Goal: Task Accomplishment & Management: Manage account settings

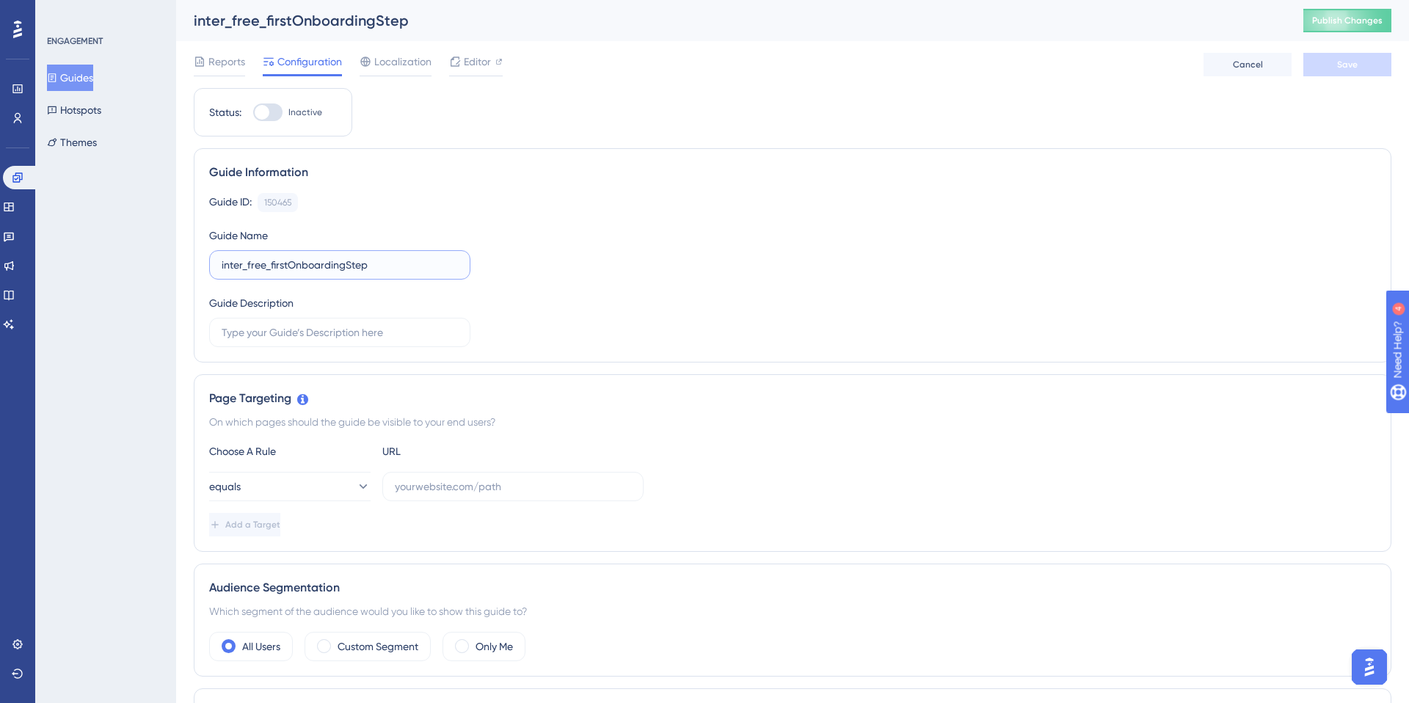
click at [260, 267] on input "inter_free_firstOnboardingStep" at bounding box center [340, 265] width 236 height 16
click at [259, 267] on input "inter_free_firstOnboardingStep" at bounding box center [340, 265] width 236 height 16
click at [272, 266] on input "inter_free_firstOnboardingStep" at bounding box center [340, 265] width 236 height 16
click at [98, 288] on div "ENGAGEMENT Guides Hotspots Themes" at bounding box center [105, 351] width 141 height 703
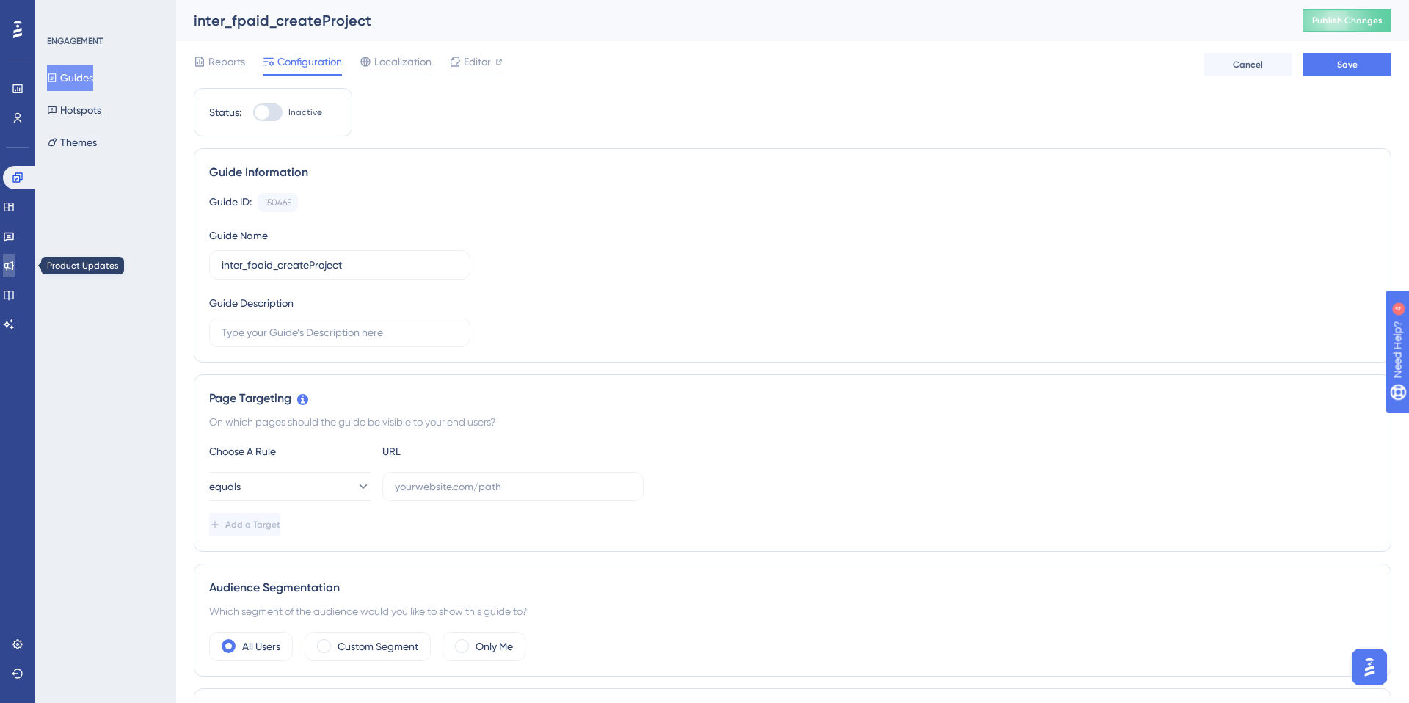
click at [12, 274] on link at bounding box center [9, 265] width 12 height 23
click at [1346, 68] on span "Save" at bounding box center [1348, 65] width 21 height 12
click at [458, 28] on icon at bounding box center [455, 27] width 15 height 15
click at [252, 260] on input "inter_fpaid_createProject" at bounding box center [340, 265] width 236 height 16
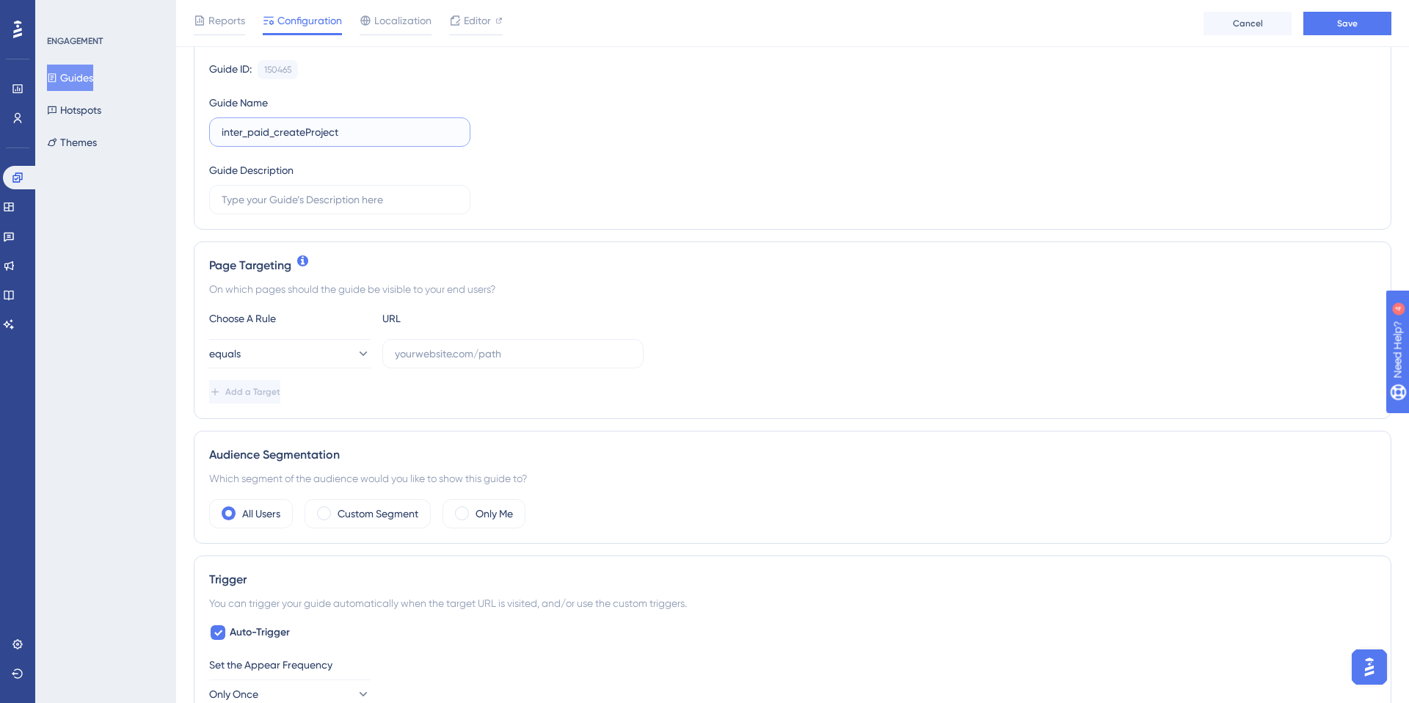
scroll to position [138, 0]
type input "inter_paid_createProject"
click at [484, 357] on input "text" at bounding box center [513, 354] width 236 height 16
click at [305, 353] on button "equals" at bounding box center [290, 354] width 162 height 29
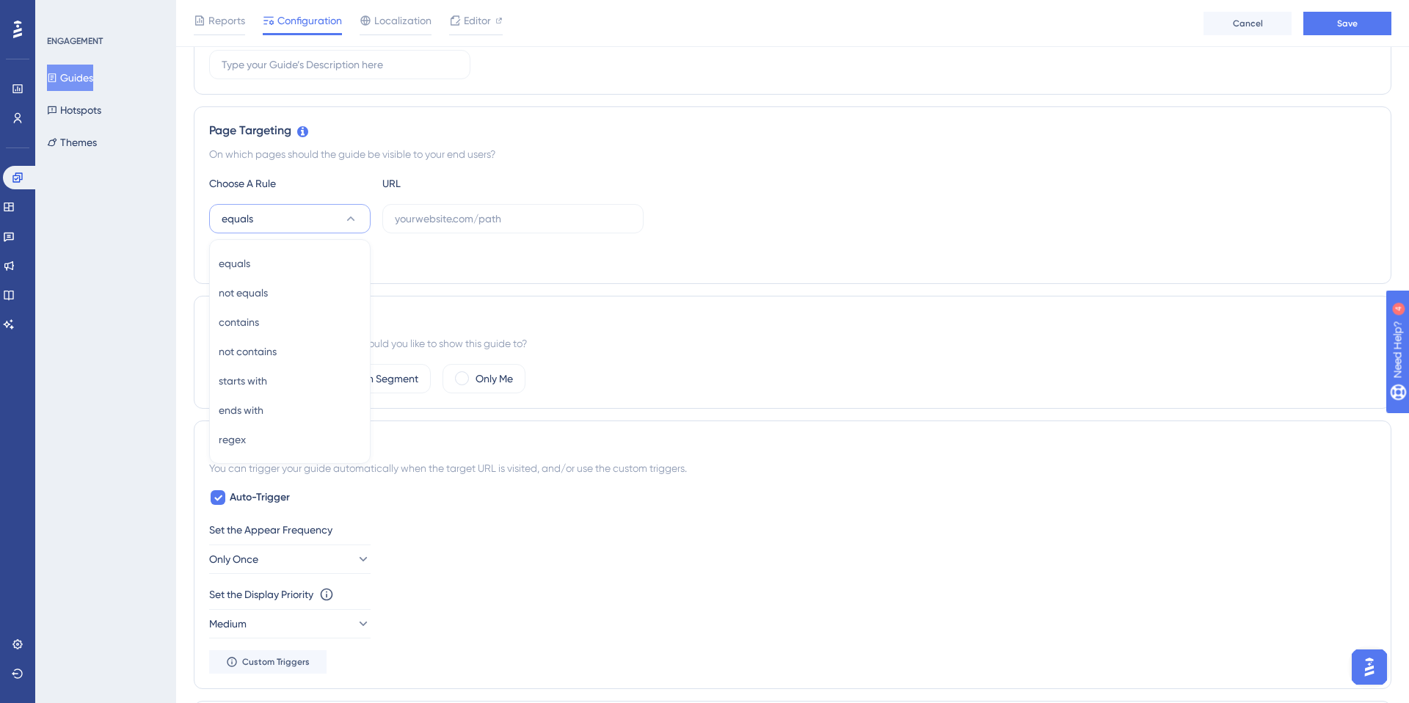
click at [291, 220] on button "equals" at bounding box center [290, 218] width 162 height 29
click at [432, 225] on input "text" at bounding box center [513, 219] width 236 height 16
type input "/dashboard"
click at [567, 266] on div "Add a Target" at bounding box center [792, 256] width 1167 height 23
click at [1368, 27] on button "Save" at bounding box center [1348, 23] width 88 height 23
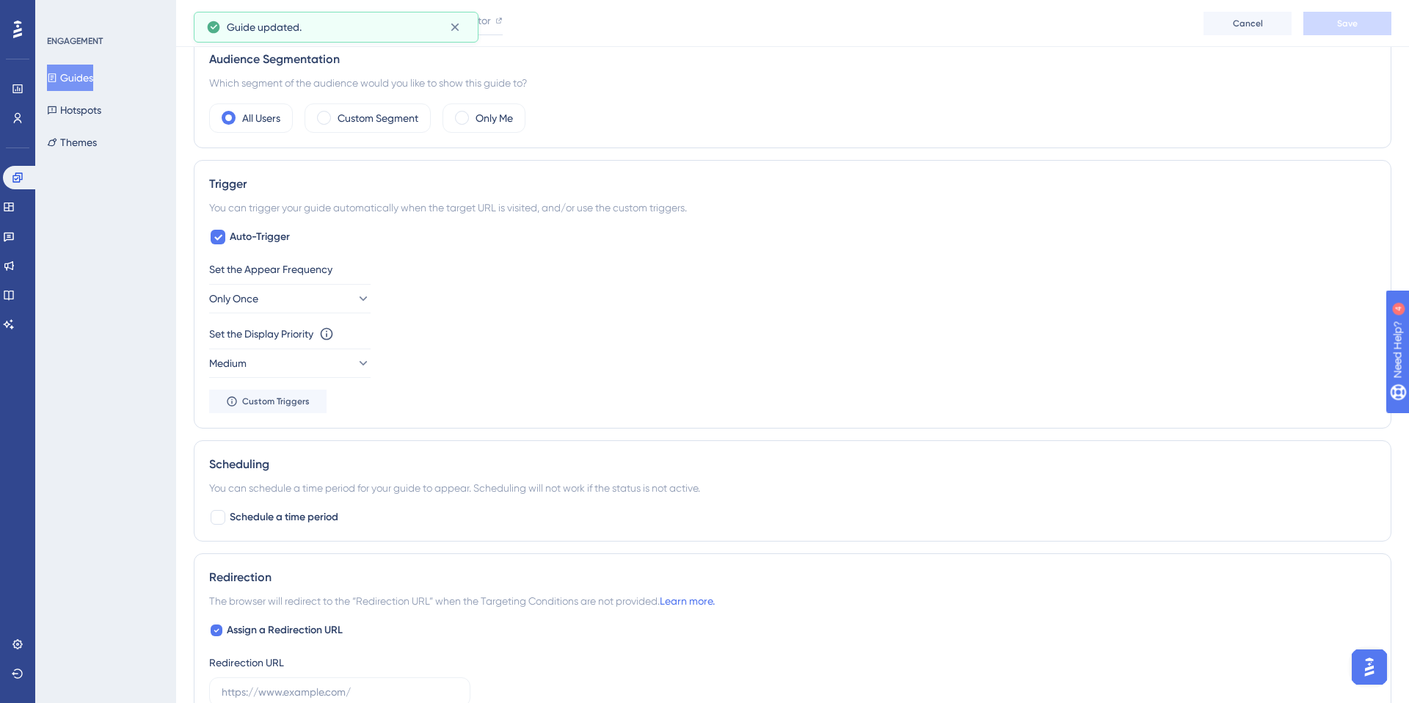
scroll to position [523, 0]
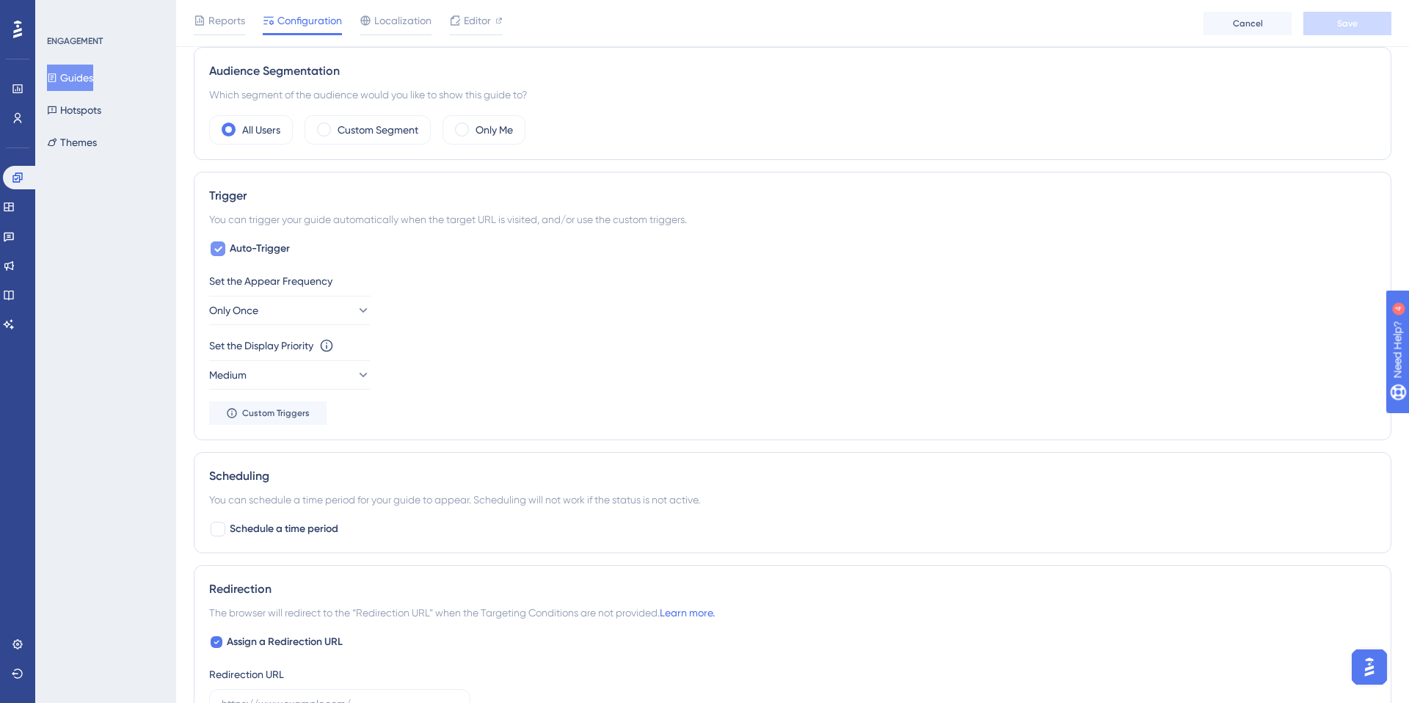
click at [219, 250] on icon at bounding box center [218, 250] width 8 height 6
checkbox input "false"
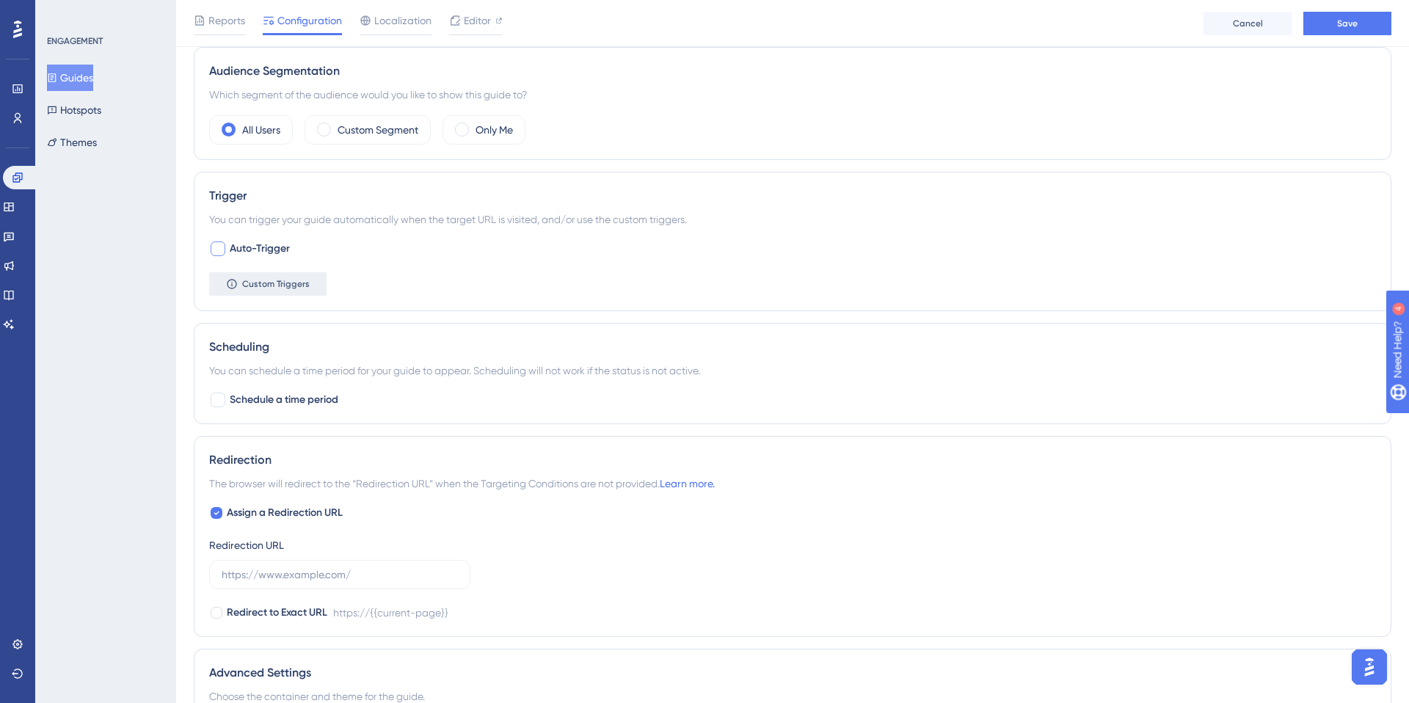
click at [272, 280] on span "Custom Triggers" at bounding box center [276, 284] width 68 height 12
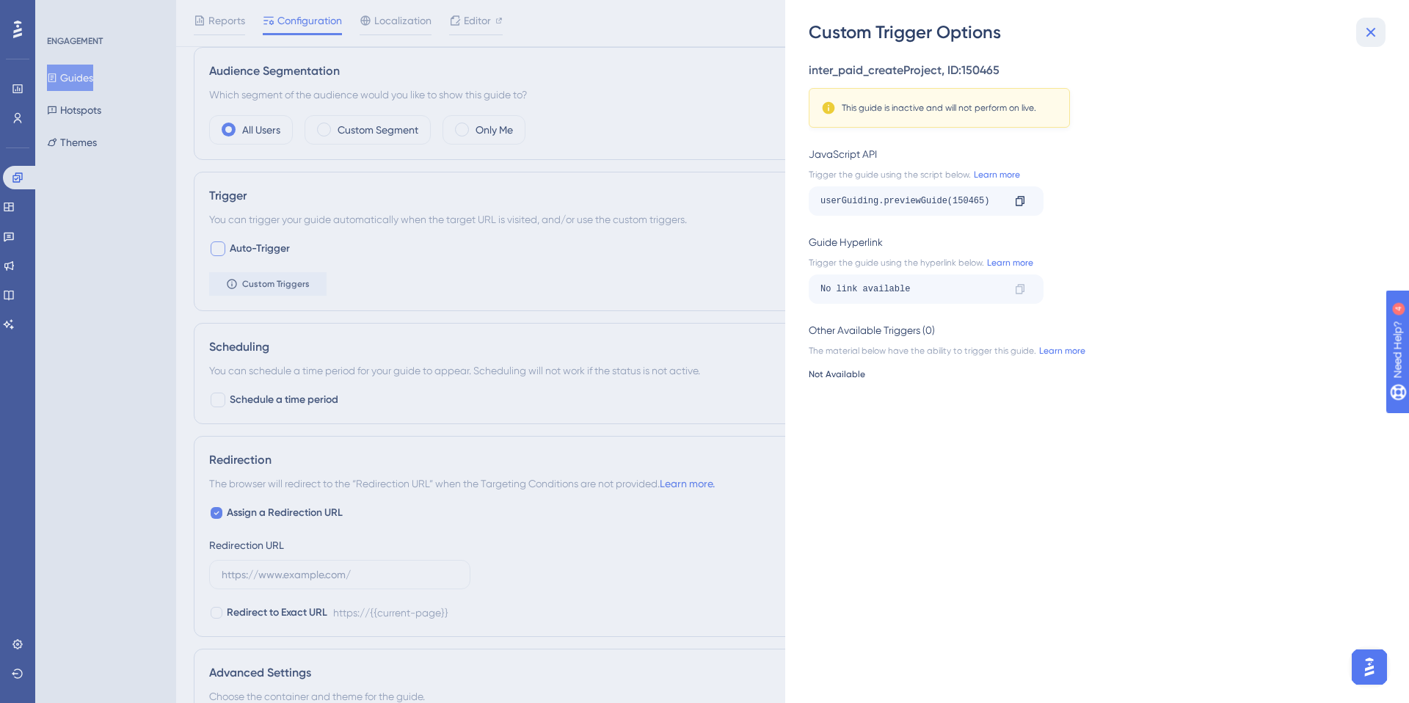
click at [1371, 32] on icon at bounding box center [1372, 33] width 10 height 10
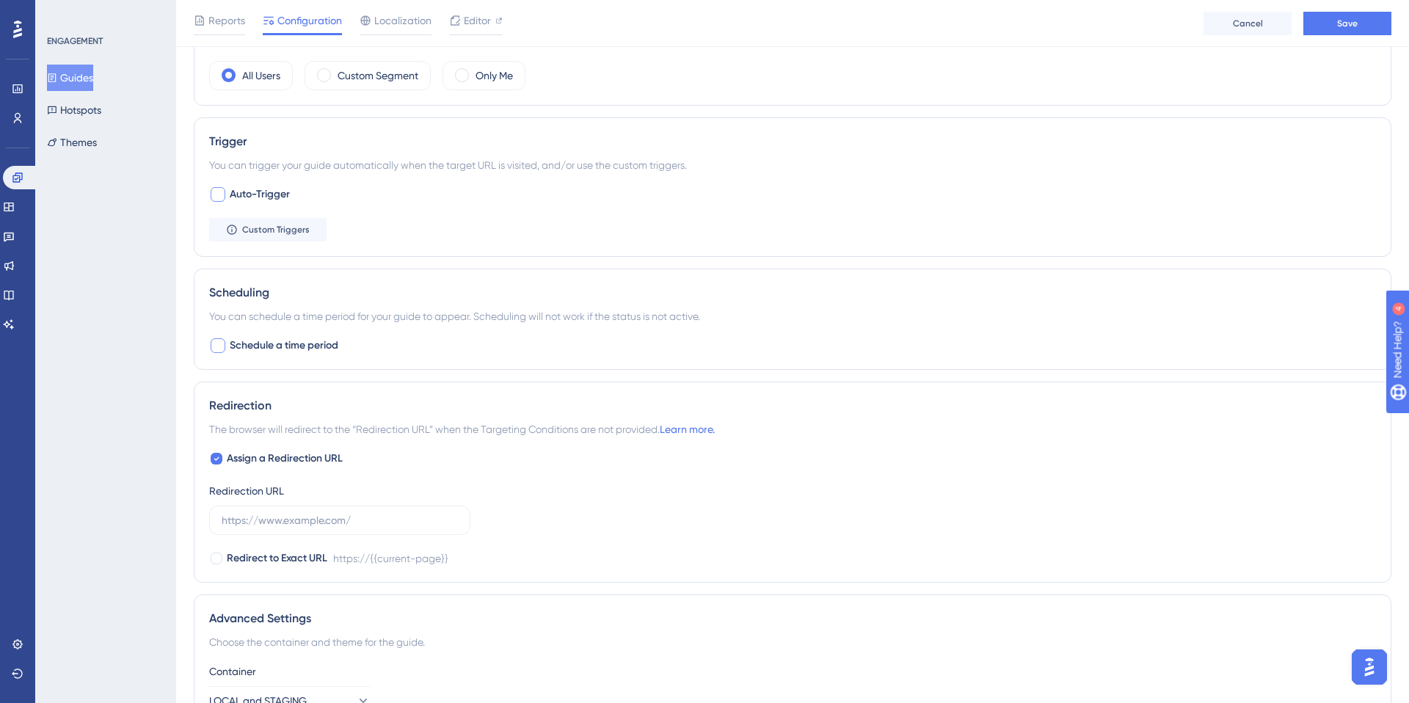
scroll to position [731, 0]
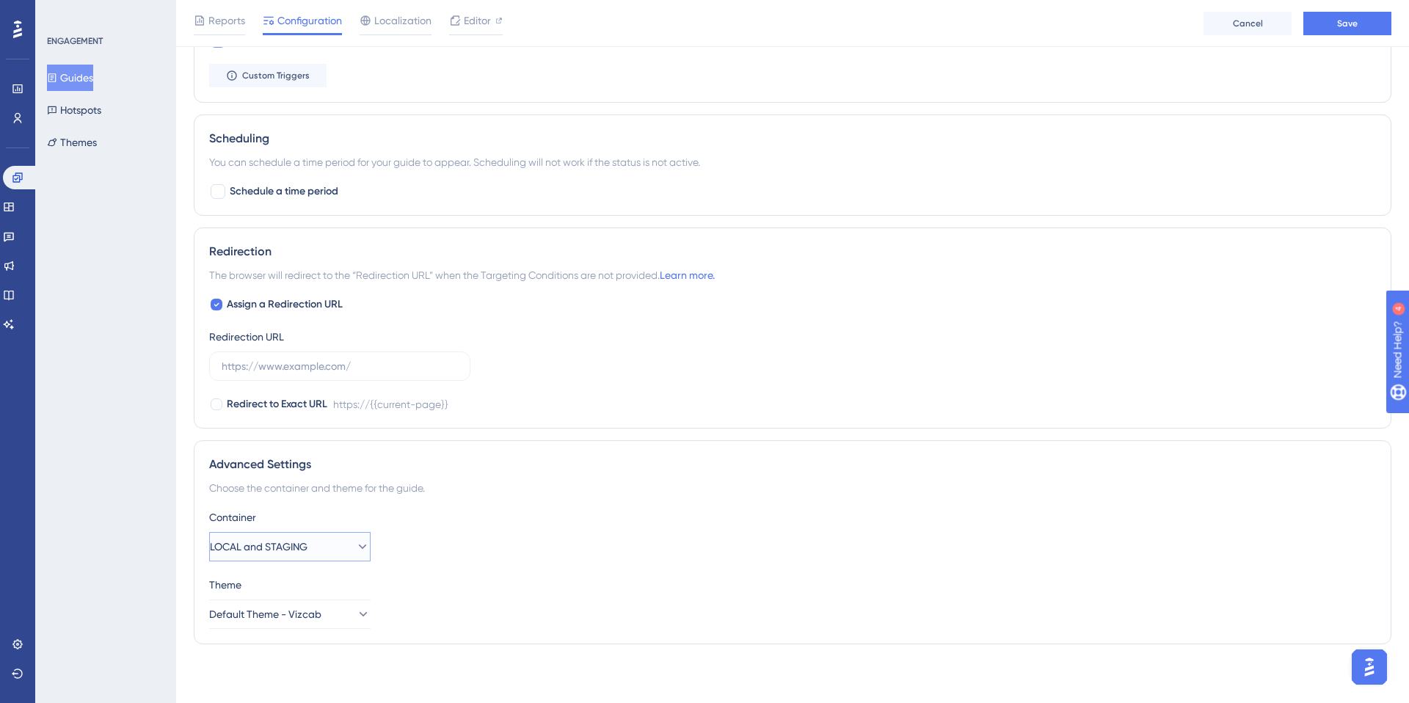
click at [302, 542] on span "LOCAL and STAGING" at bounding box center [259, 547] width 98 height 18
click at [302, 543] on span "LOCAL and STAGING" at bounding box center [271, 547] width 98 height 18
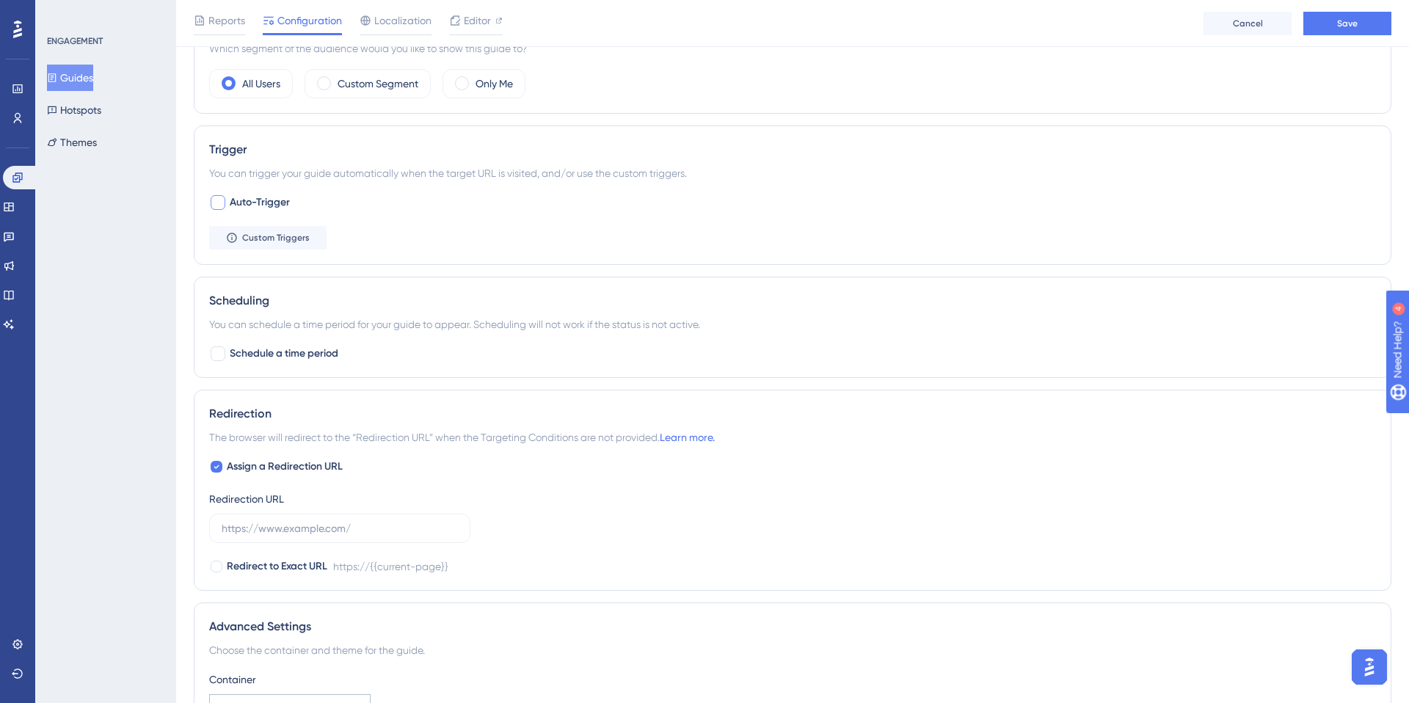
scroll to position [0, 0]
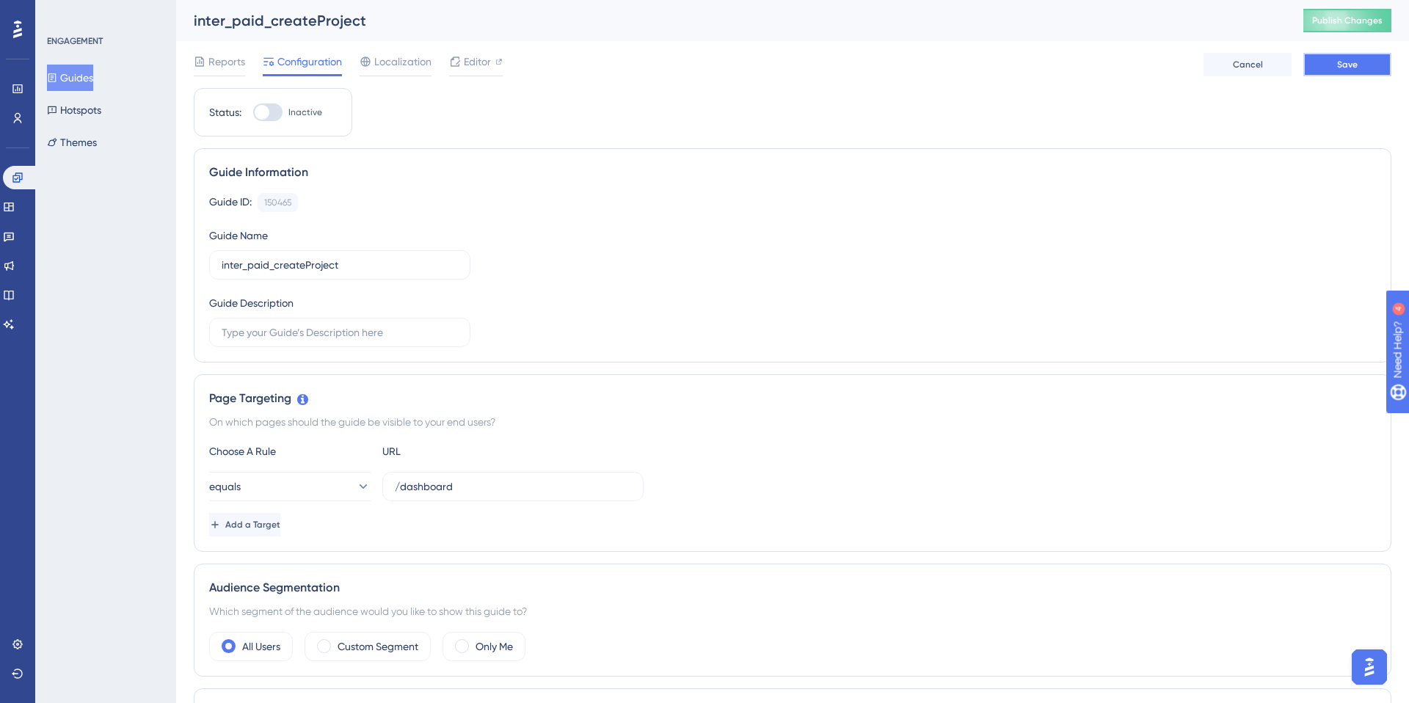
click at [1329, 62] on button "Save" at bounding box center [1348, 64] width 88 height 23
click at [274, 111] on div at bounding box center [267, 113] width 29 height 18
click at [253, 112] on input "Inactive" at bounding box center [253, 112] width 1 height 1
checkbox input "false"
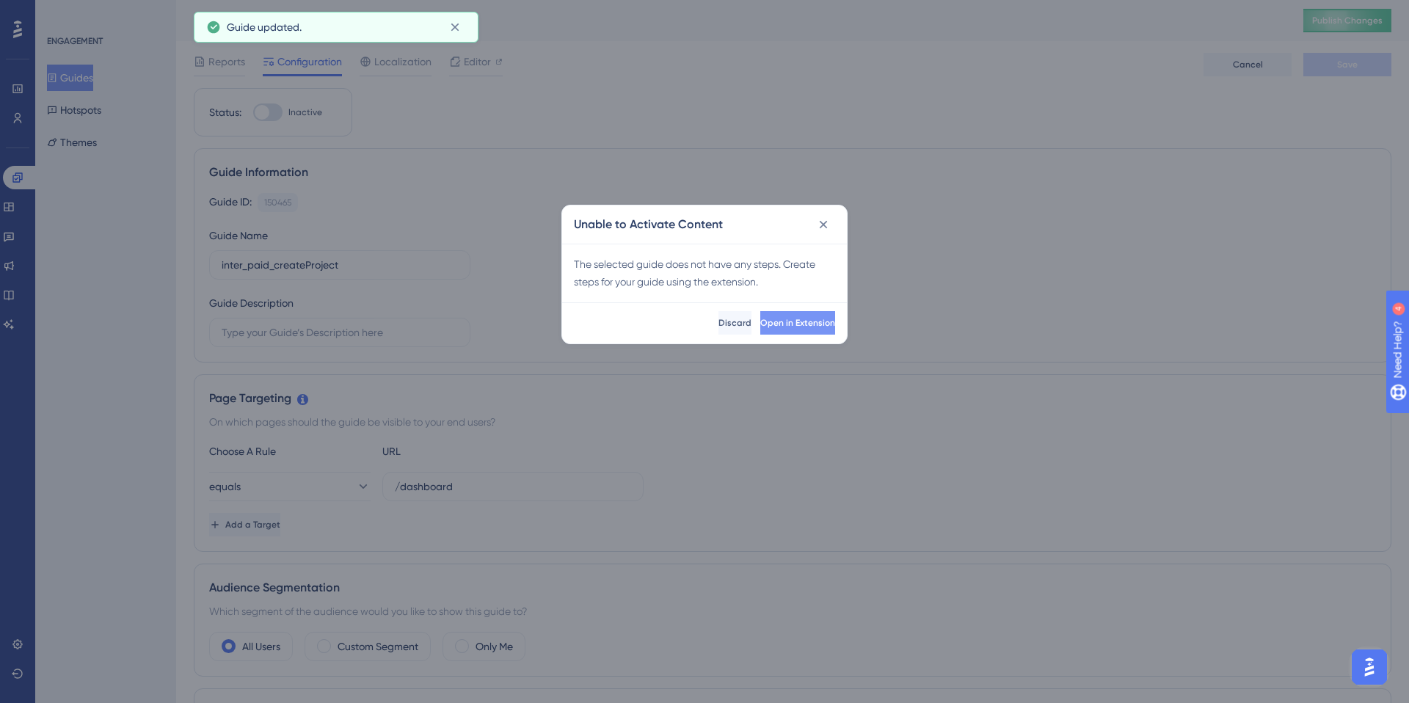
click at [780, 324] on span "Open in Extension" at bounding box center [798, 323] width 75 height 12
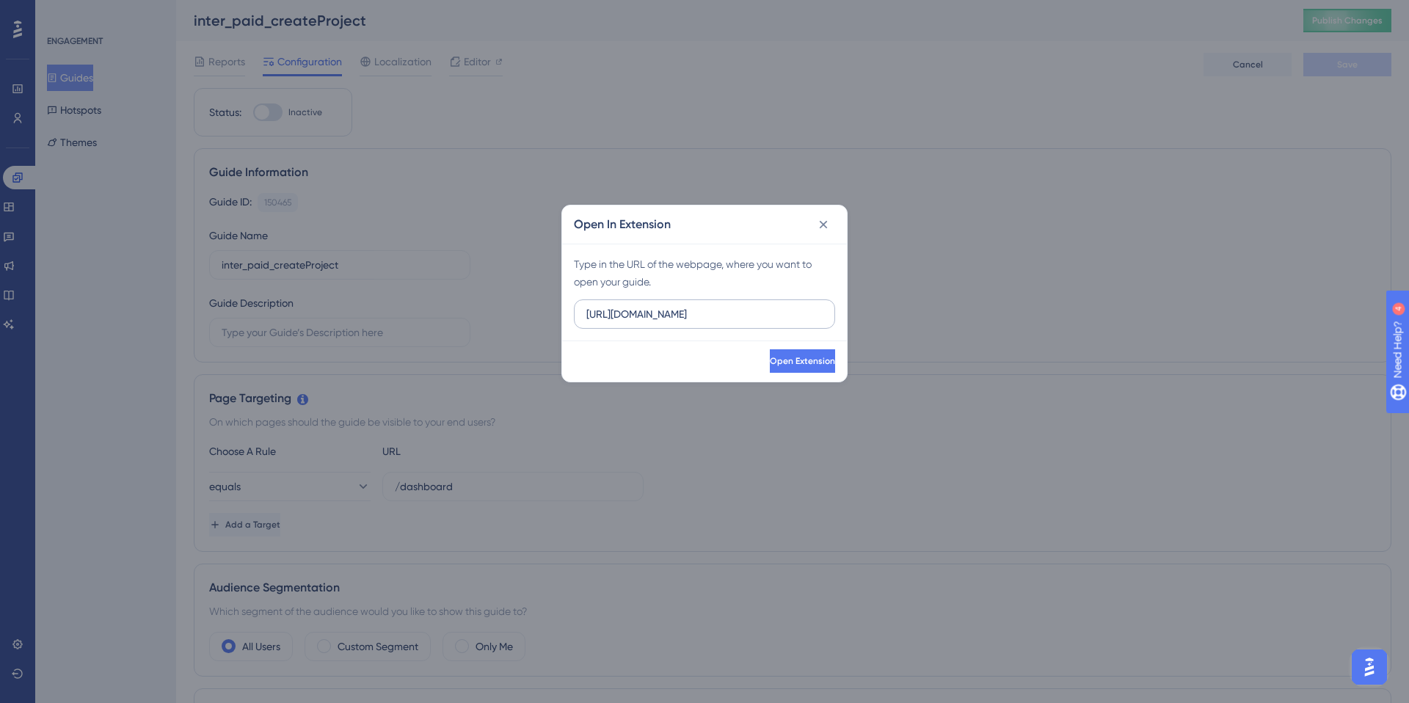
click at [667, 315] on input "https://app.staging.vizcab.io" at bounding box center [705, 314] width 236 height 16
type input "https://app.dev.vizcab.io"
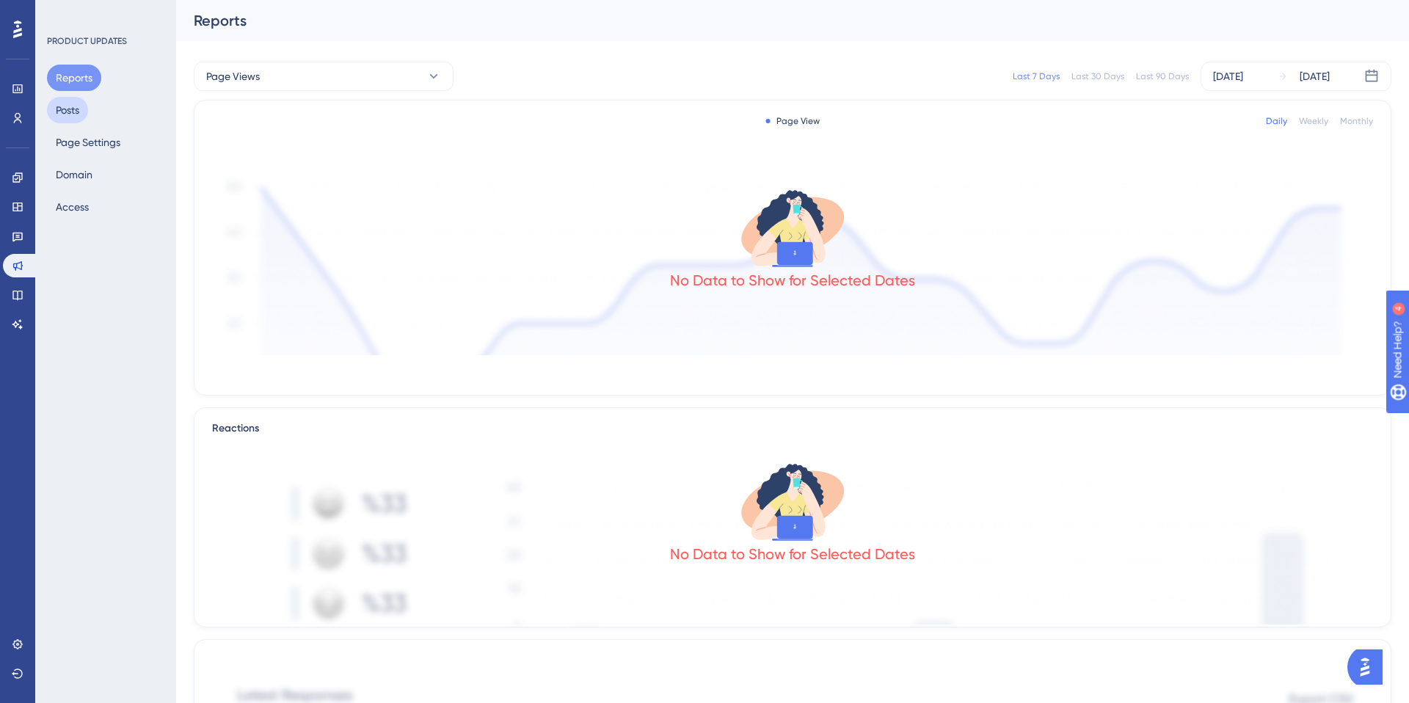
click at [77, 107] on button "Posts" at bounding box center [67, 110] width 41 height 26
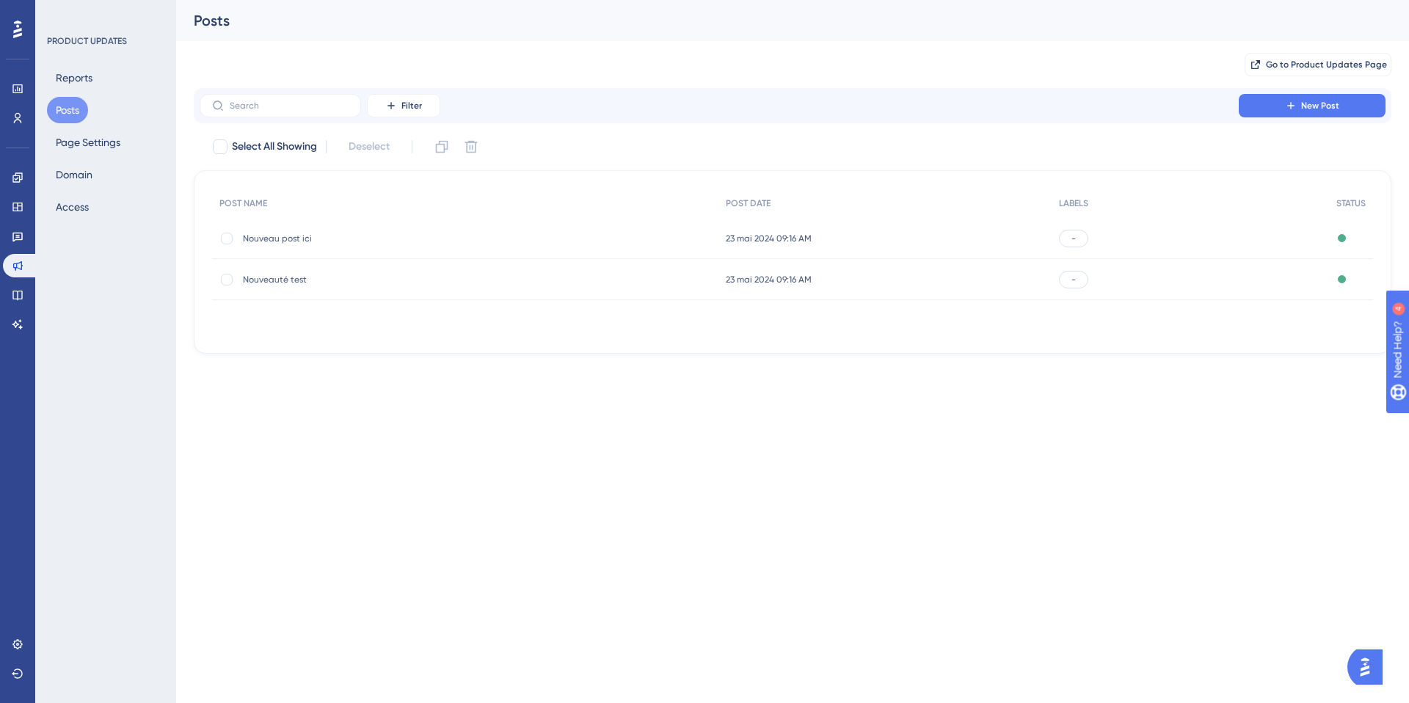
click at [329, 243] on span "Nouveau post ici" at bounding box center [360, 239] width 235 height 12
click at [225, 235] on div at bounding box center [227, 239] width 12 height 12
click at [225, 235] on icon at bounding box center [227, 239] width 6 height 12
checkbox input "false"
click at [283, 275] on span "Nouveauté test" at bounding box center [360, 280] width 235 height 12
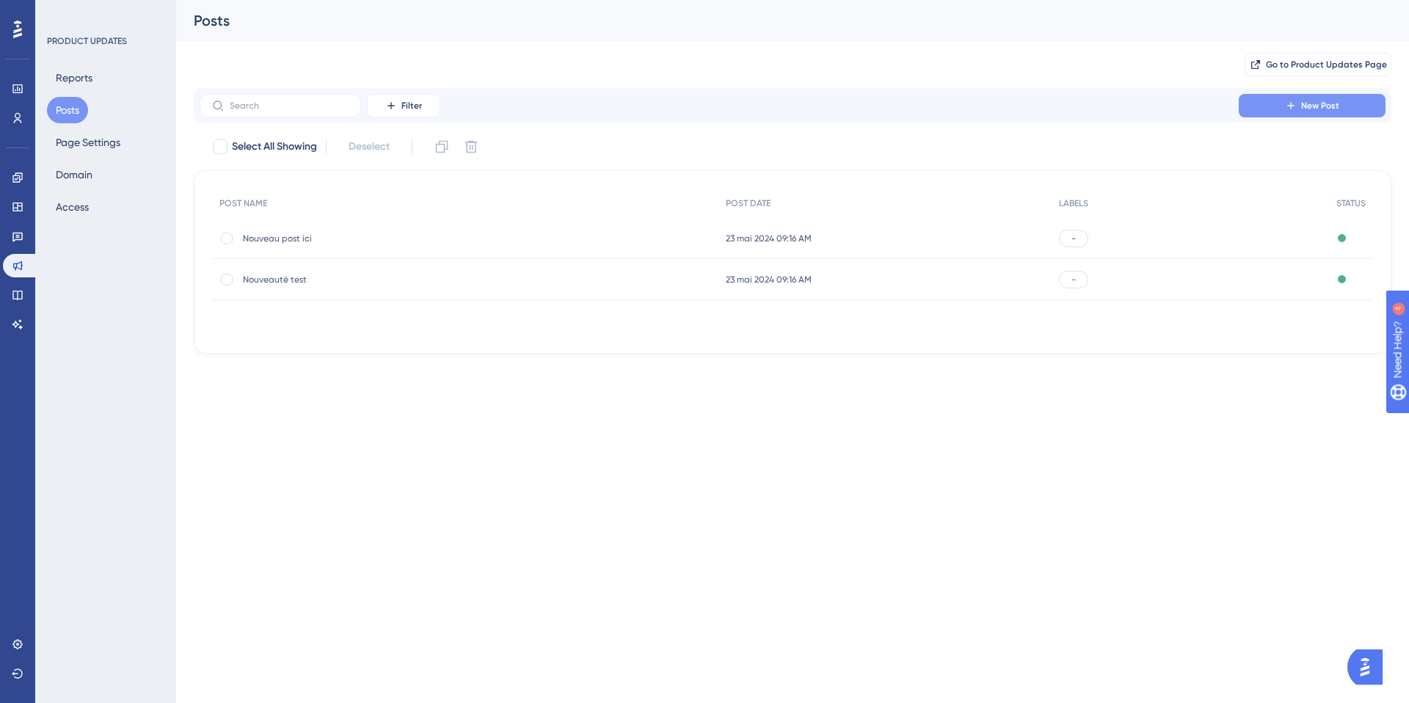
click at [1280, 103] on button "New Post" at bounding box center [1312, 105] width 147 height 23
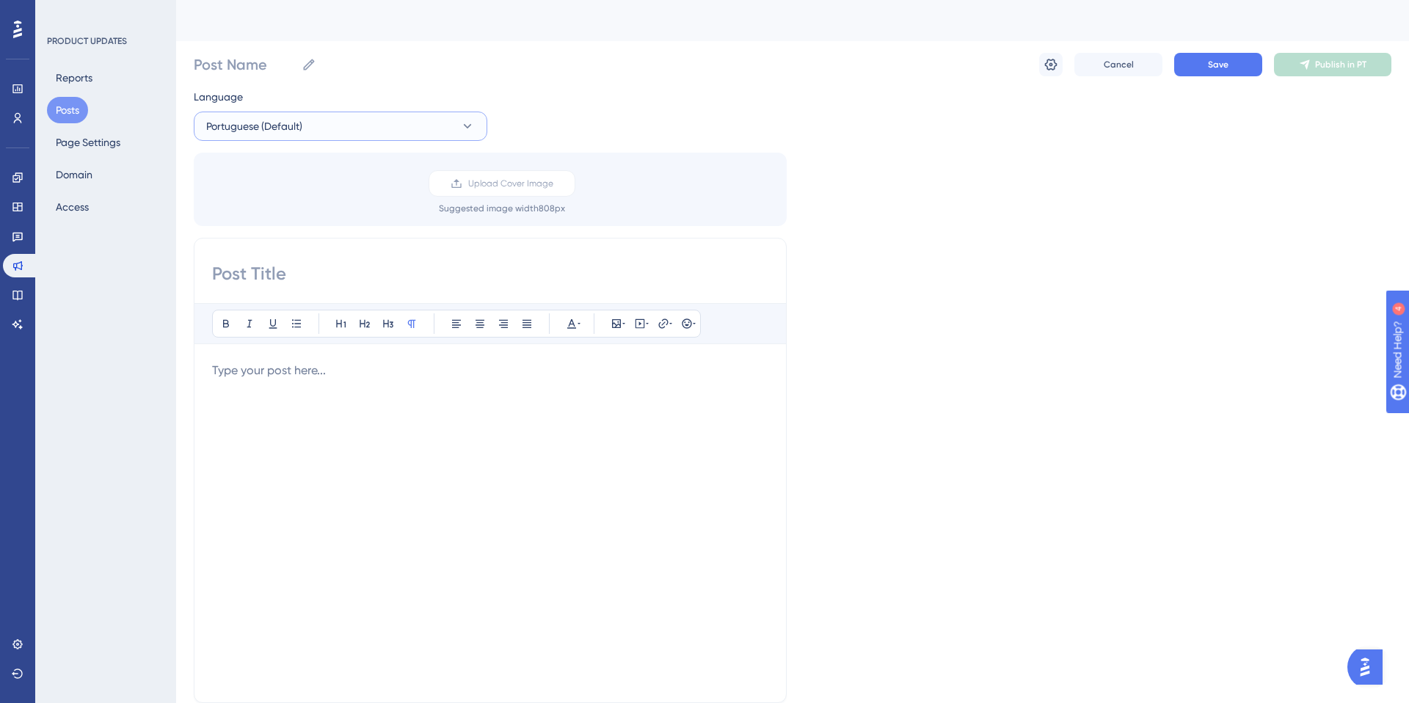
click at [334, 119] on button "Portuguese (Default)" at bounding box center [341, 126] width 294 height 29
click at [252, 172] on span "Portuguese (Default)" at bounding box center [263, 171] width 96 height 18
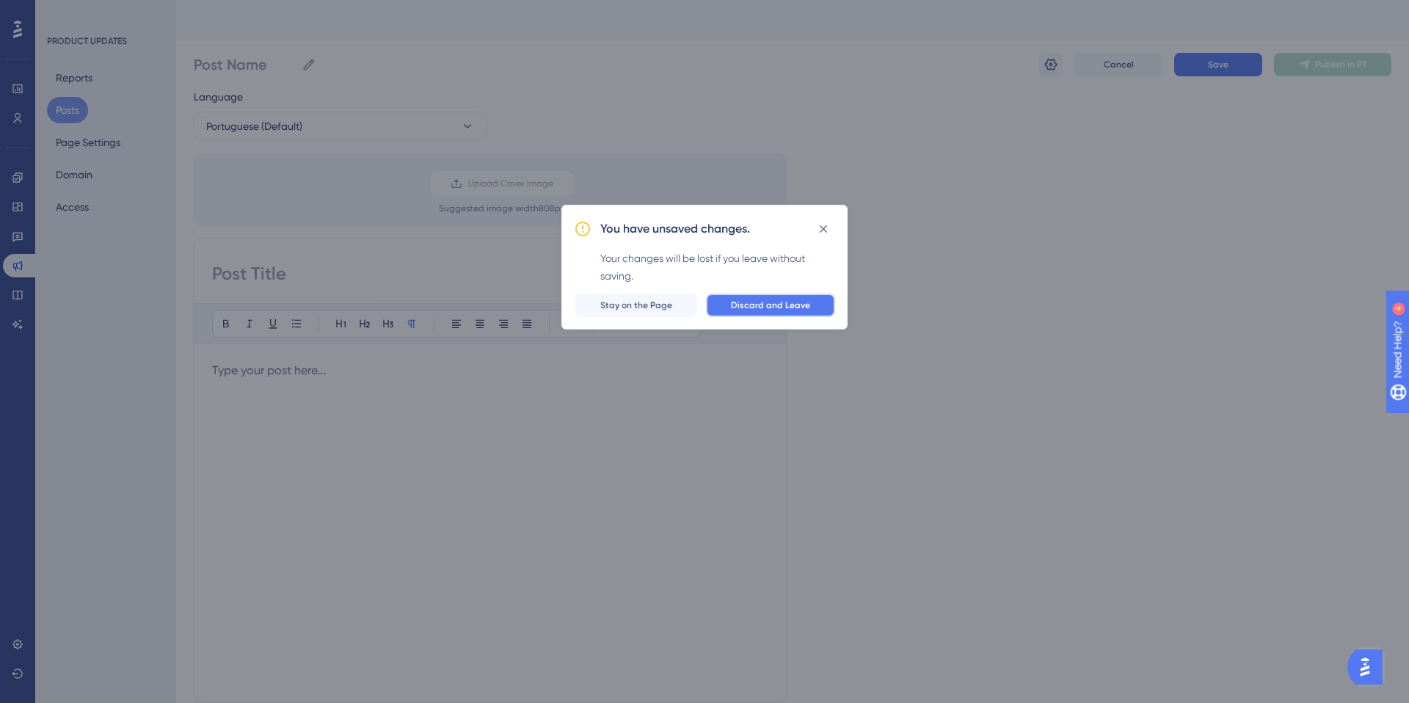
click at [803, 307] on span "Discard and Leave" at bounding box center [770, 306] width 79 height 12
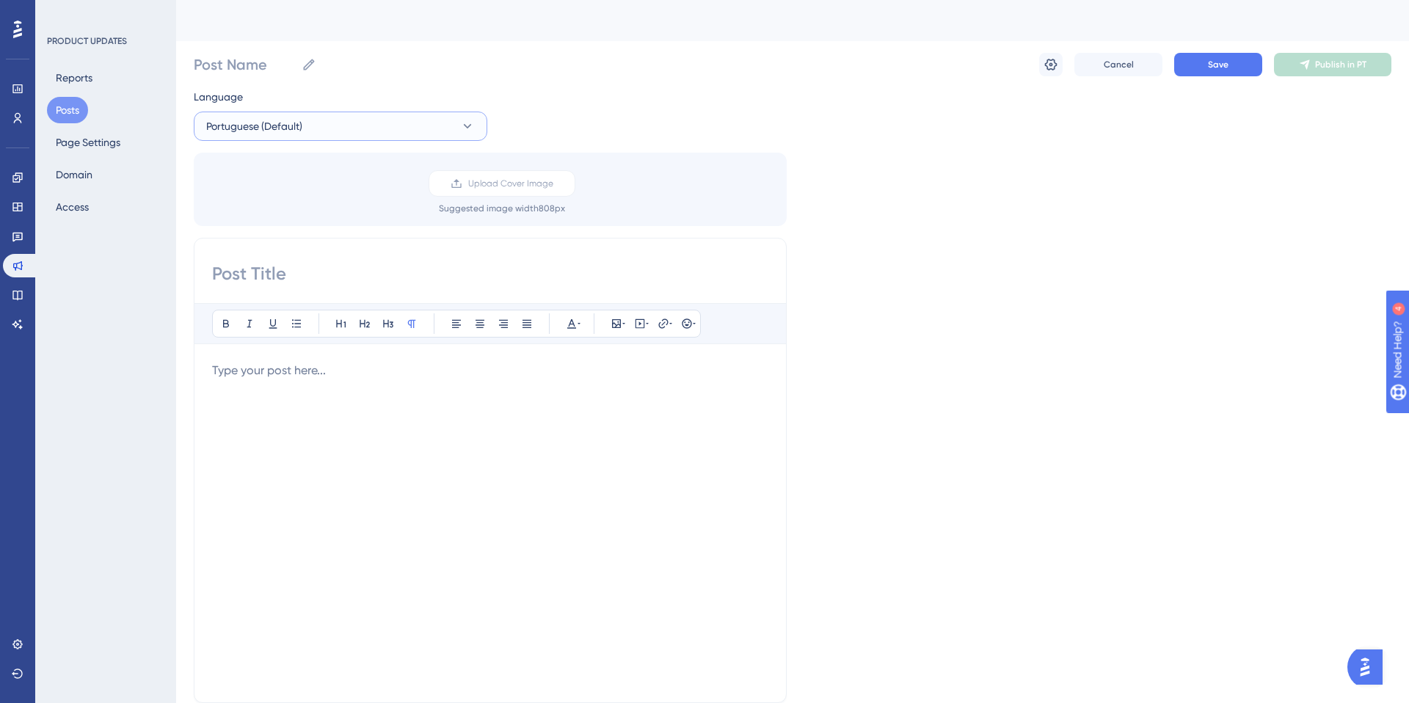
click at [359, 124] on button "Portuguese (Default)" at bounding box center [341, 126] width 294 height 29
click at [421, 172] on span "No translation" at bounding box center [423, 171] width 59 height 12
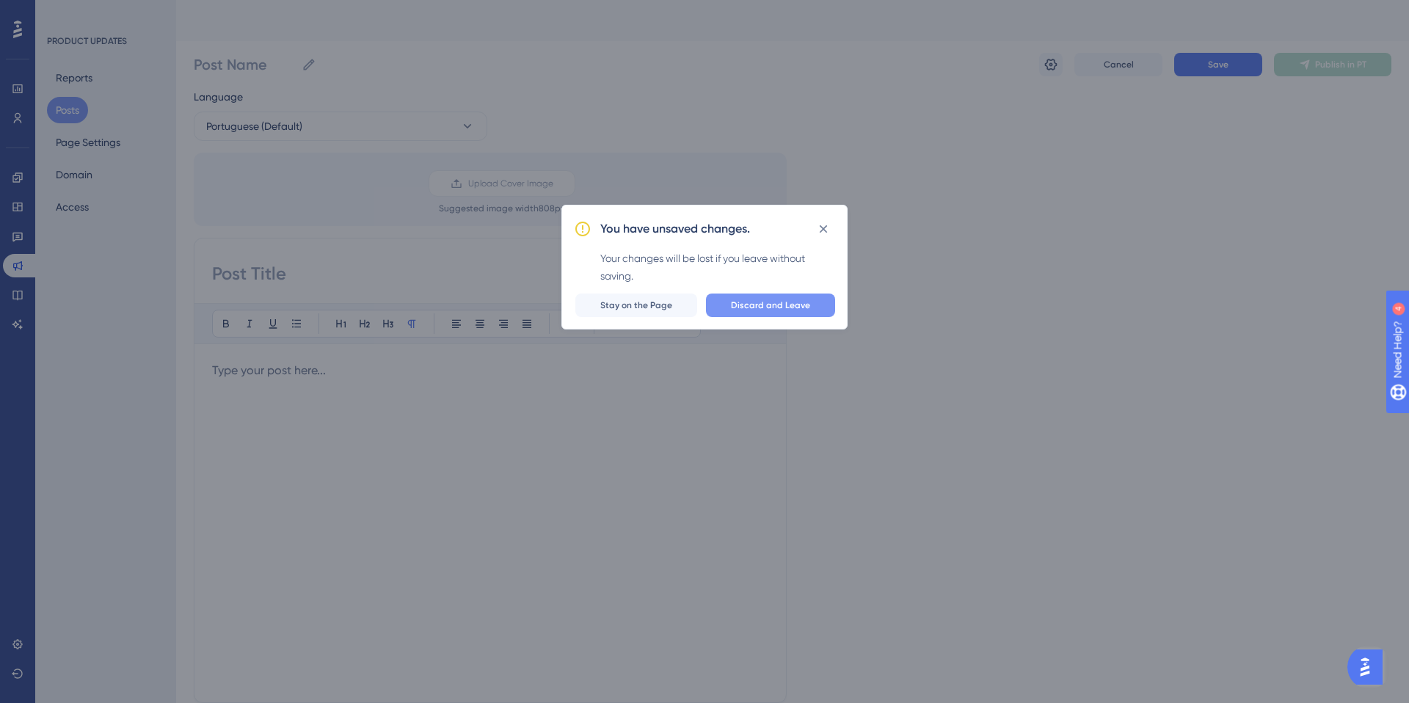
click at [756, 307] on span "Discard and Leave" at bounding box center [770, 306] width 79 height 12
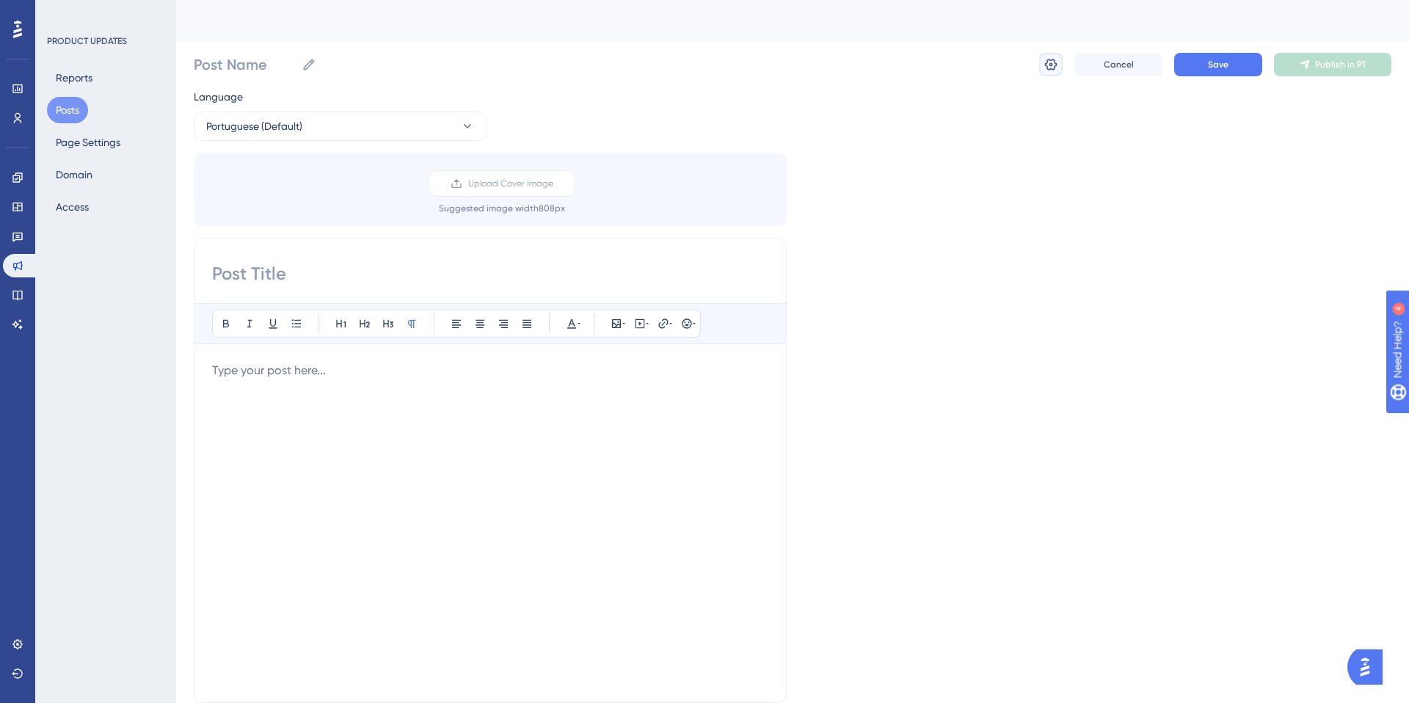
click at [1042, 70] on button at bounding box center [1050, 64] width 23 height 23
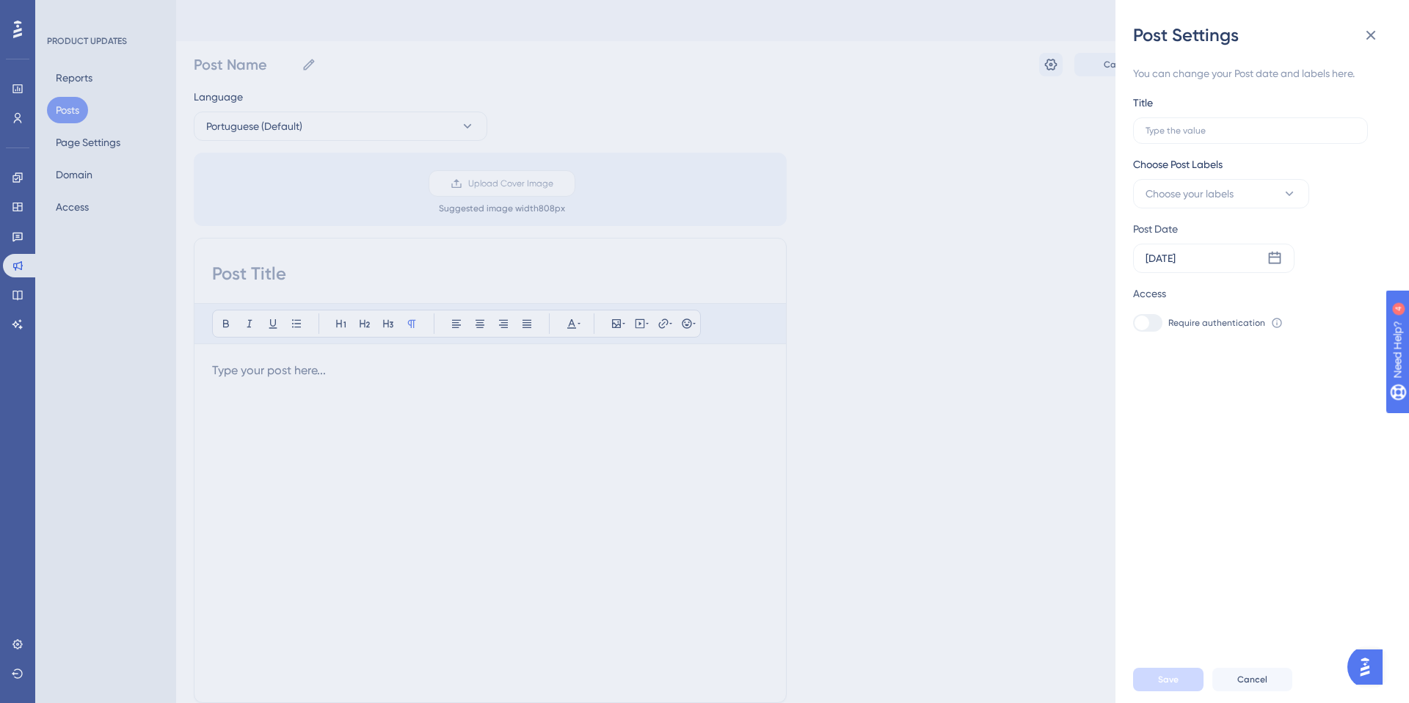
click at [1024, 70] on div "Post Settings You can change your Post date and labels here. Title Choose Post …" at bounding box center [704, 351] width 1409 height 703
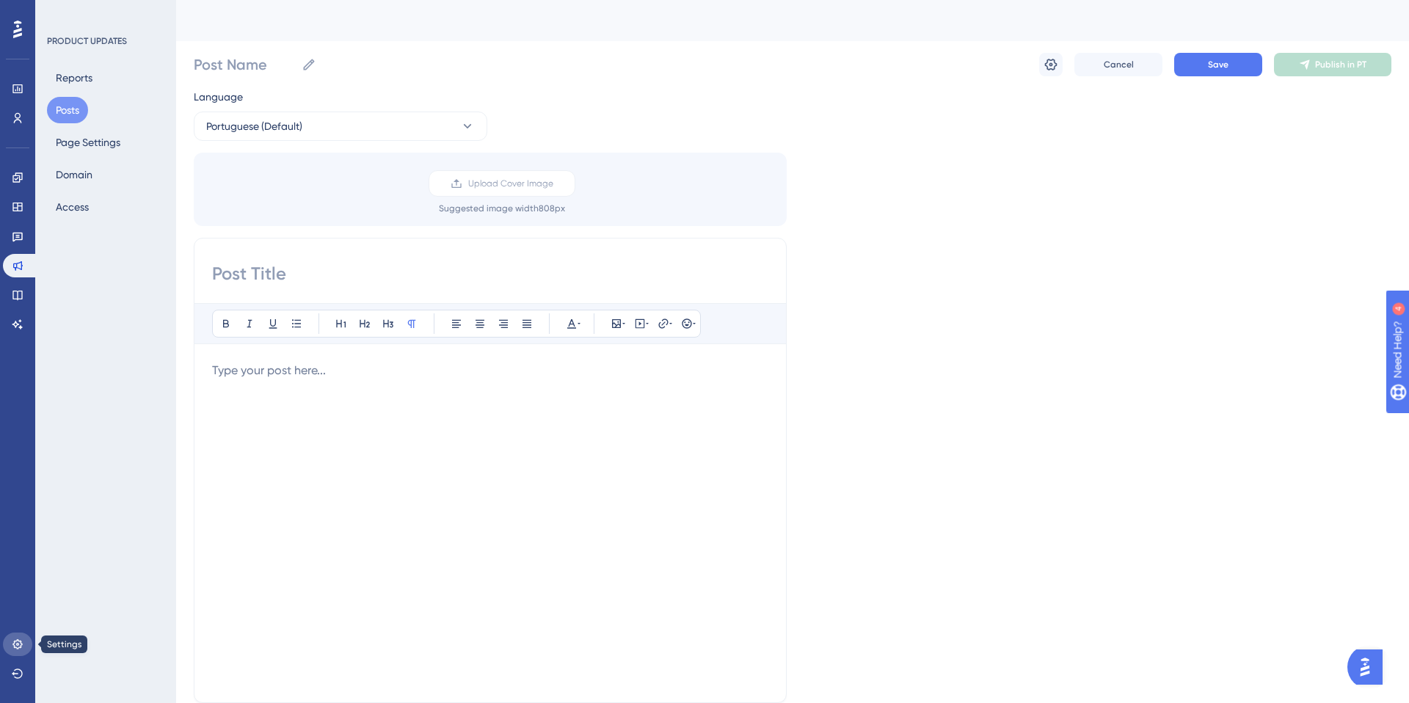
click at [15, 639] on icon at bounding box center [18, 645] width 12 height 12
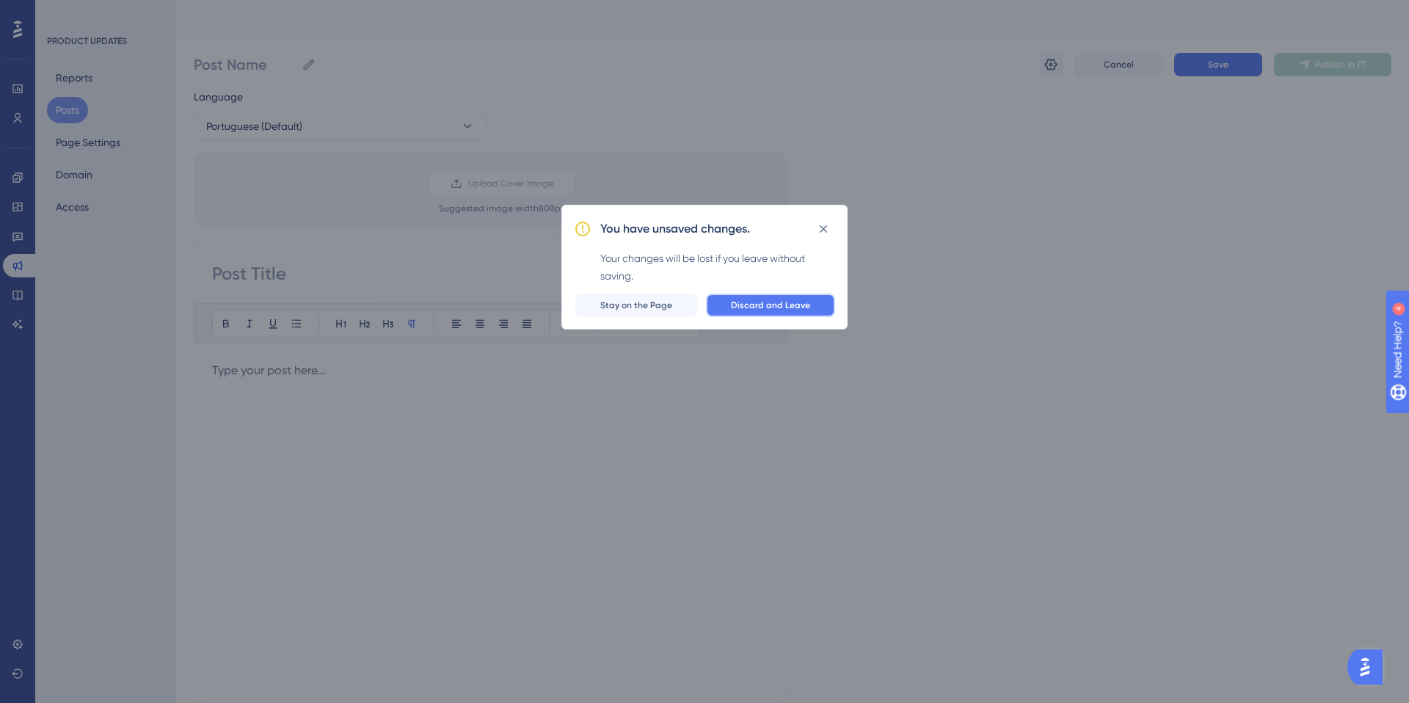
click at [771, 306] on span "Discard and Leave" at bounding box center [770, 306] width 79 height 12
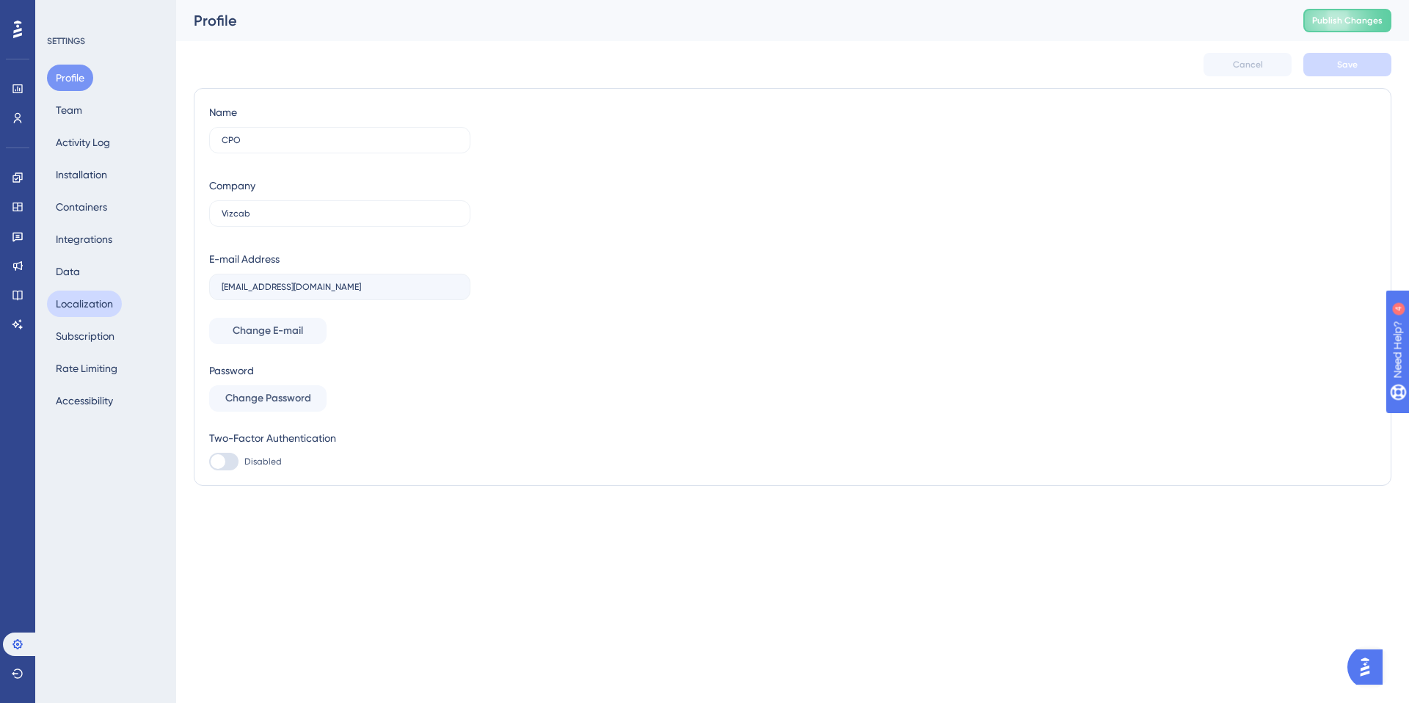
click at [95, 301] on button "Localization" at bounding box center [84, 304] width 75 height 26
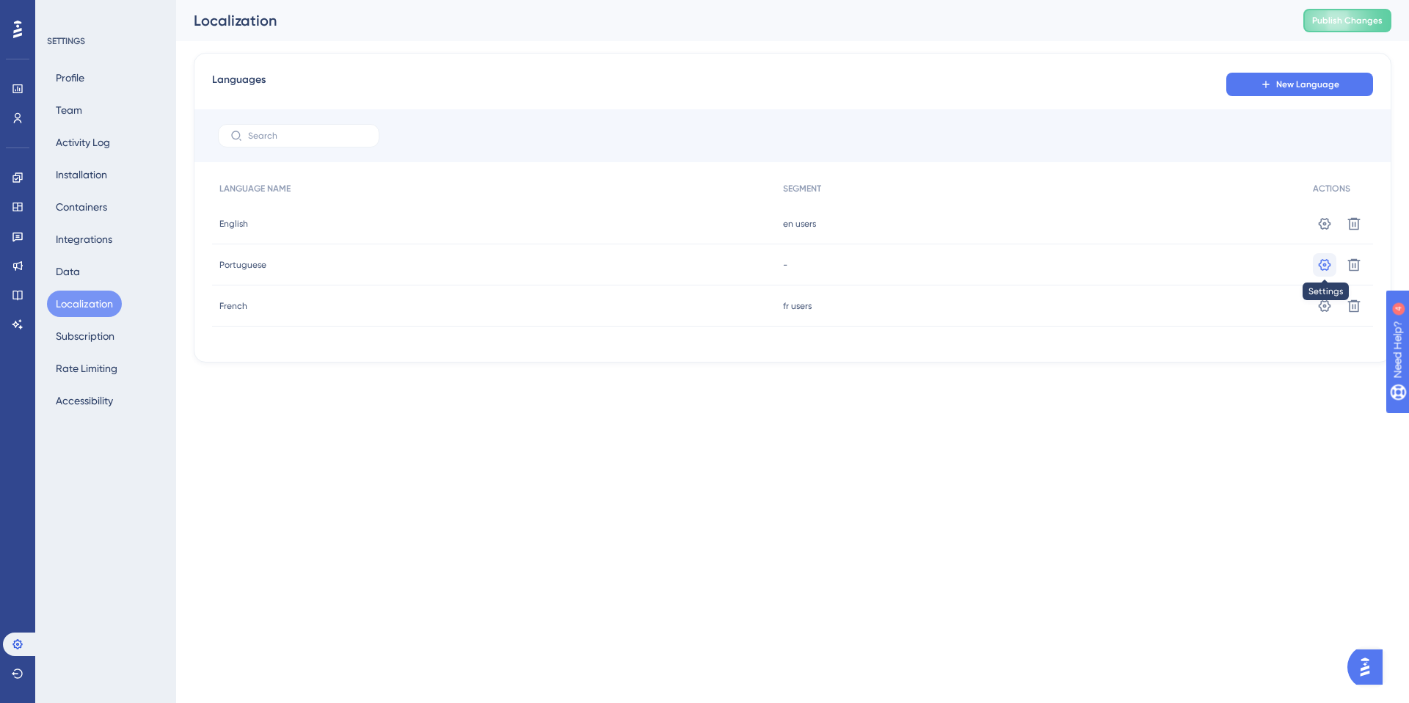
click at [1326, 229] on icon at bounding box center [1325, 223] width 12 height 12
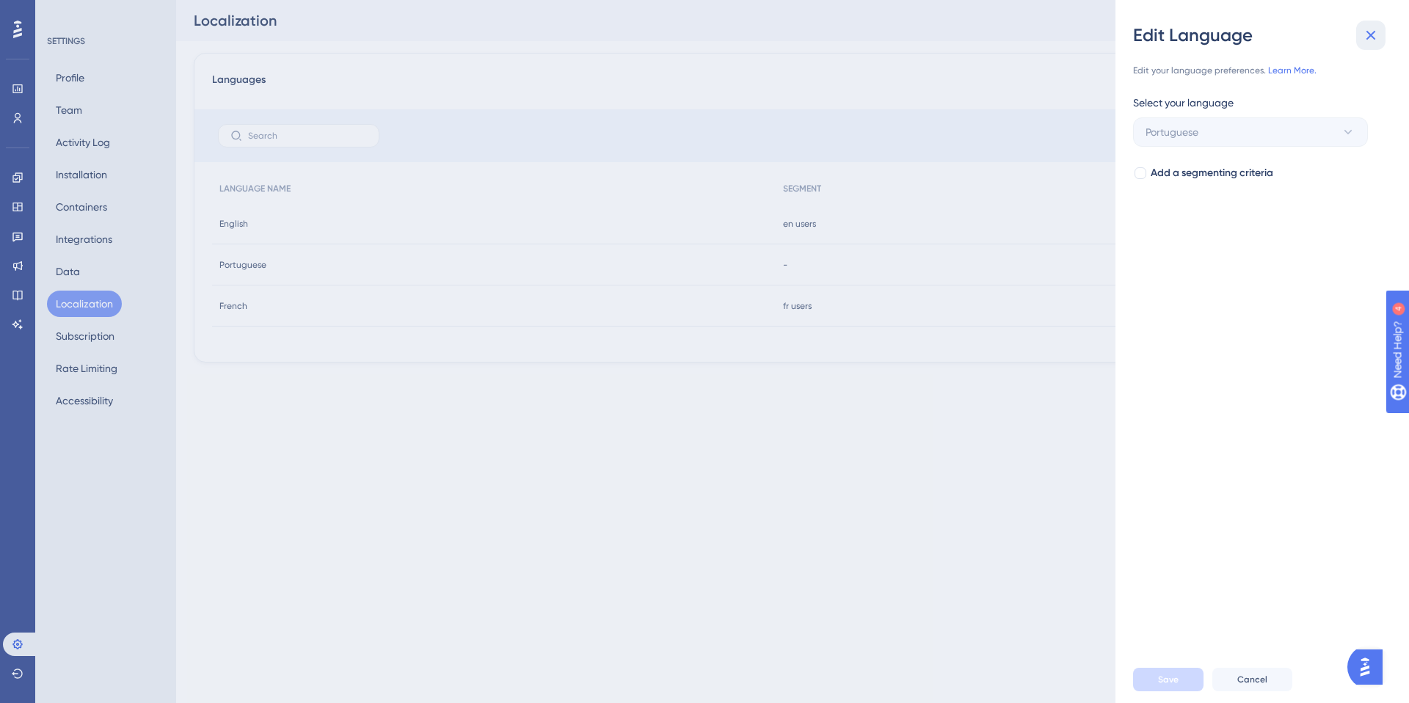
click at [1377, 29] on icon at bounding box center [1371, 35] width 18 height 18
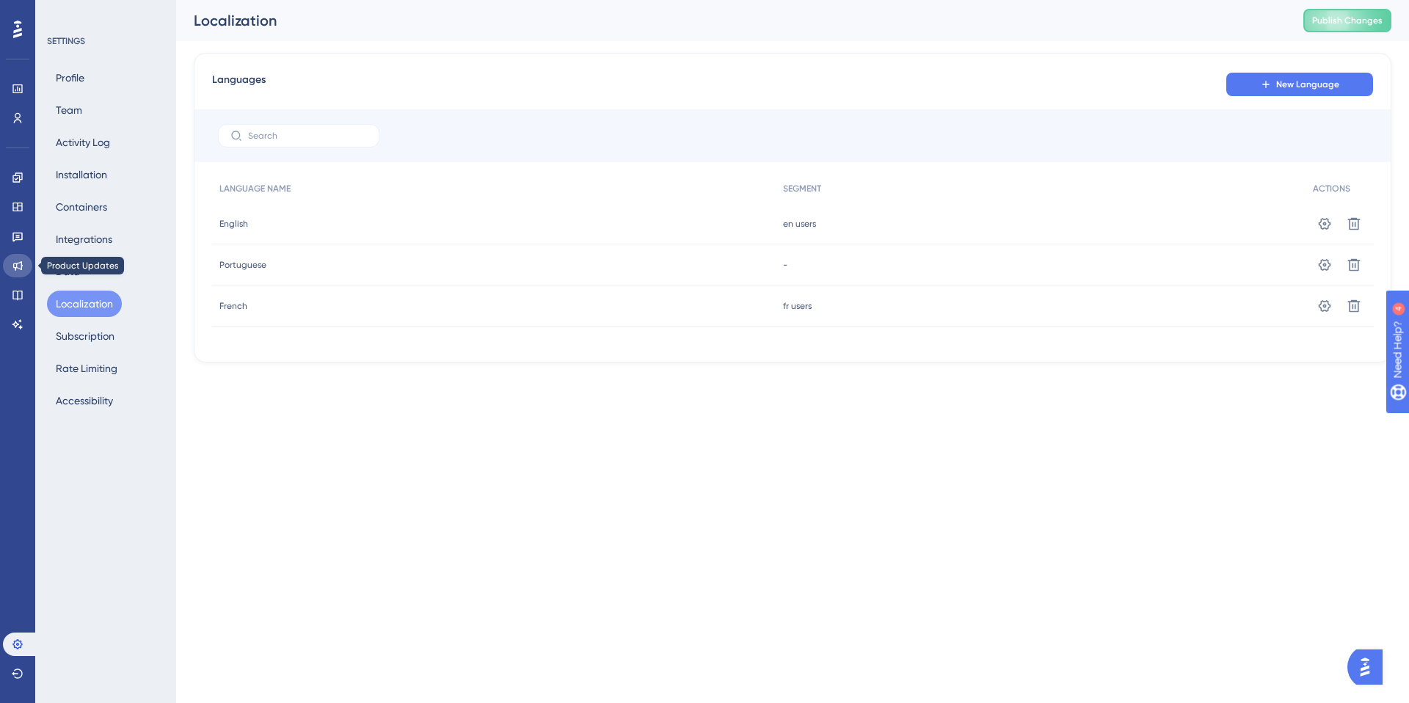
click at [13, 265] on icon at bounding box center [18, 266] width 10 height 10
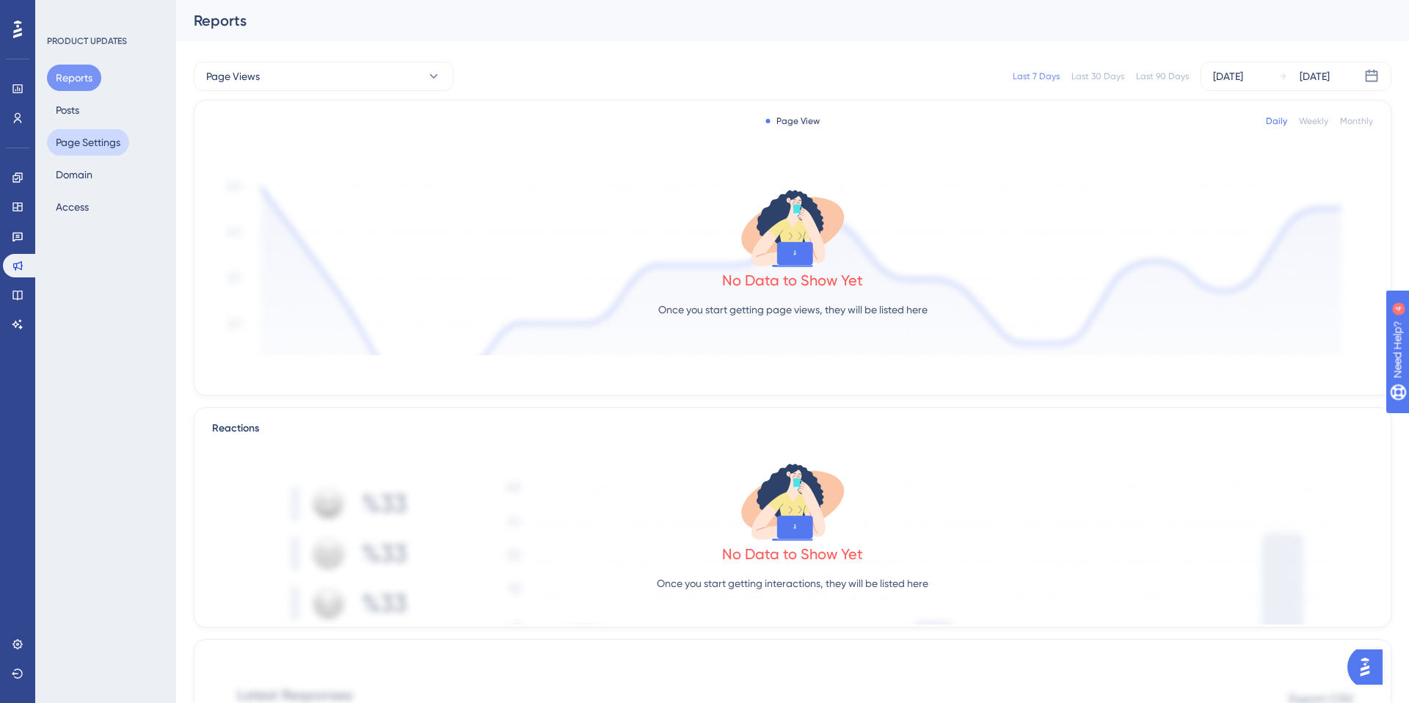
click at [89, 145] on button "Page Settings" at bounding box center [88, 142] width 82 height 26
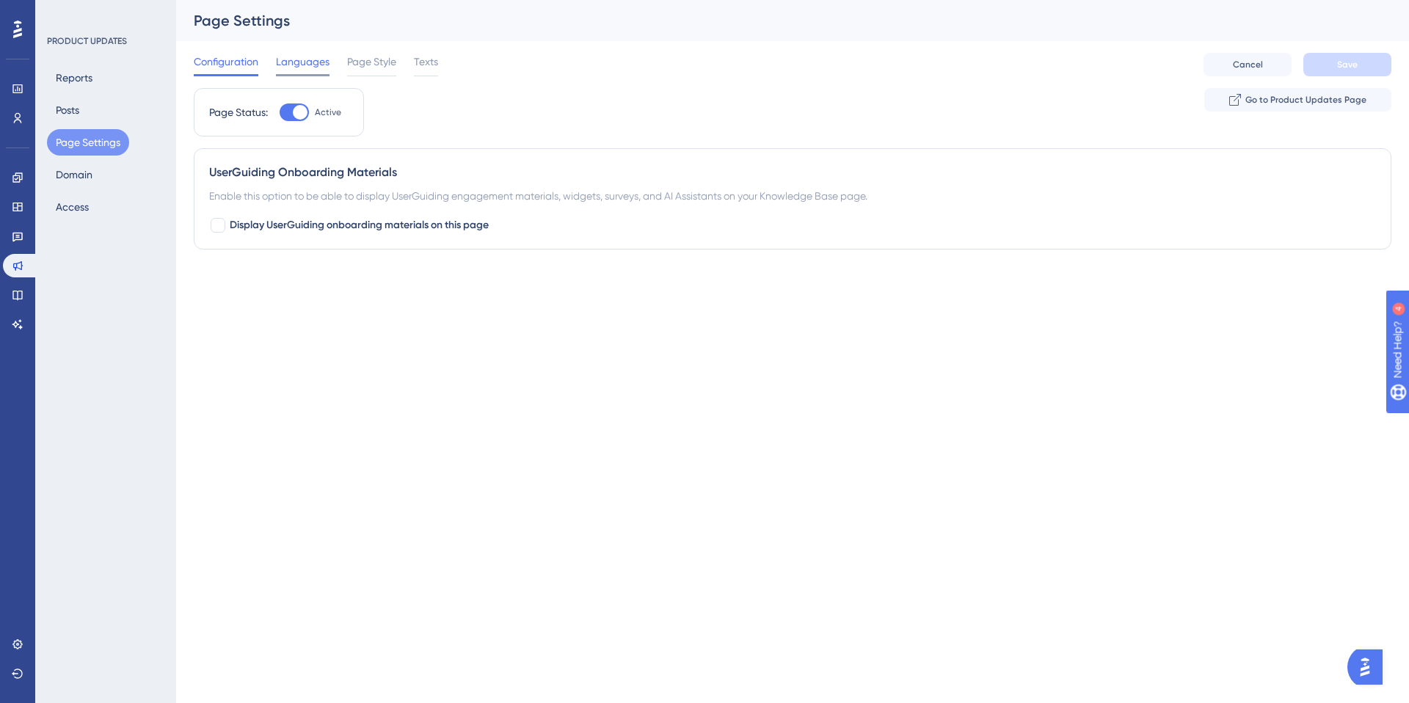
click at [291, 59] on span "Languages" at bounding box center [303, 62] width 54 height 18
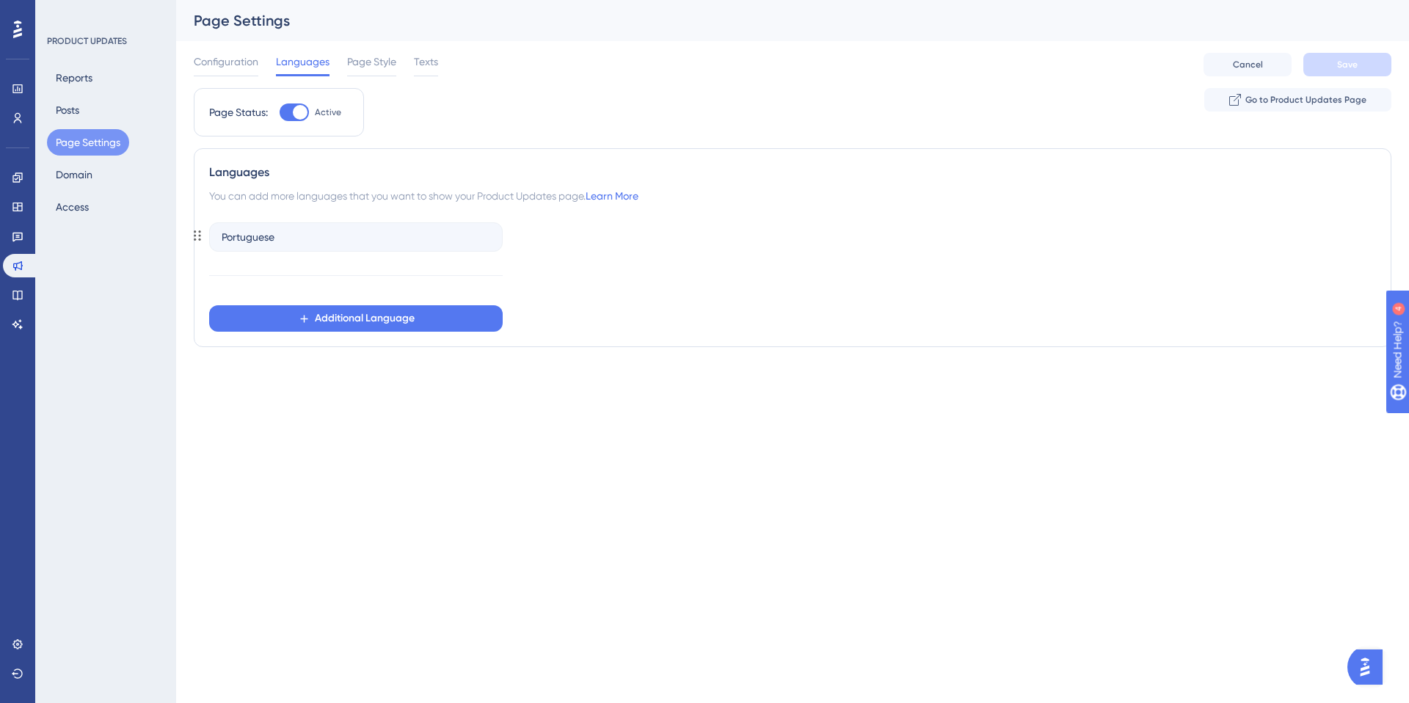
click at [321, 241] on div "Portuguese" at bounding box center [356, 236] width 294 height 29
click at [370, 317] on span "Additional Language" at bounding box center [365, 319] width 100 height 18
click at [300, 390] on div "French French" at bounding box center [356, 391] width 251 height 29
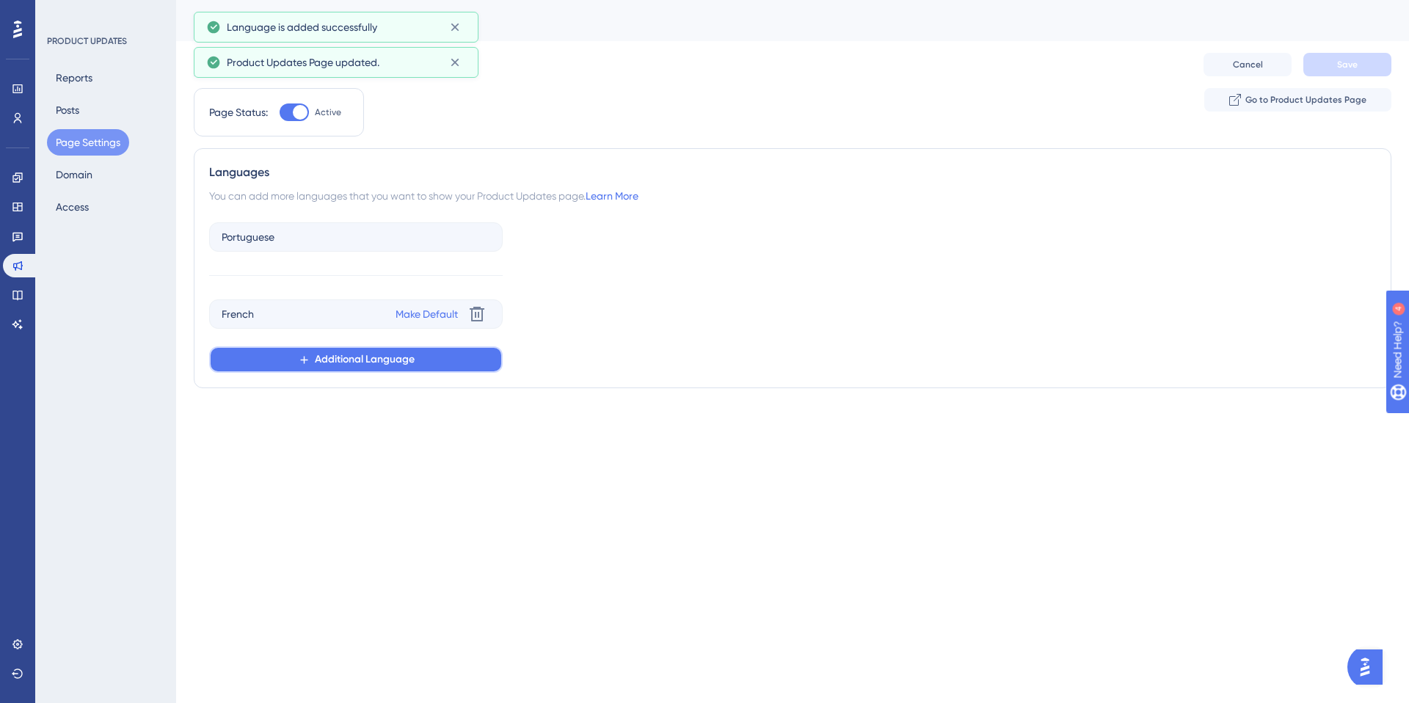
click at [326, 364] on span "Additional Language" at bounding box center [365, 360] width 100 height 18
click at [301, 402] on div "English English" at bounding box center [356, 402] width 251 height 29
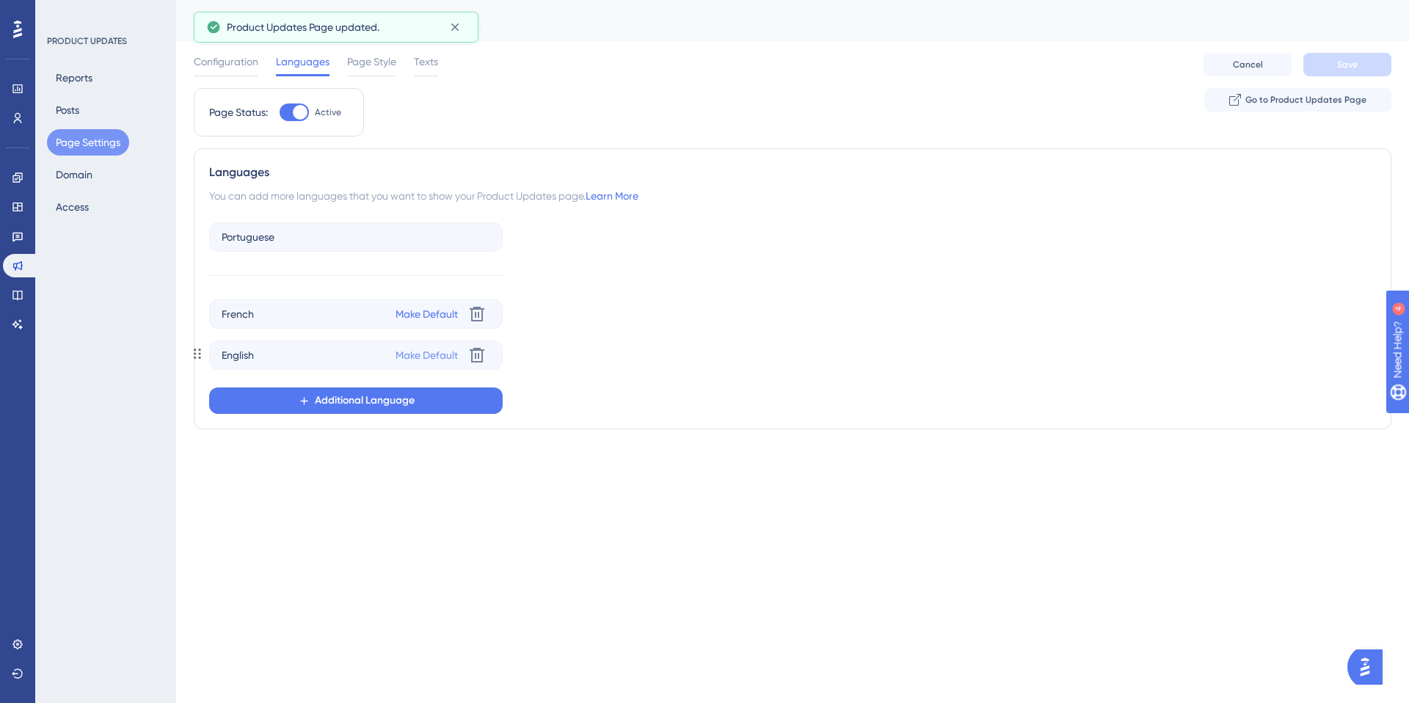
click at [427, 354] on link "Make Default" at bounding box center [427, 355] width 62 height 18
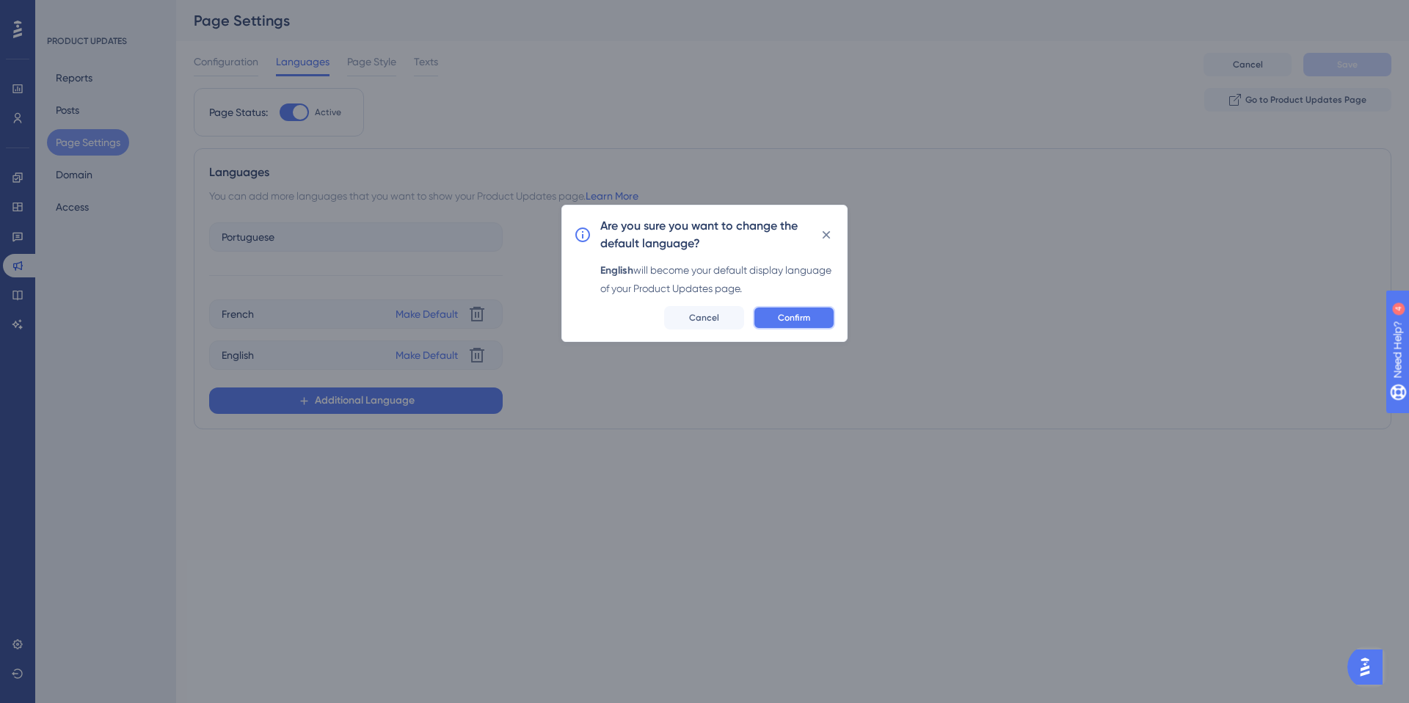
click at [802, 316] on span "Confirm" at bounding box center [794, 318] width 32 height 12
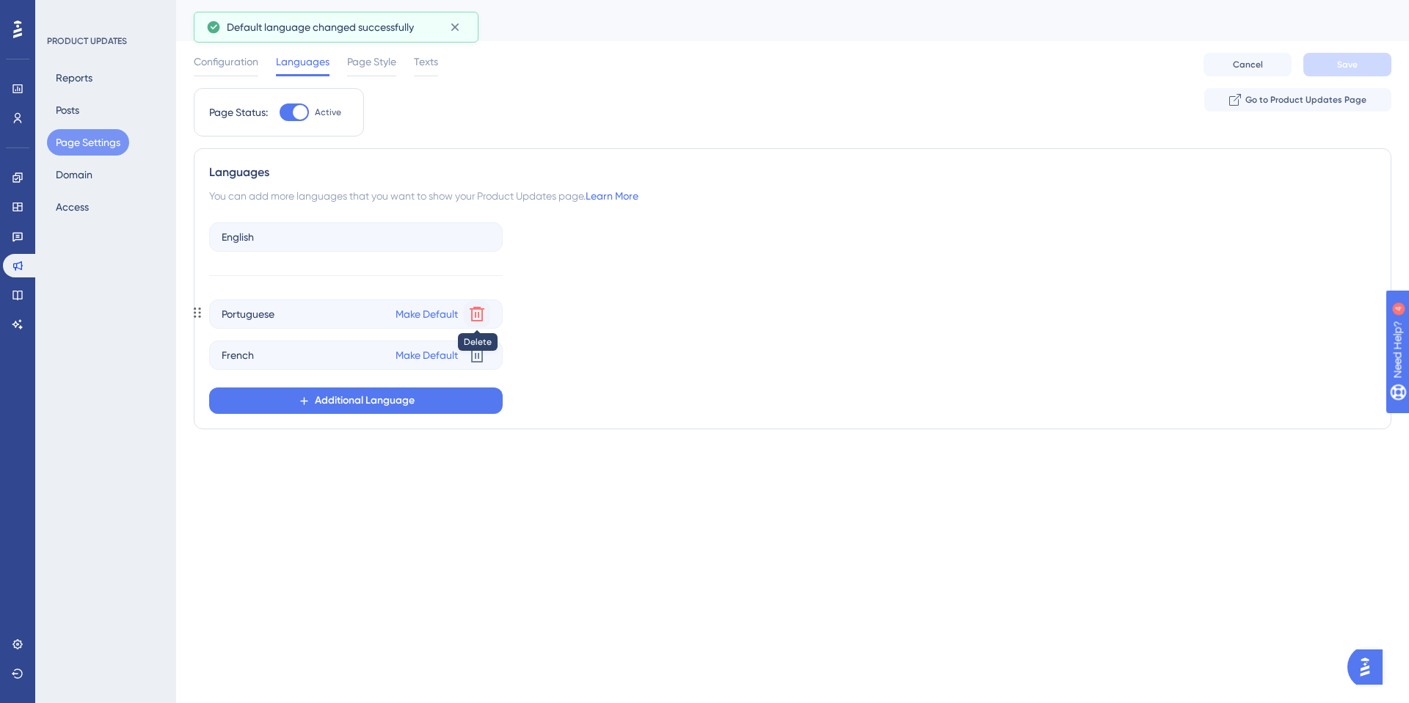
click at [482, 316] on icon at bounding box center [477, 314] width 15 height 15
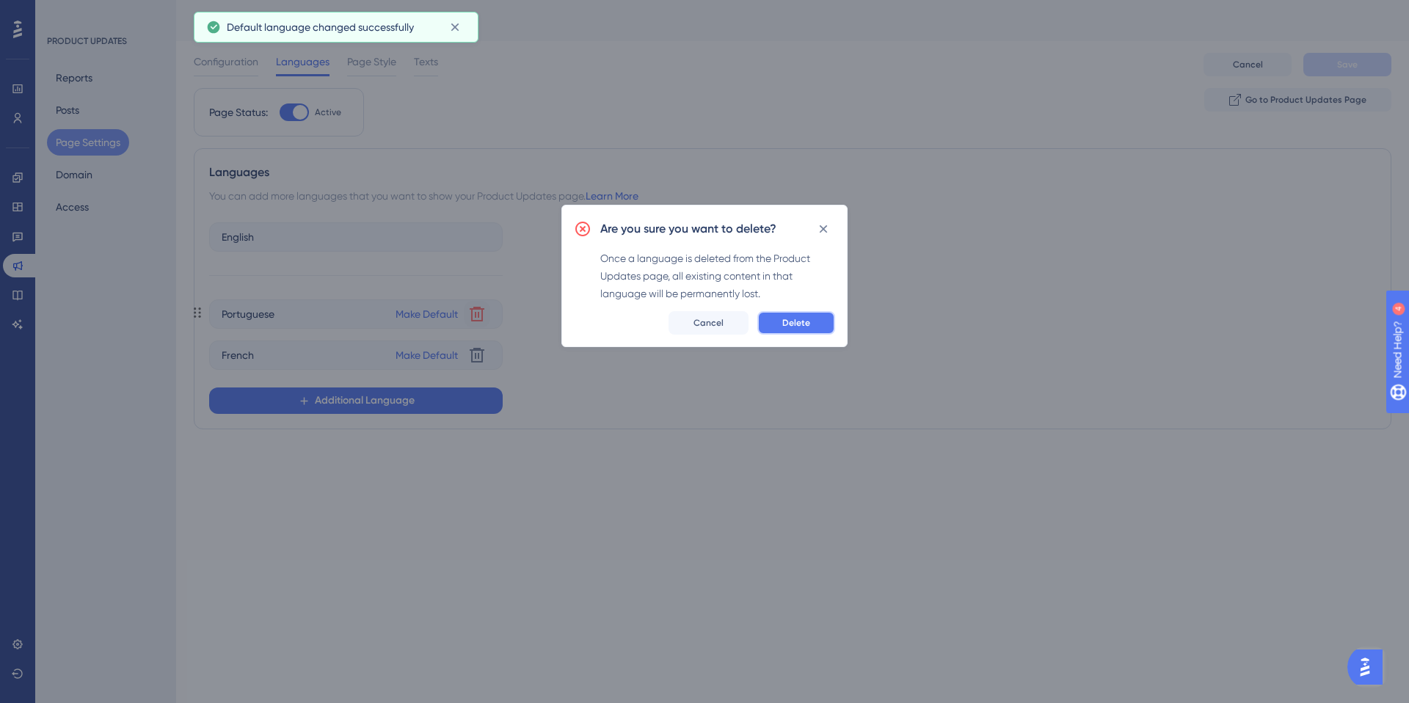
click at [811, 330] on button "Delete" at bounding box center [797, 322] width 78 height 23
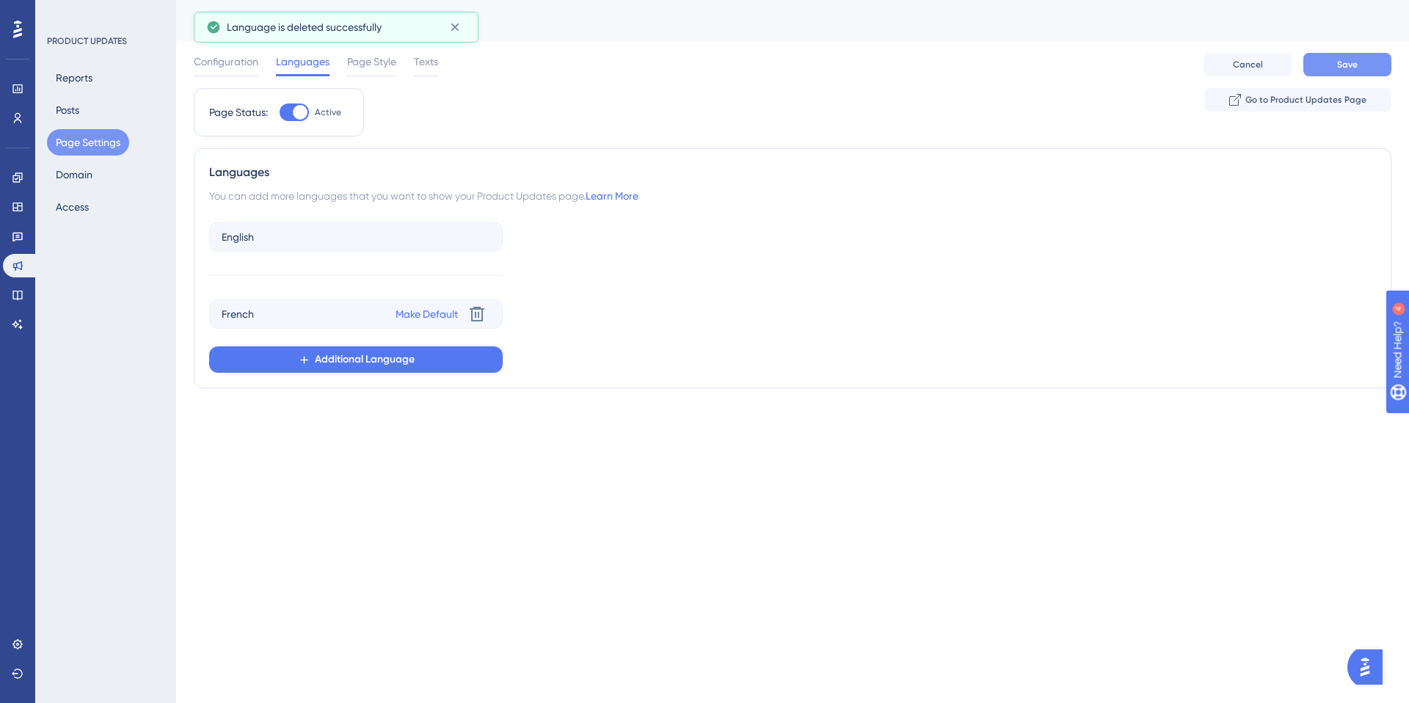
click at [1335, 62] on button "Save" at bounding box center [1348, 64] width 88 height 23
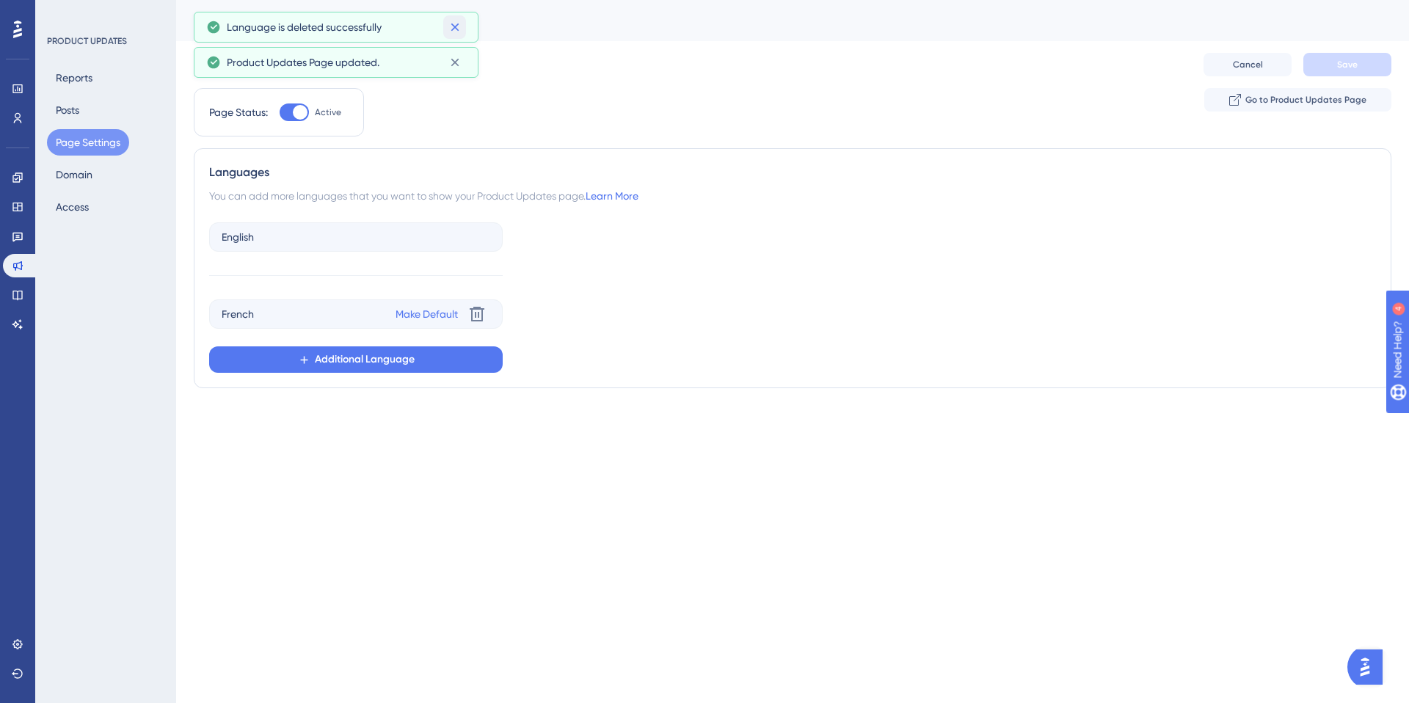
click at [458, 21] on icon at bounding box center [455, 27] width 15 height 15
click at [458, 28] on icon at bounding box center [455, 27] width 15 height 15
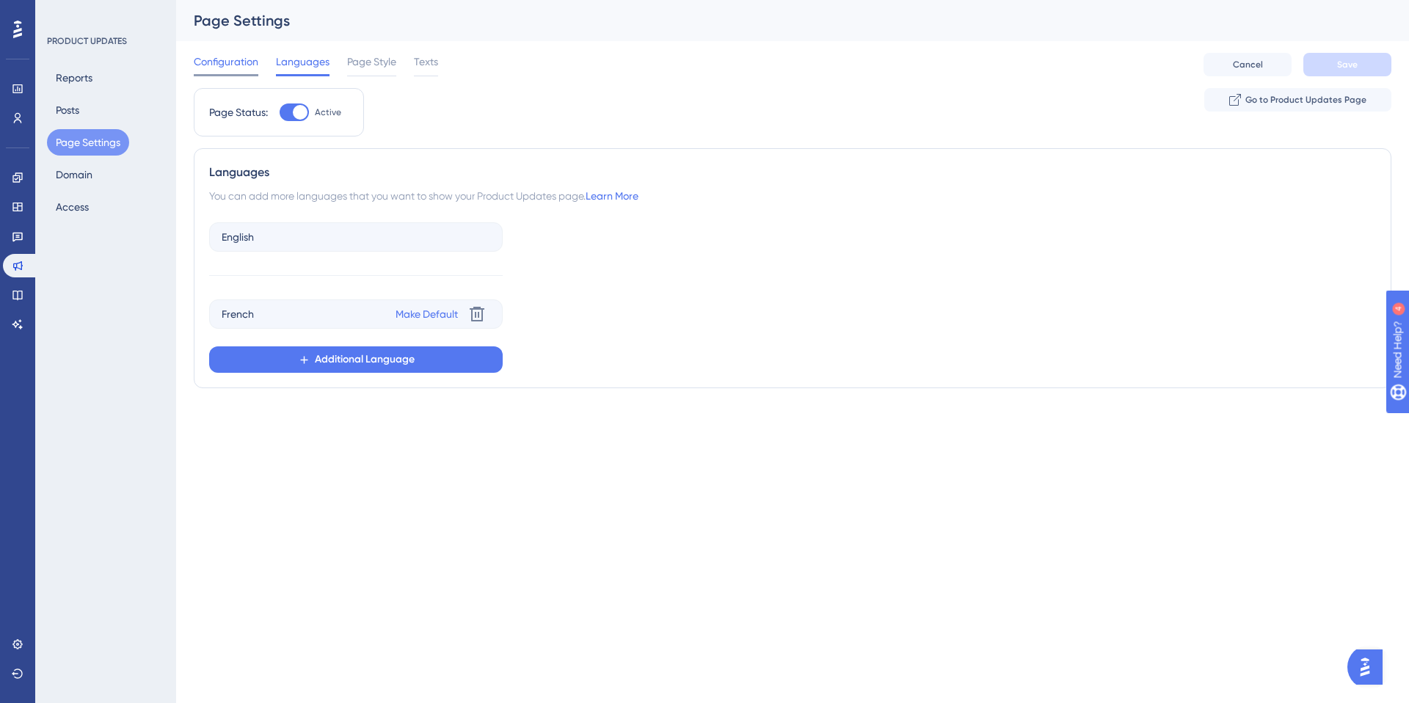
click at [250, 64] on span "Configuration" at bounding box center [226, 62] width 65 height 18
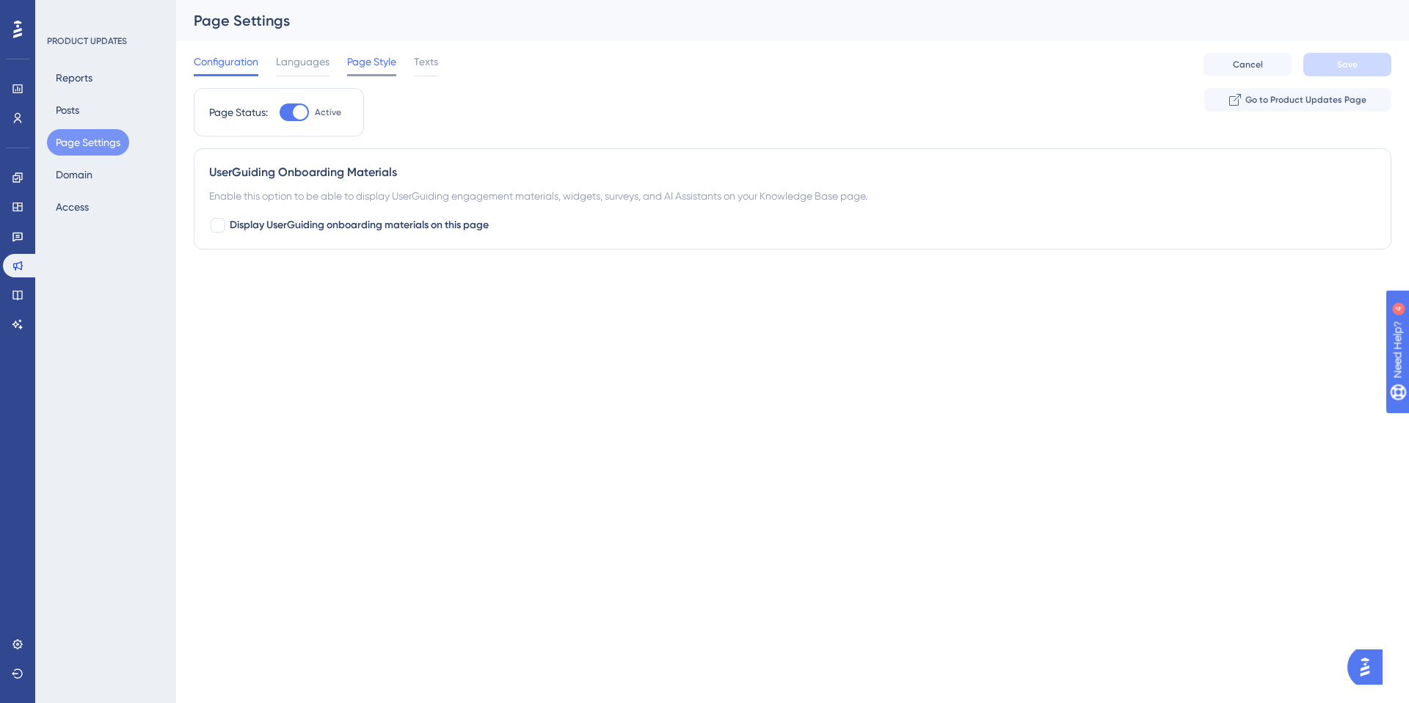
click at [368, 59] on span "Page Style" at bounding box center [371, 62] width 49 height 18
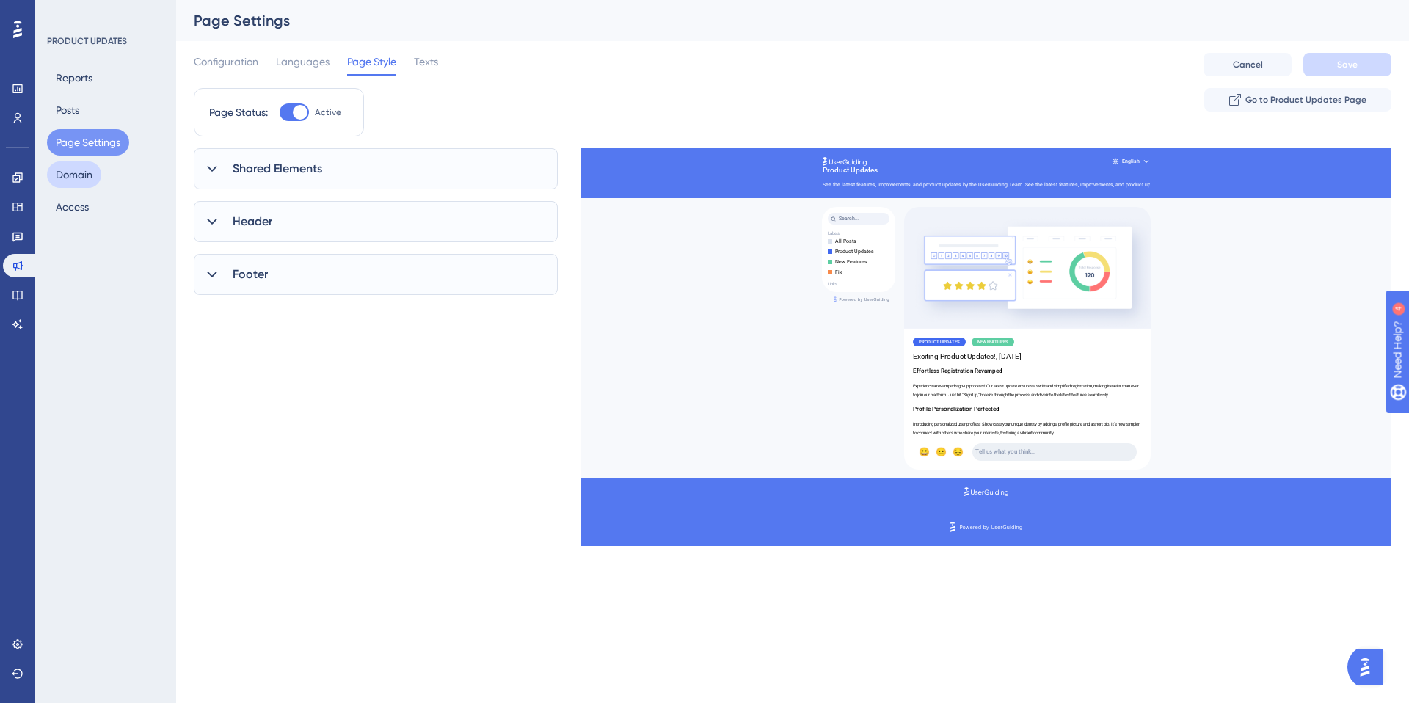
click at [89, 171] on button "Domain" at bounding box center [74, 175] width 54 height 26
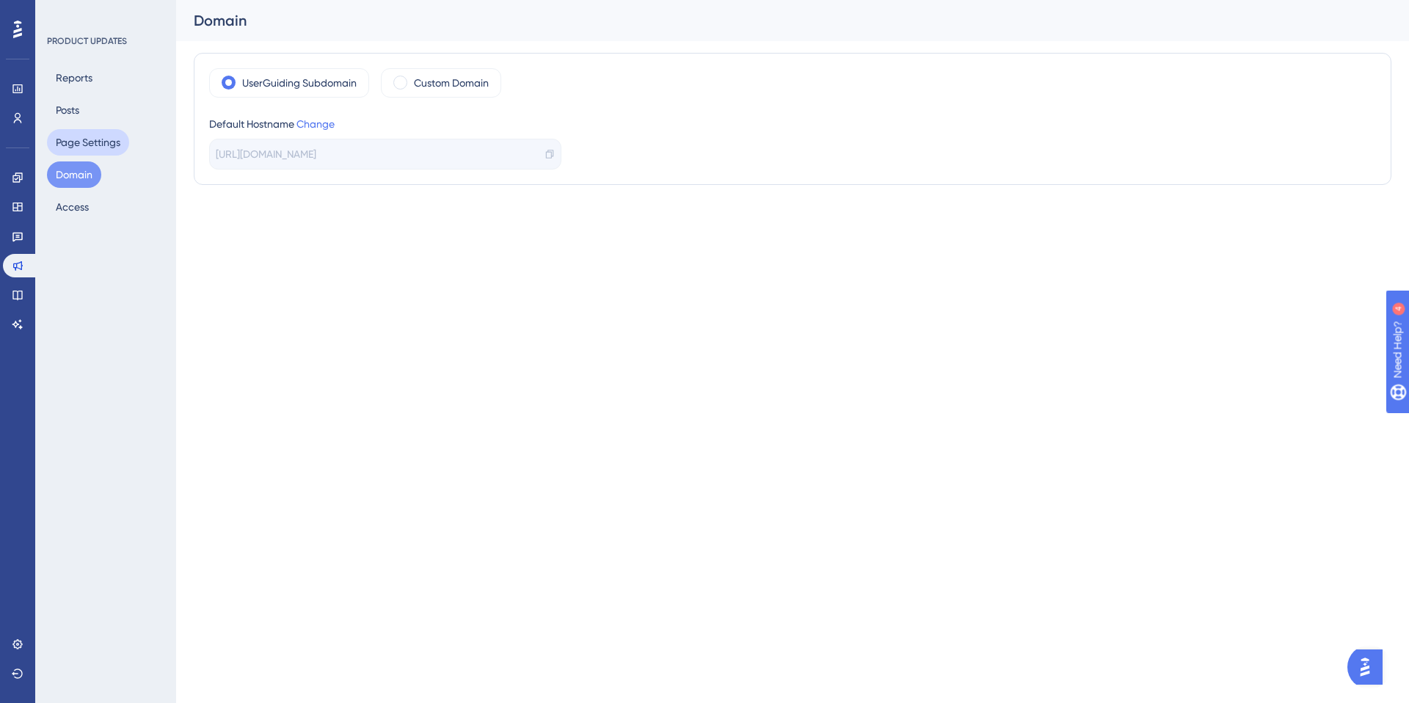
click at [86, 129] on button "Page Settings" at bounding box center [88, 142] width 82 height 26
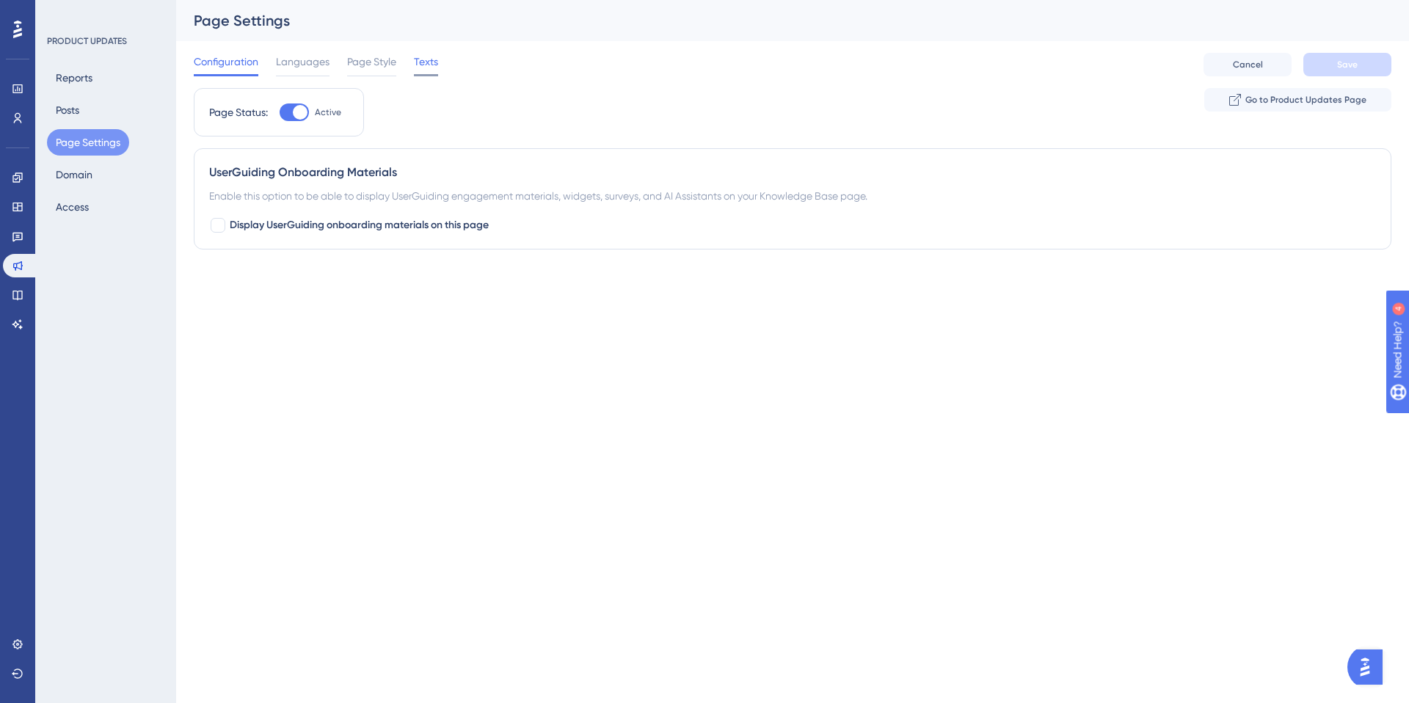
click at [416, 69] on span "Texts" at bounding box center [426, 62] width 24 height 18
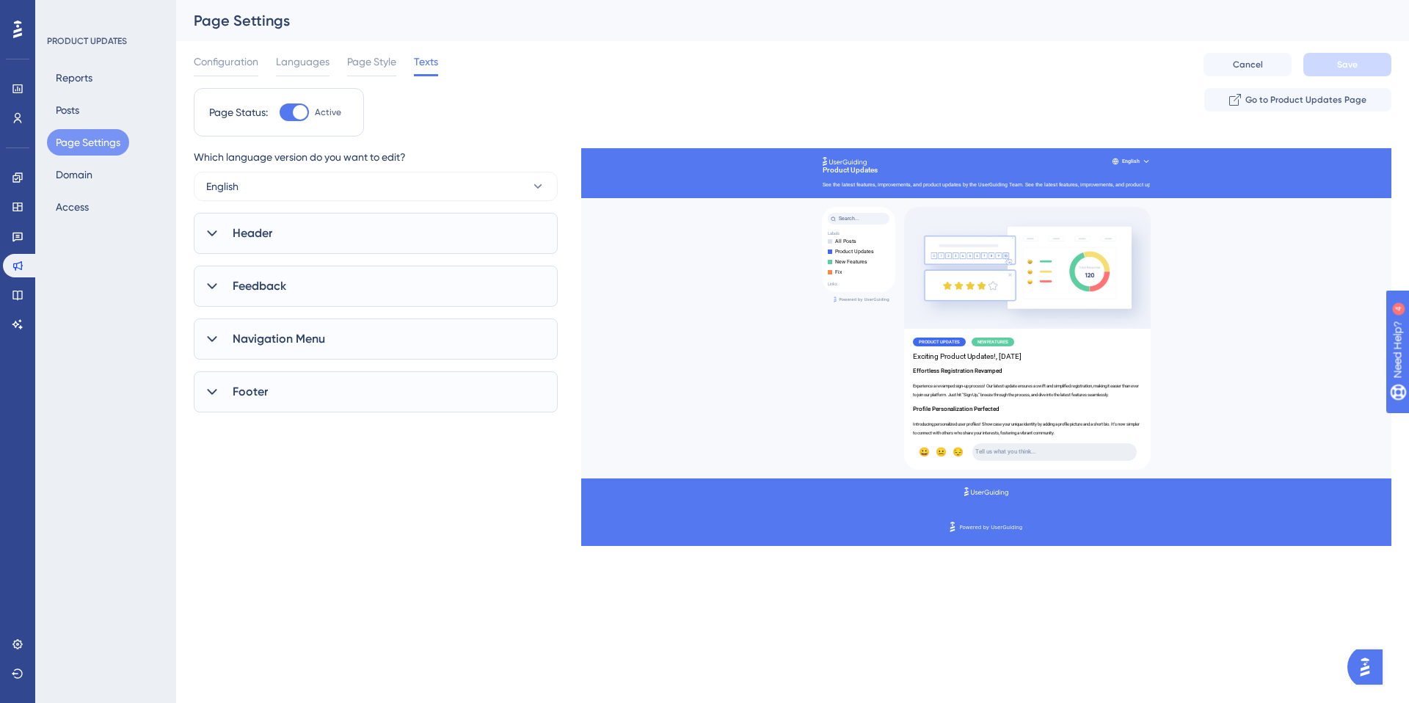
click at [332, 231] on div "Header" at bounding box center [376, 233] width 364 height 41
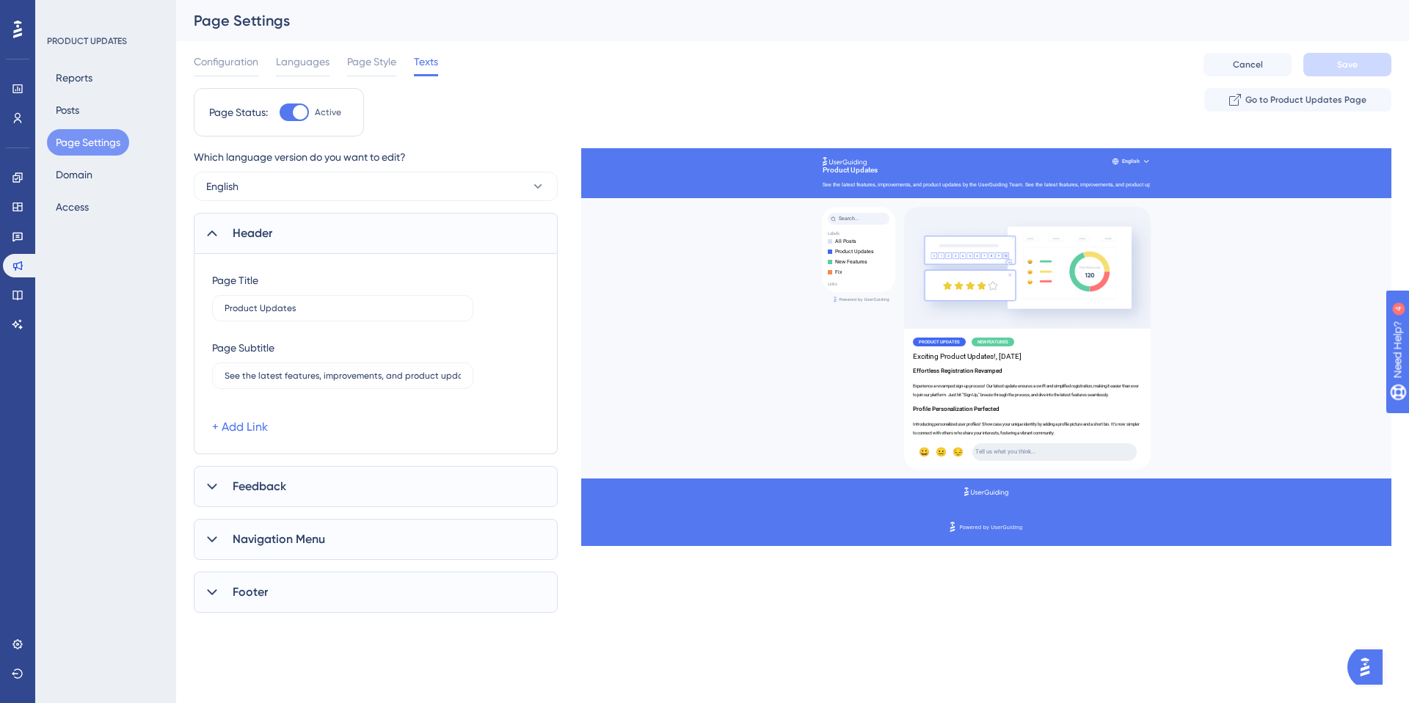
click at [332, 231] on div "Header" at bounding box center [376, 233] width 364 height 41
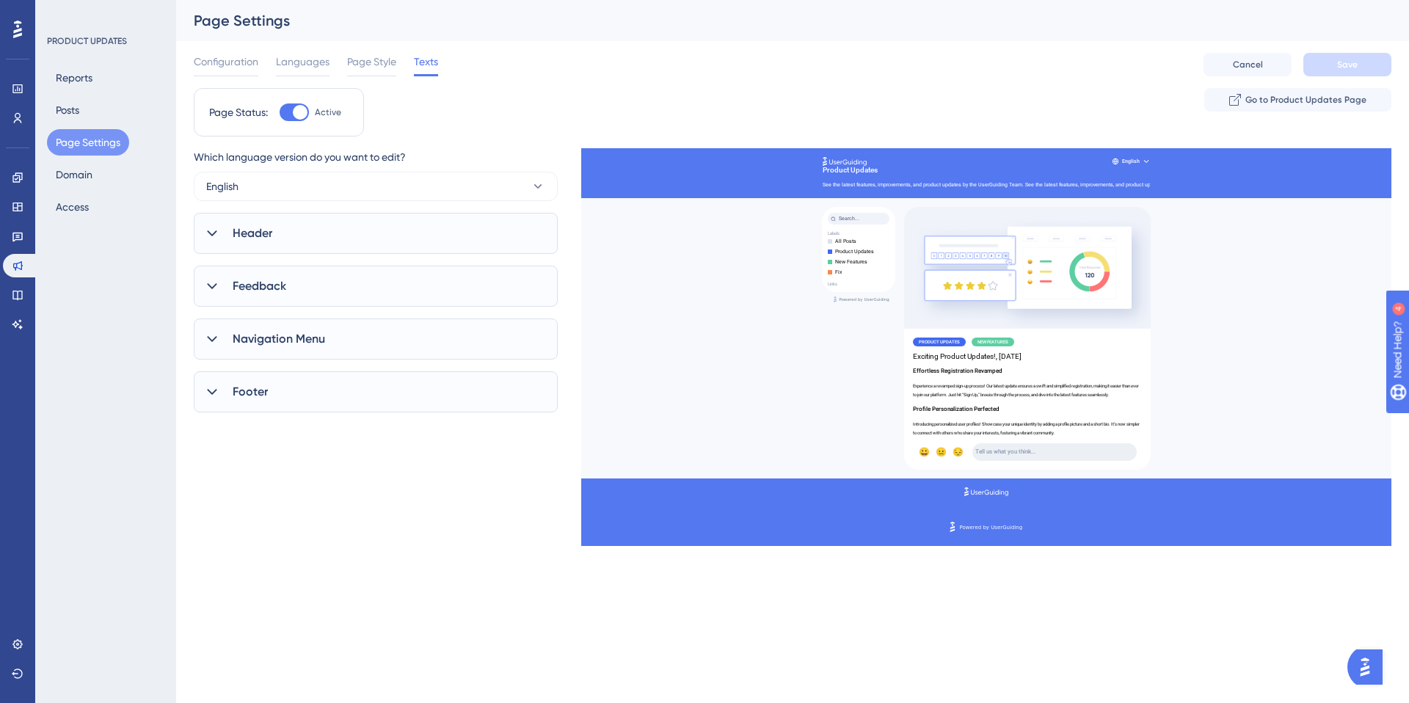
click at [321, 288] on div "Feedback" at bounding box center [376, 286] width 364 height 41
click at [310, 344] on span "Navigation Menu" at bounding box center [279, 339] width 92 height 18
click at [300, 380] on div "Footer" at bounding box center [376, 391] width 364 height 41
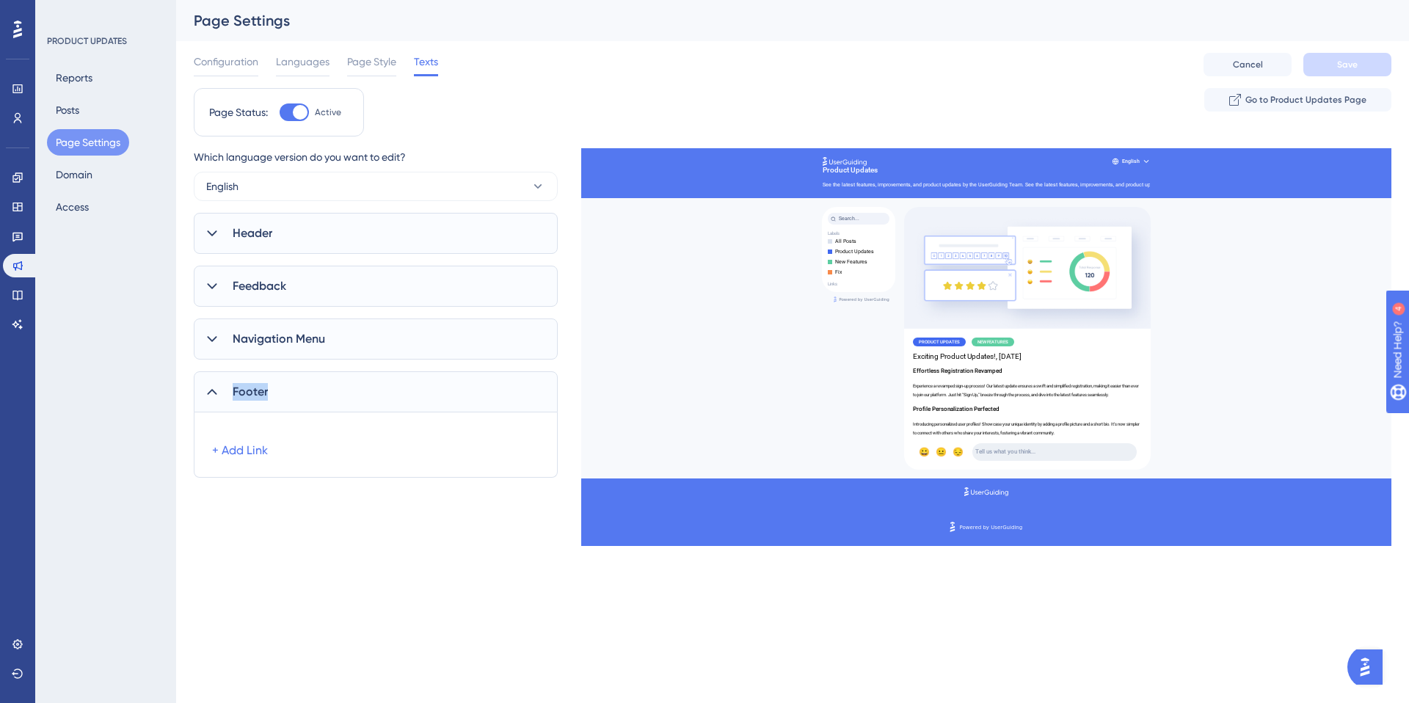
click at [300, 380] on div "Footer" at bounding box center [376, 391] width 364 height 41
click at [380, 65] on span "Page Style" at bounding box center [371, 62] width 49 height 18
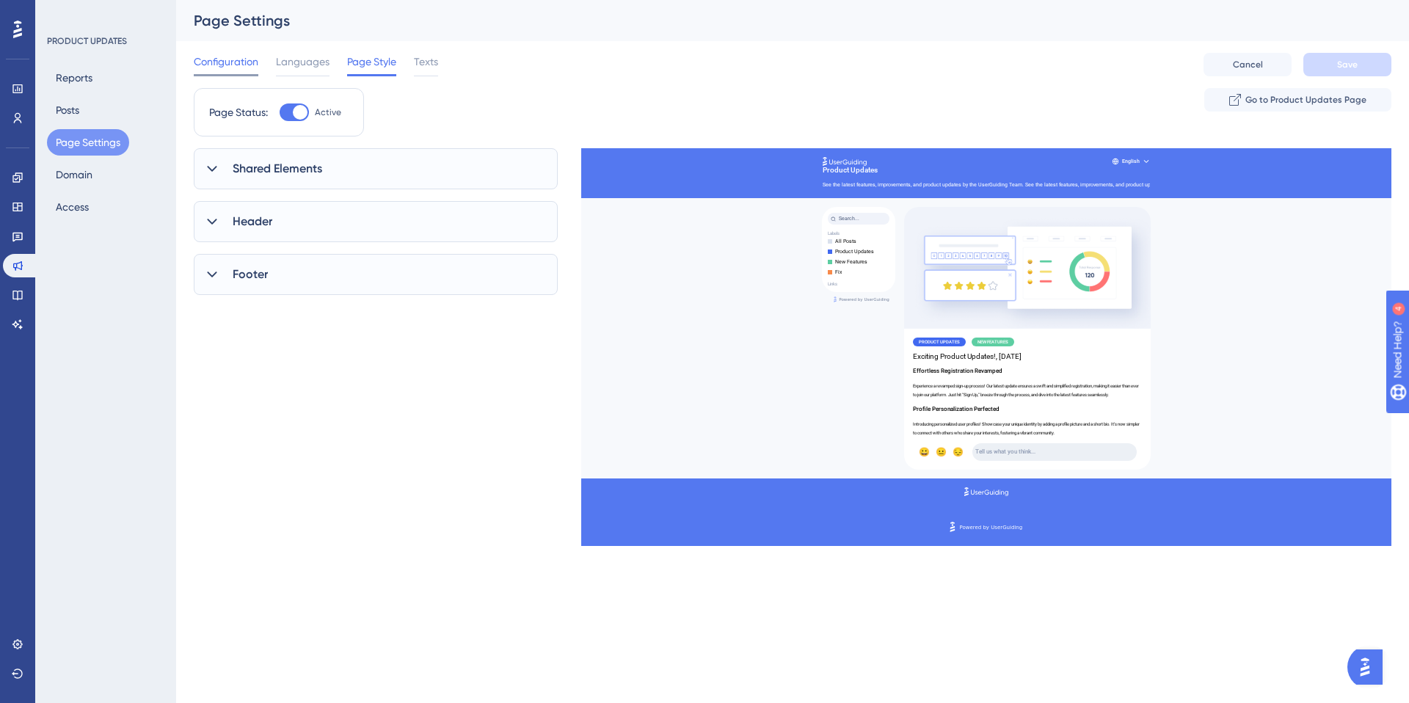
click at [231, 58] on span "Configuration" at bounding box center [226, 62] width 65 height 18
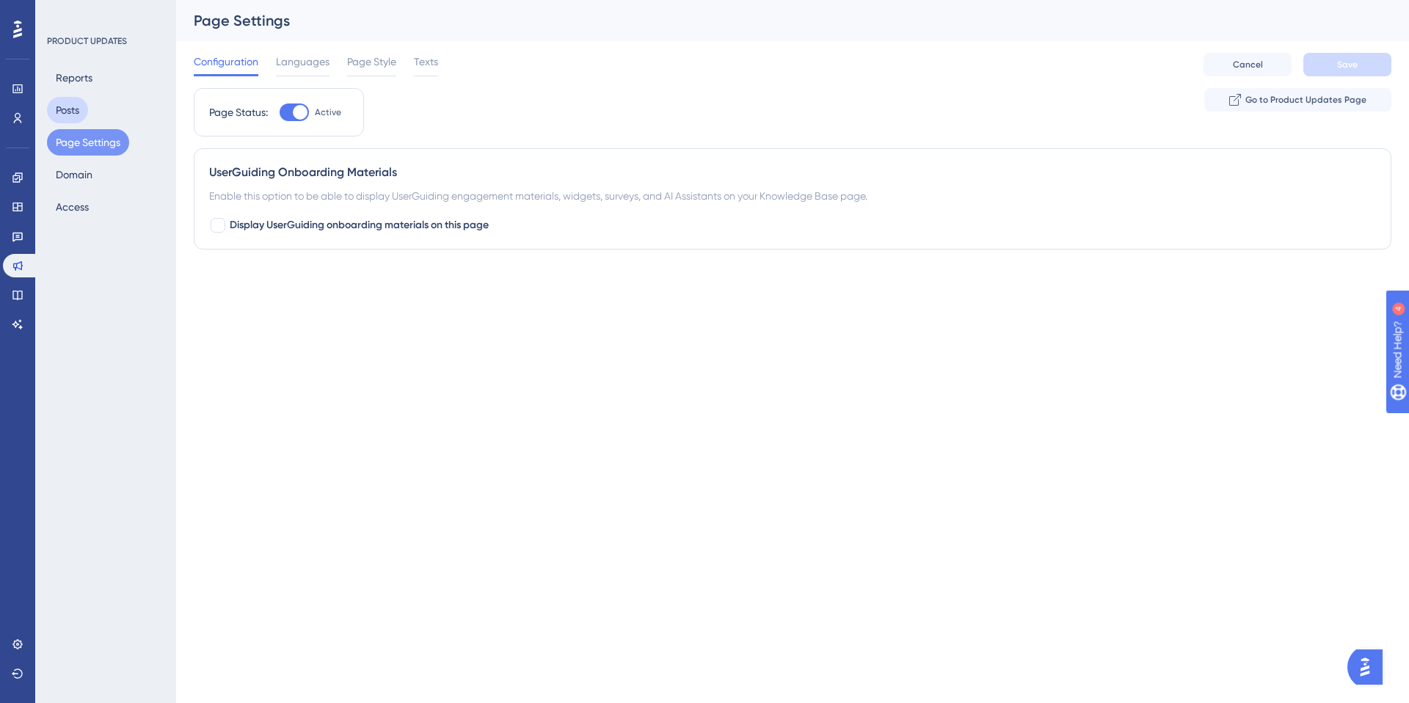
click at [76, 111] on button "Posts" at bounding box center [67, 110] width 41 height 26
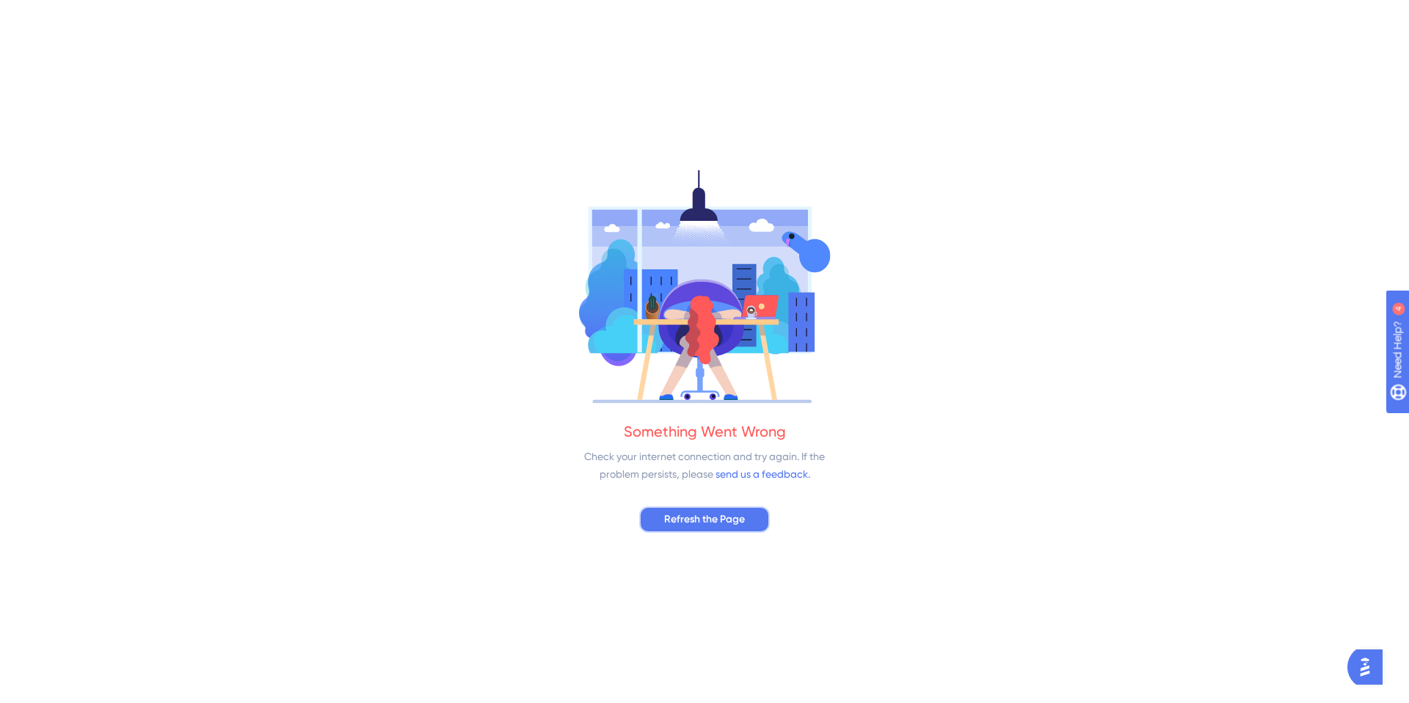
click at [713, 526] on span "Refresh the Page" at bounding box center [704, 520] width 81 height 18
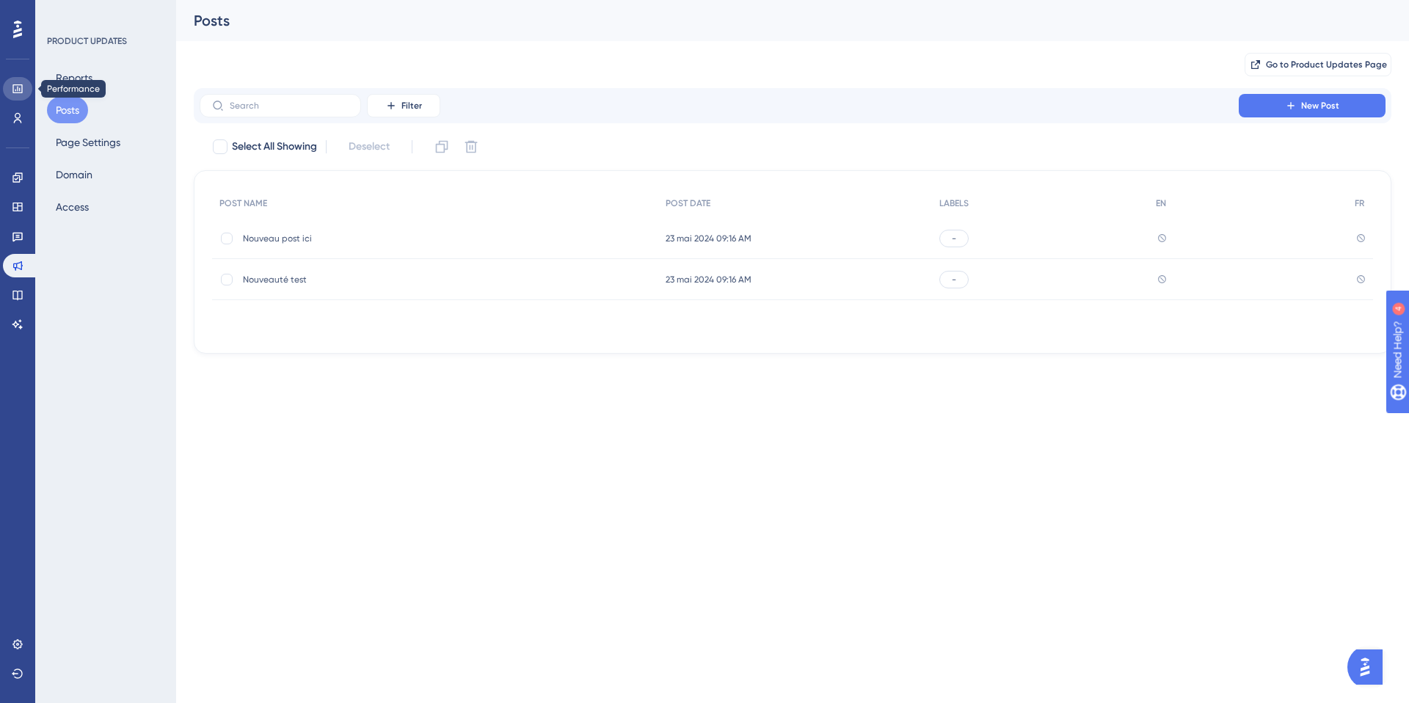
click at [19, 85] on icon at bounding box center [17, 88] width 10 height 9
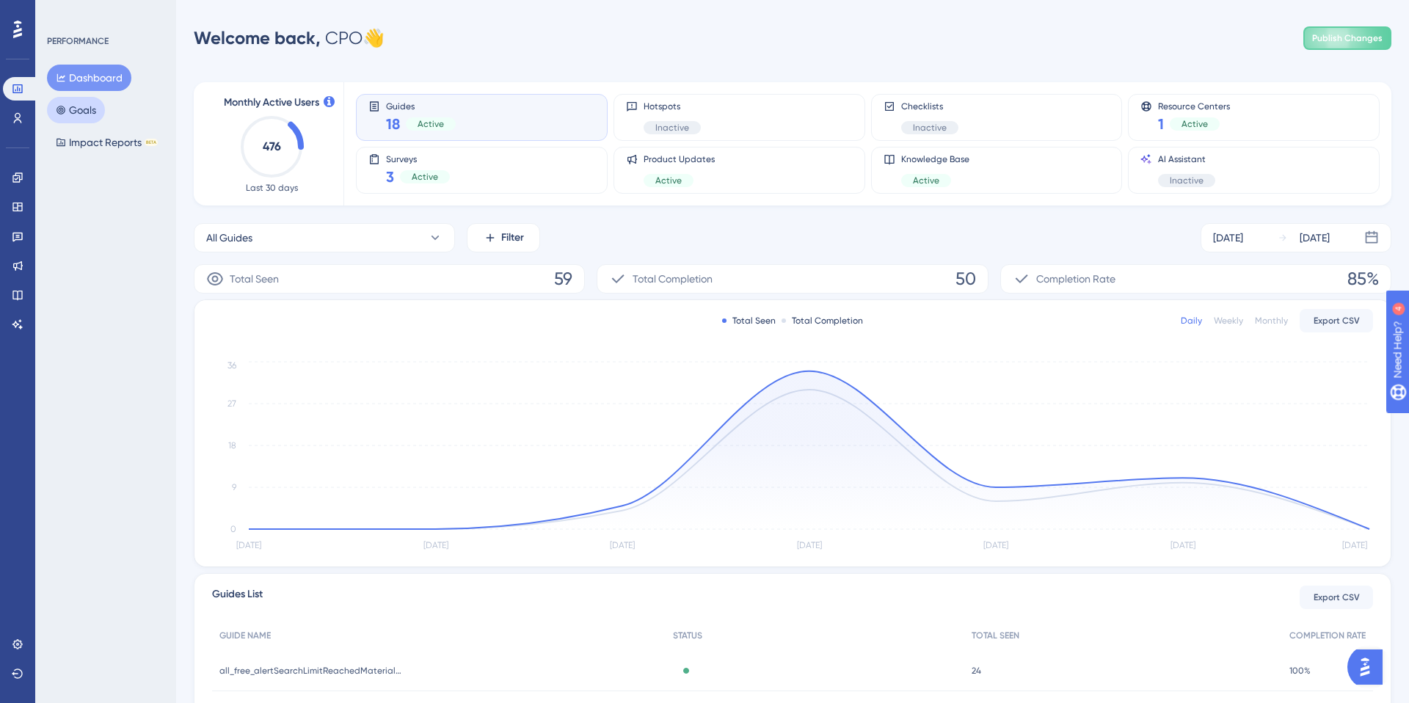
click at [83, 110] on button "Goals" at bounding box center [76, 110] width 58 height 26
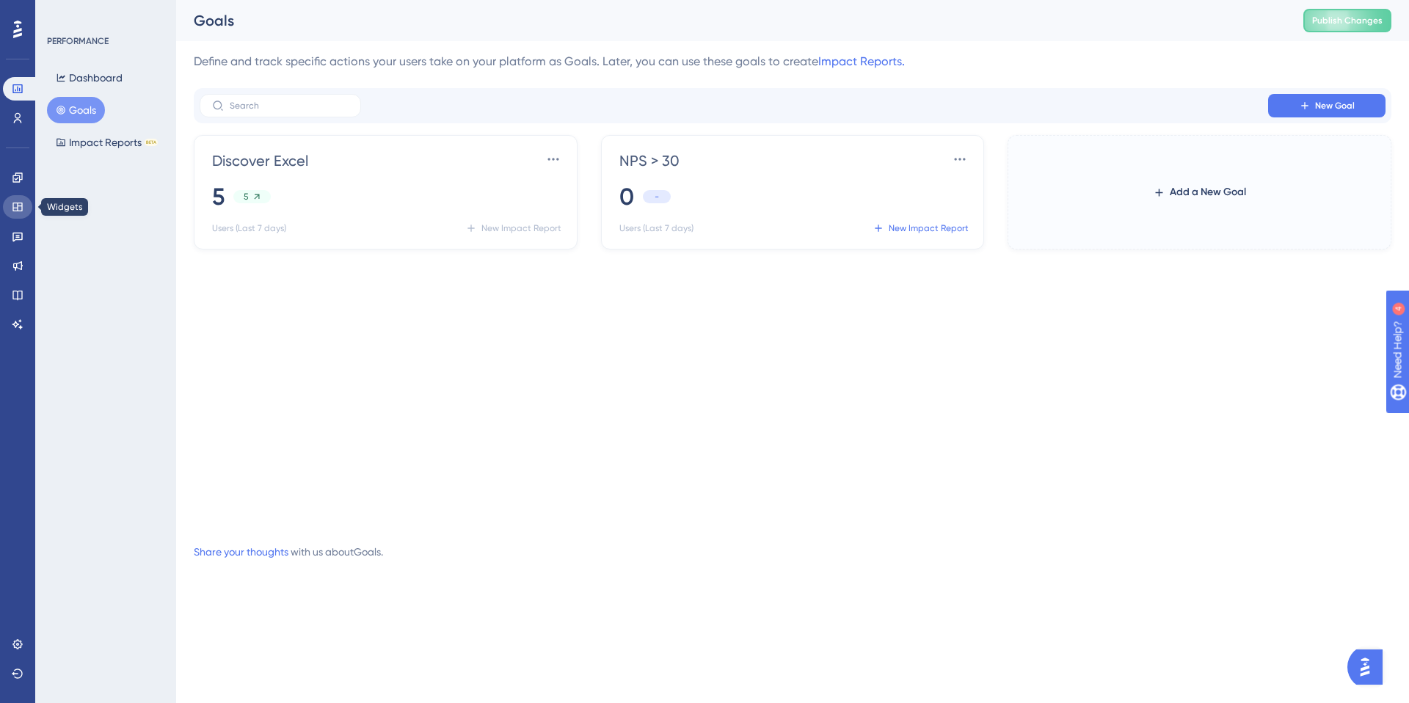
click at [12, 202] on icon at bounding box center [18, 207] width 12 height 12
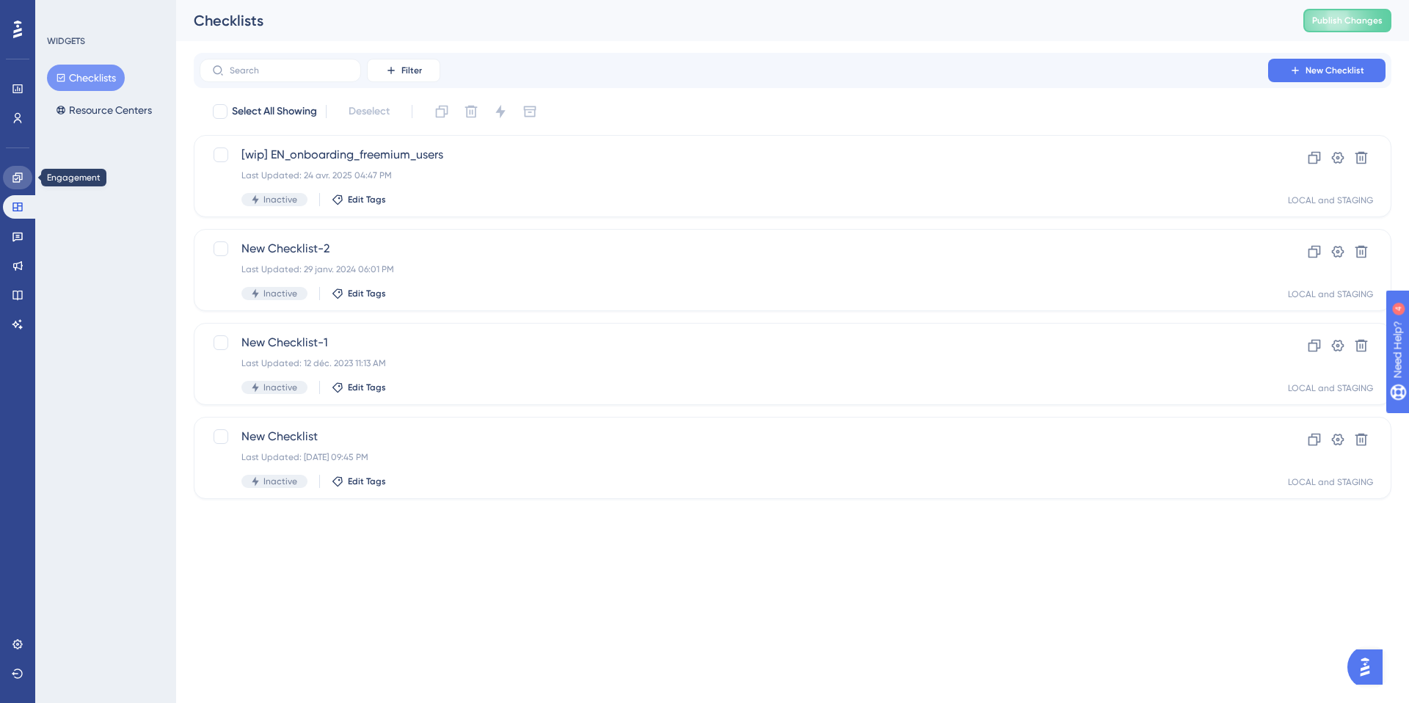
click at [20, 182] on icon at bounding box center [18, 178] width 12 height 12
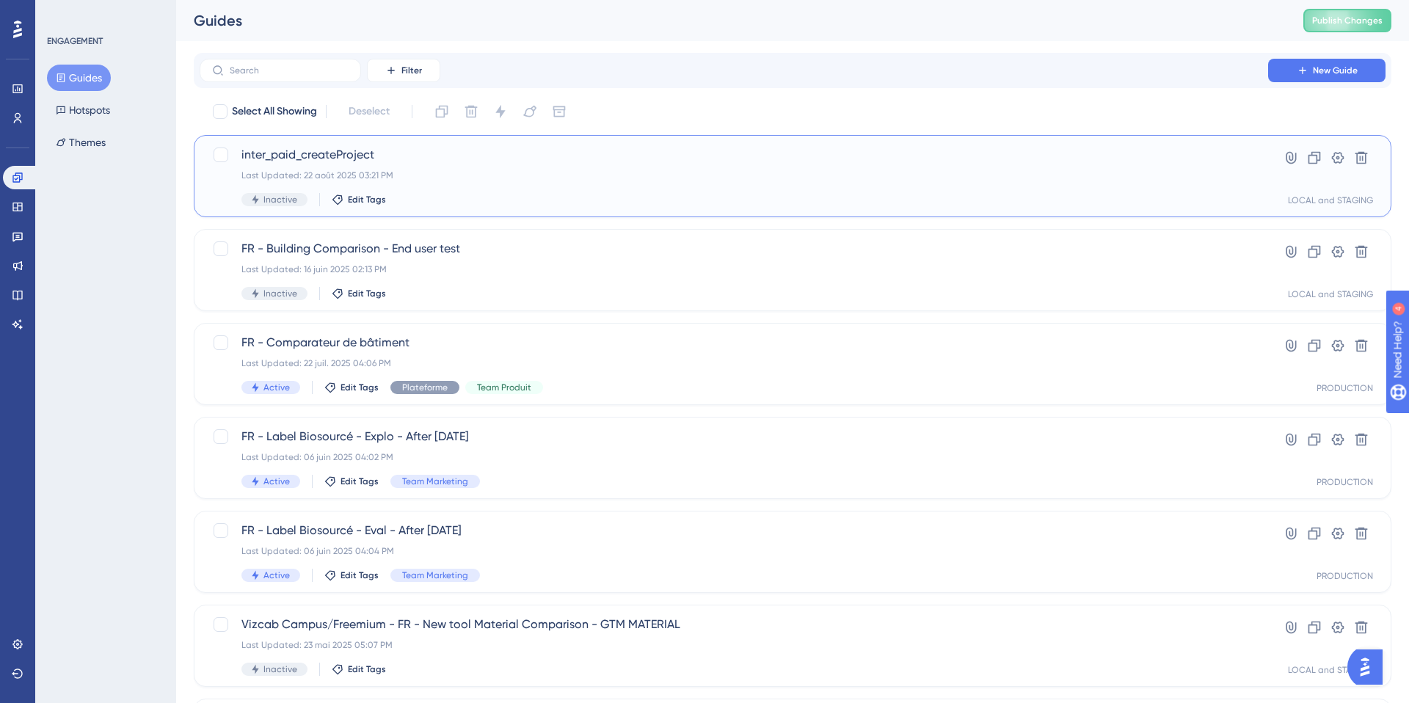
click at [443, 170] on div "Last Updated: 22 août 2025 03:21 PM" at bounding box center [734, 176] width 985 height 12
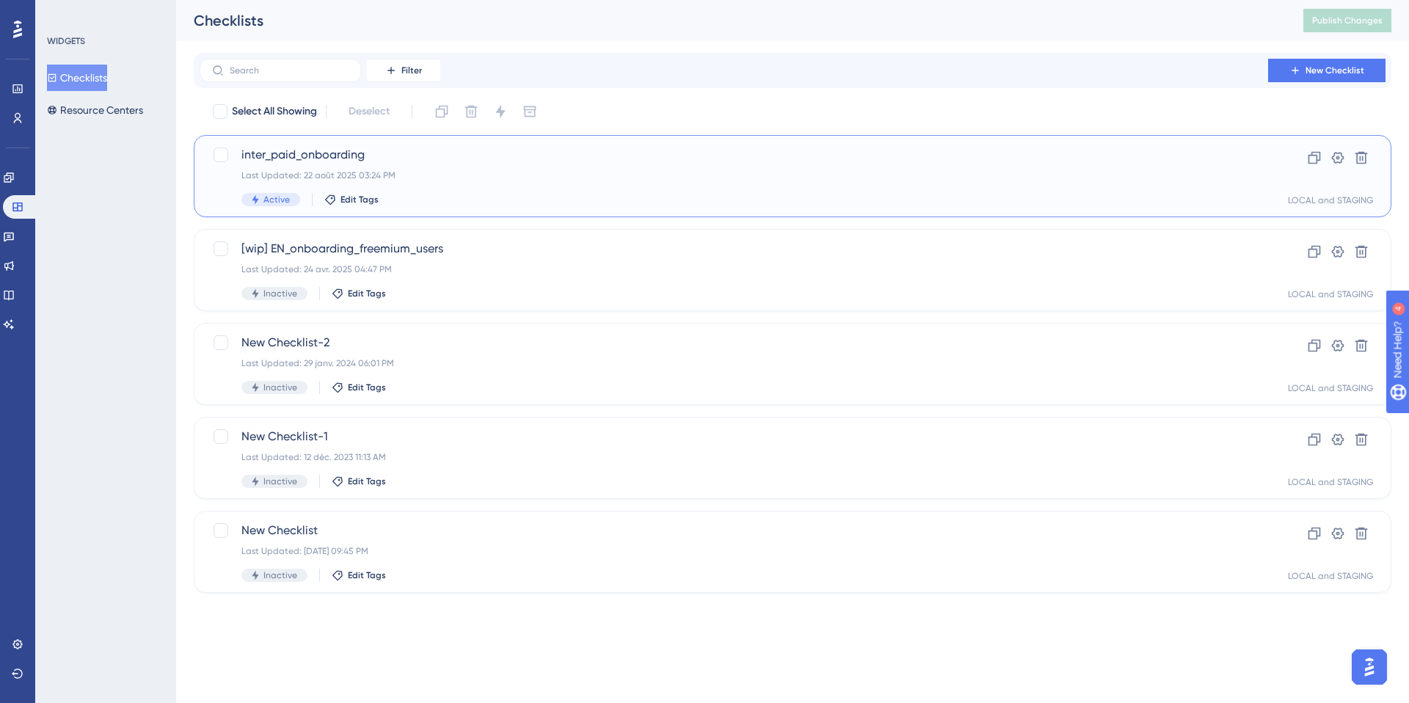
click at [453, 175] on div "Last Updated: 22 août 2025 03:24 PM" at bounding box center [734, 176] width 985 height 12
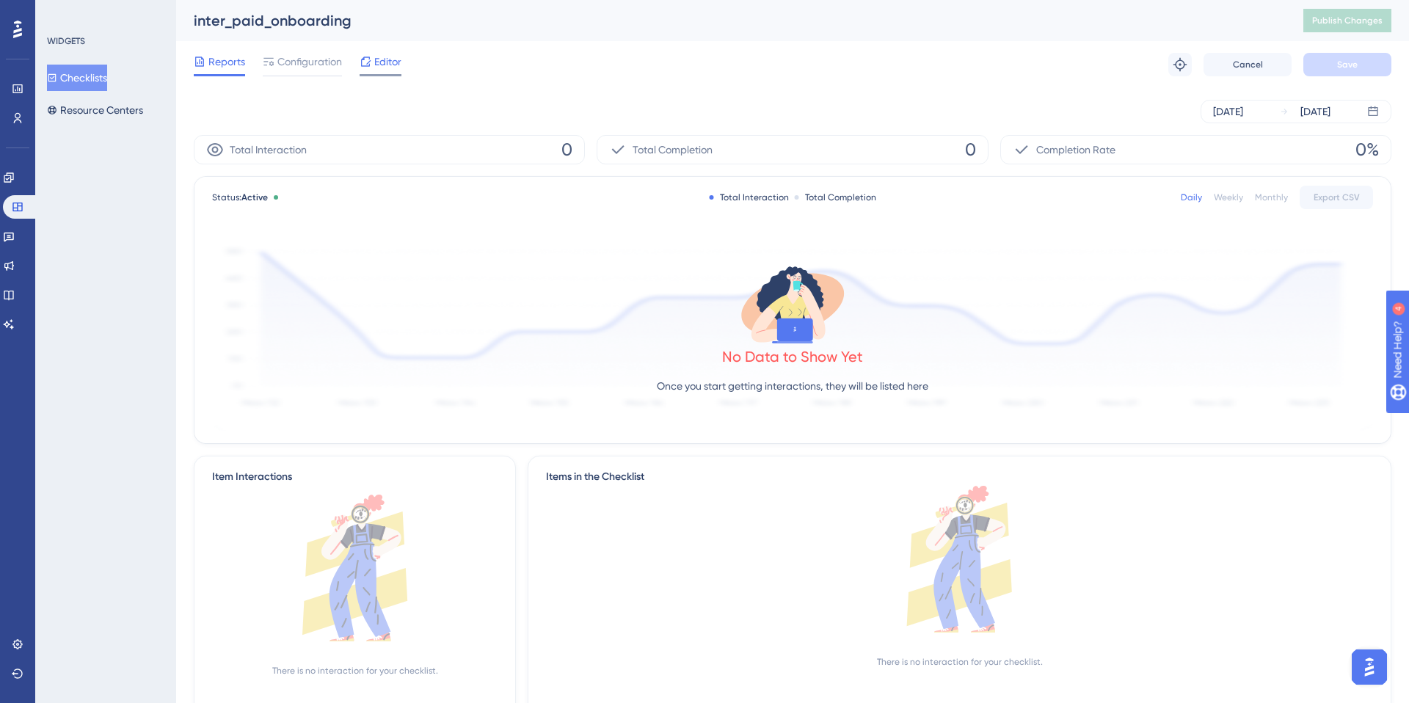
click at [376, 62] on span "Editor" at bounding box center [387, 62] width 27 height 18
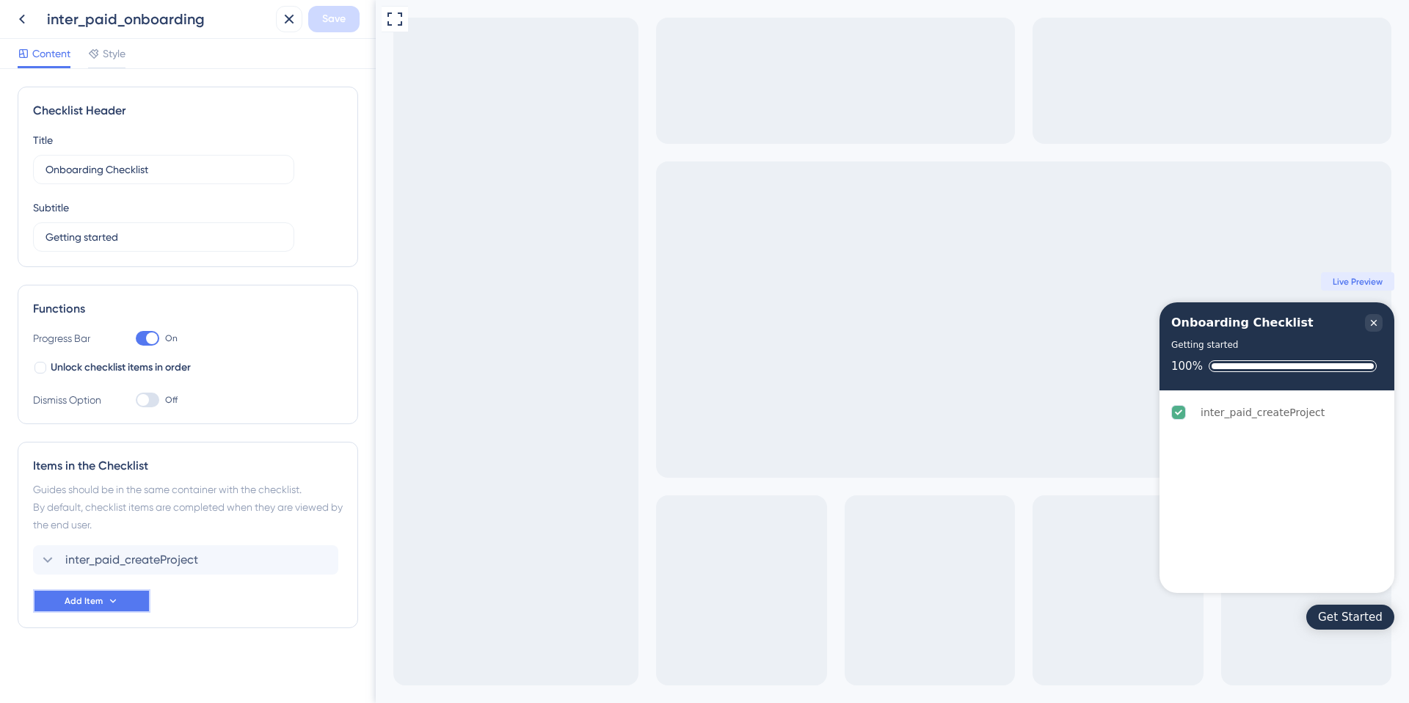
click at [122, 604] on button "Add Item" at bounding box center [91, 600] width 117 height 23
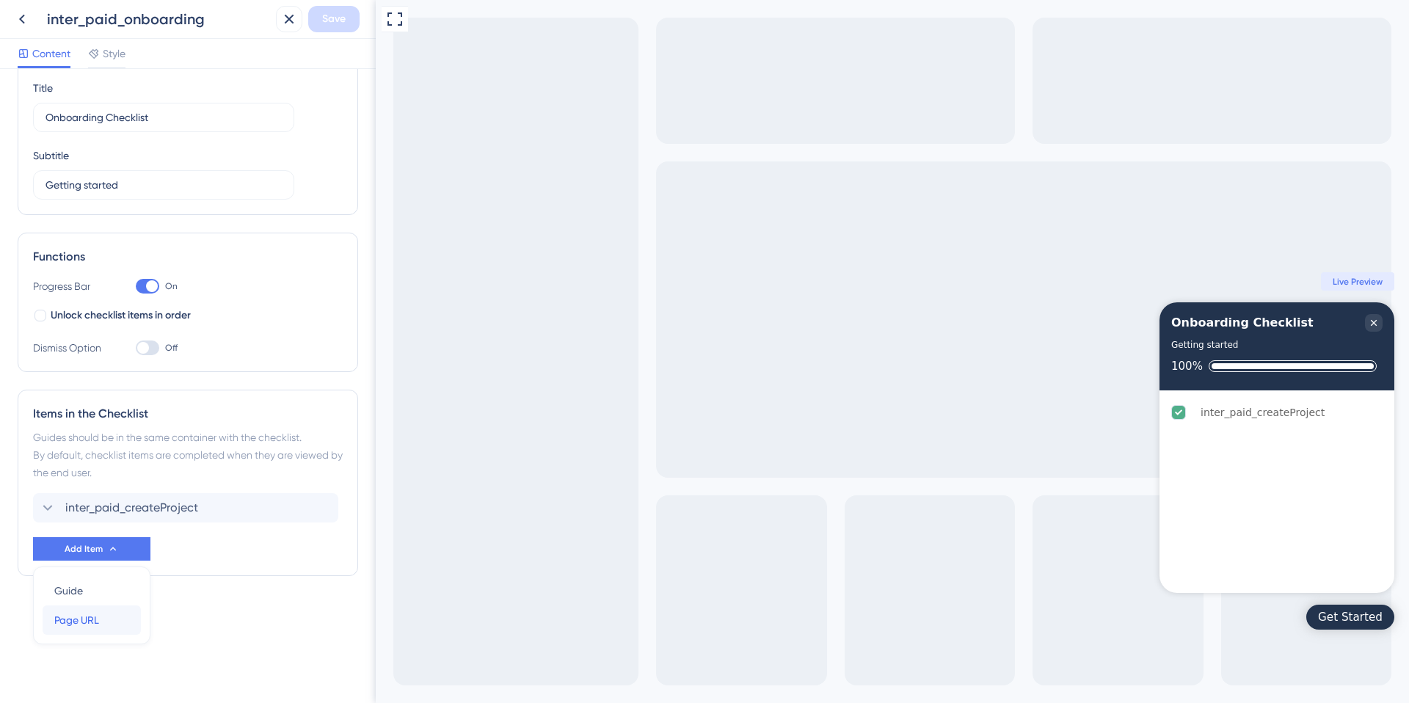
click at [91, 624] on span "Page URL" at bounding box center [76, 621] width 45 height 18
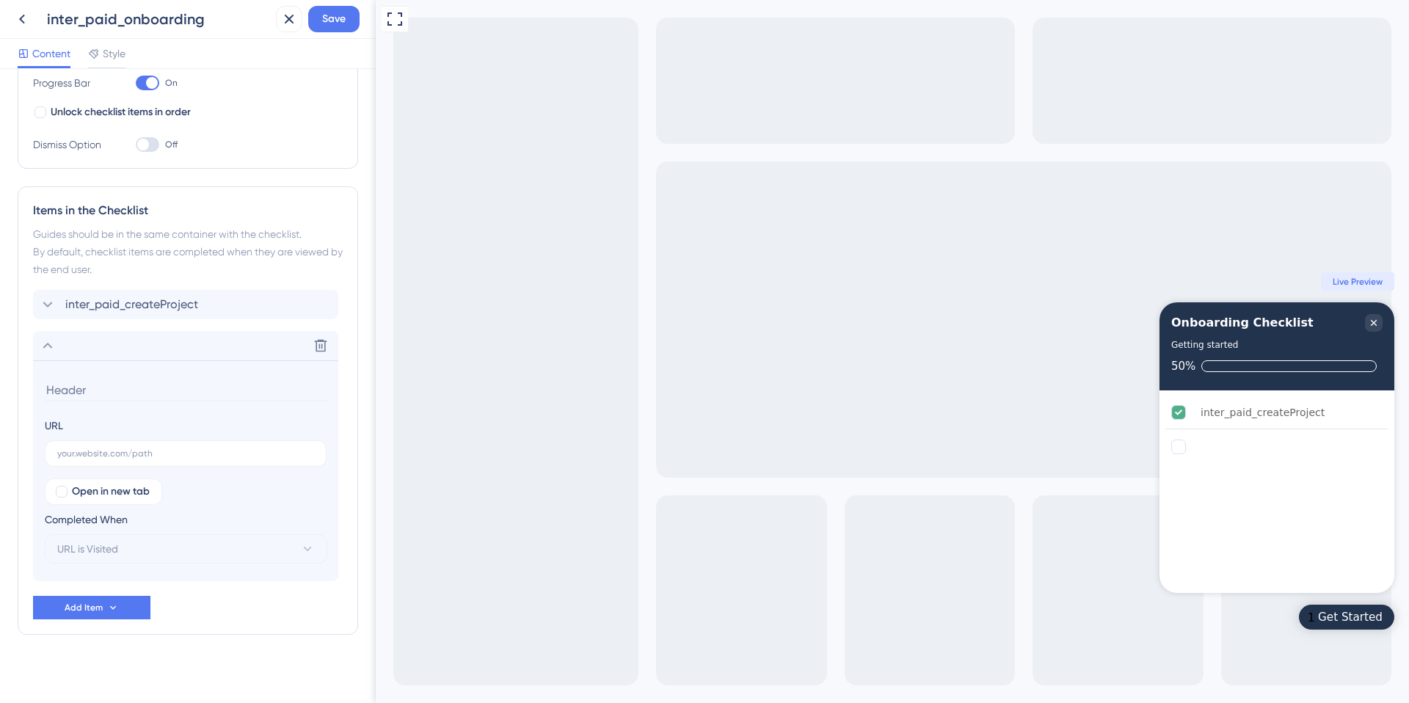
scroll to position [264, 0]
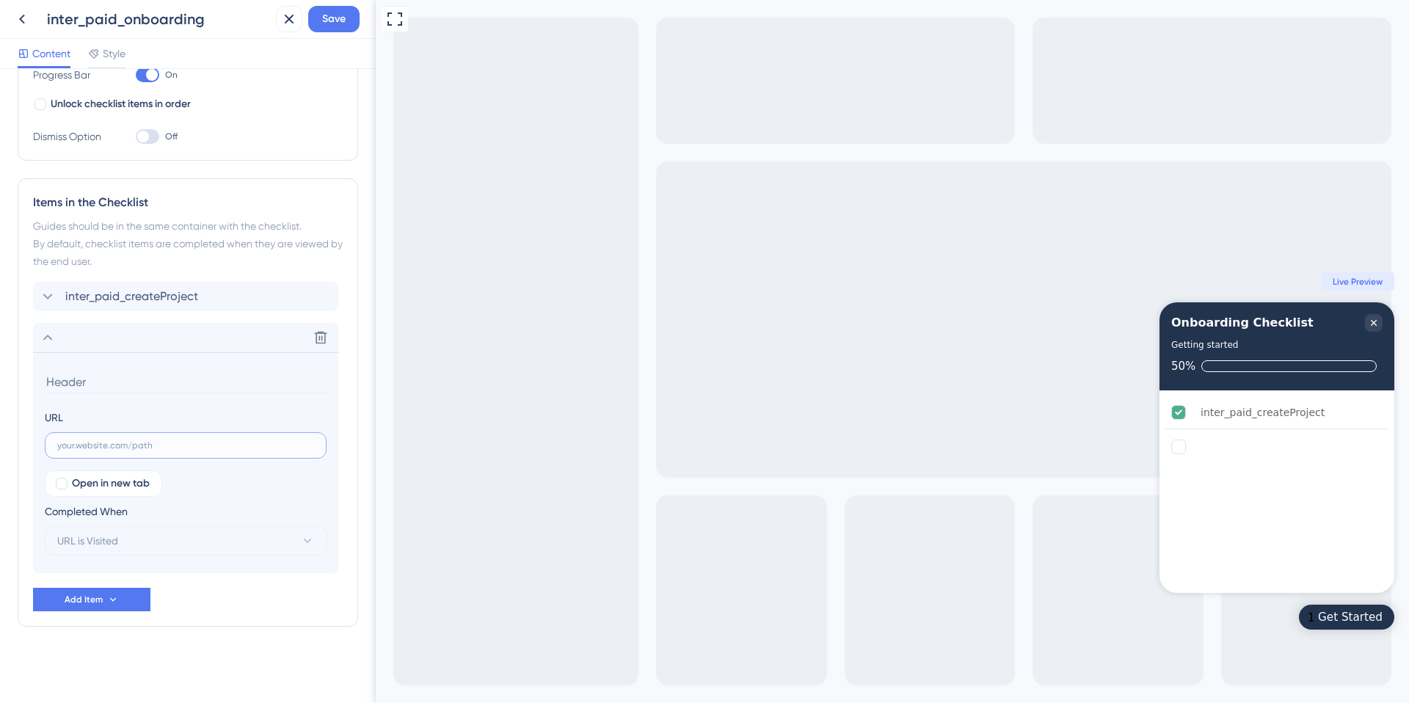
click at [117, 449] on input "text" at bounding box center [185, 445] width 257 height 10
type input "/"
click at [153, 388] on input at bounding box center [187, 382] width 285 height 23
type input "G"
type input "C"
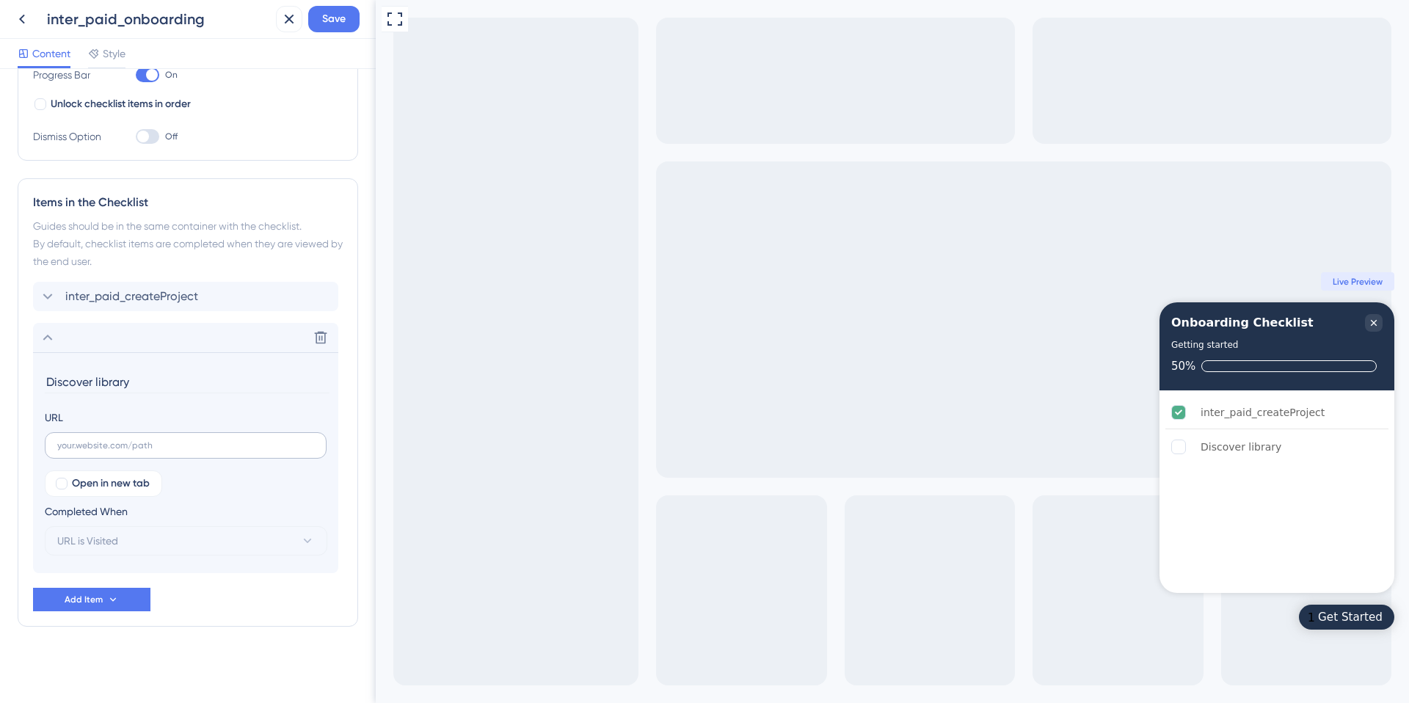
type input "Discover library"
click at [117, 441] on input "text" at bounding box center [185, 445] width 257 height 10
paste input "https://app.staging.vizcab.io/library"
click at [173, 446] on input "https://app.staging.vizcab.io/library" at bounding box center [185, 445] width 257 height 10
type input "/library"
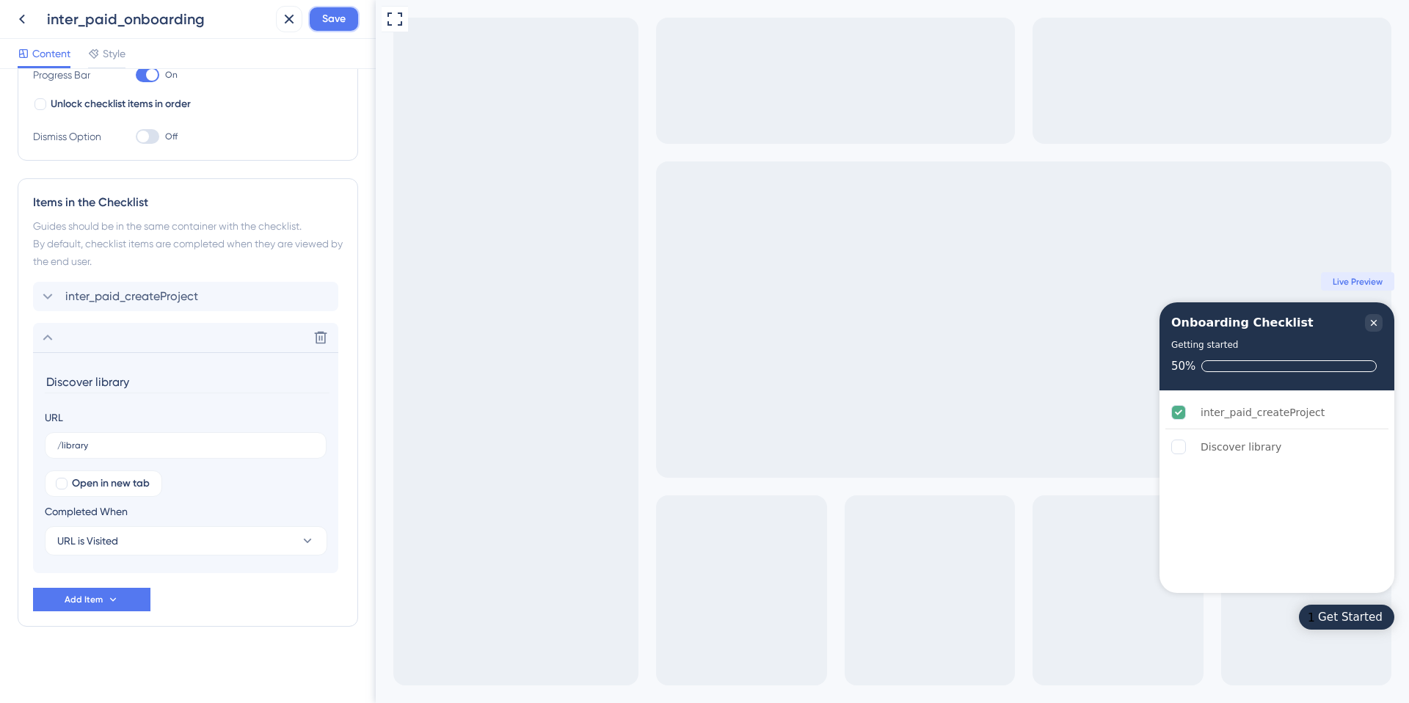
click at [323, 29] on button "Save" at bounding box center [333, 19] width 51 height 26
click at [1222, 446] on div "Discover library" at bounding box center [1241, 447] width 81 height 18
click at [1293, 445] on div "Discover library is incomplete." at bounding box center [1288, 447] width 12 height 15
click at [1291, 445] on icon "Discover library is incomplete." at bounding box center [1288, 446] width 6 height 12
click at [1021, 225] on div "Full Screen Preview 1 Get Started Onboarding Checklist Getting started 50% inte…" at bounding box center [893, 351] width 1034 height 703
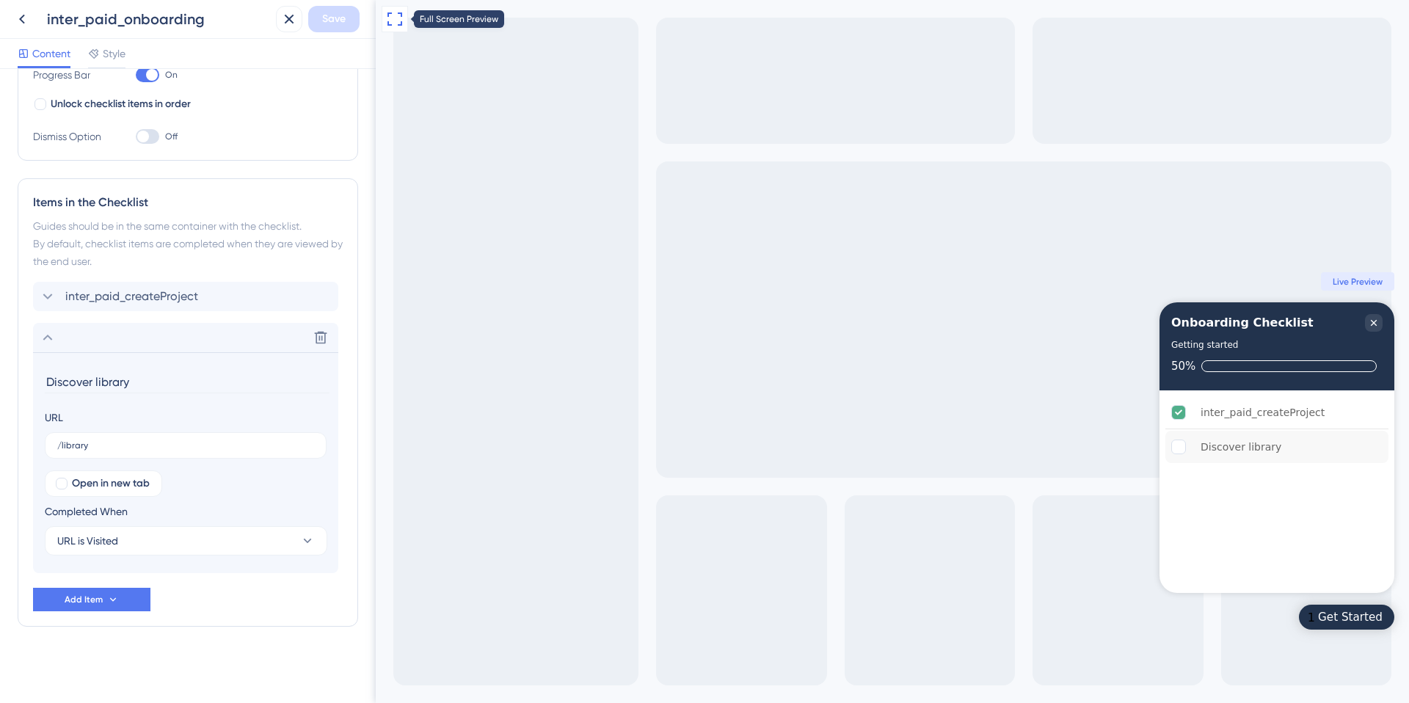
click at [396, 22] on icon at bounding box center [395, 19] width 18 height 18
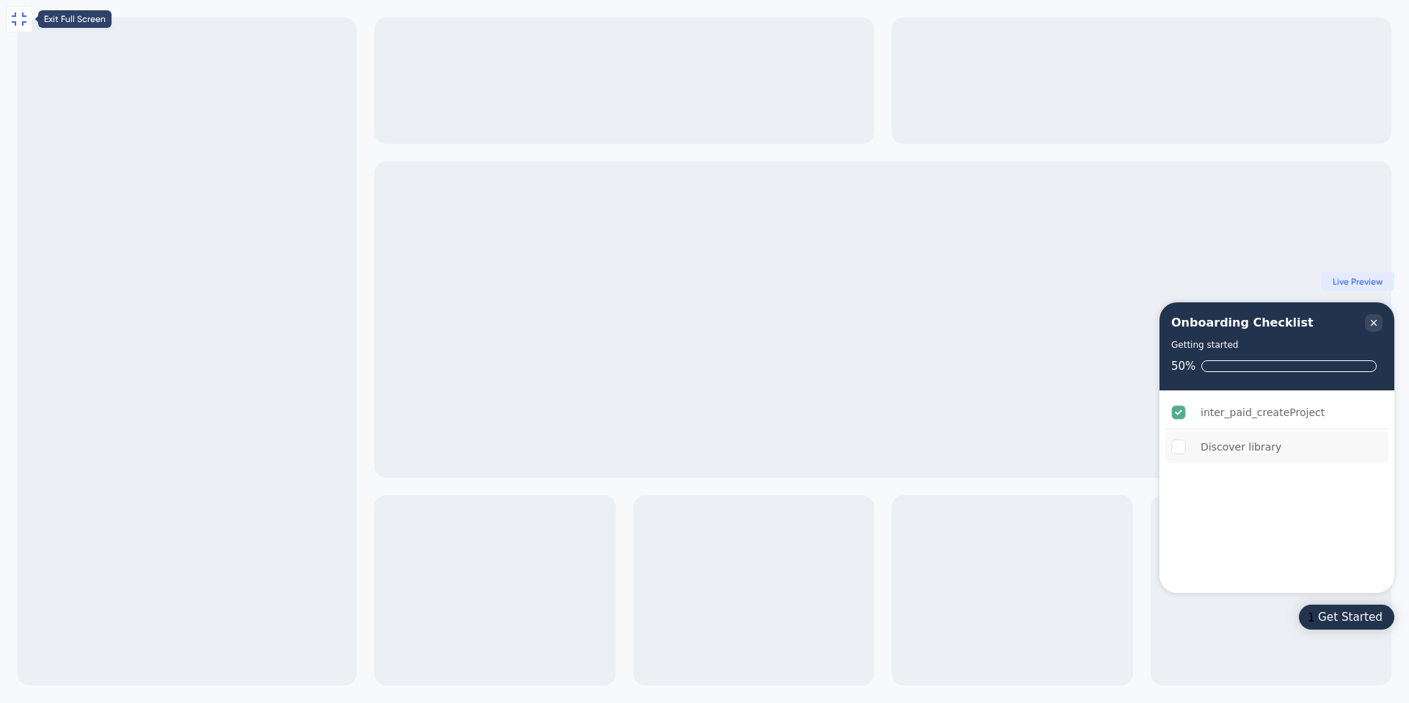
click at [20, 19] on icon at bounding box center [19, 19] width 18 height 18
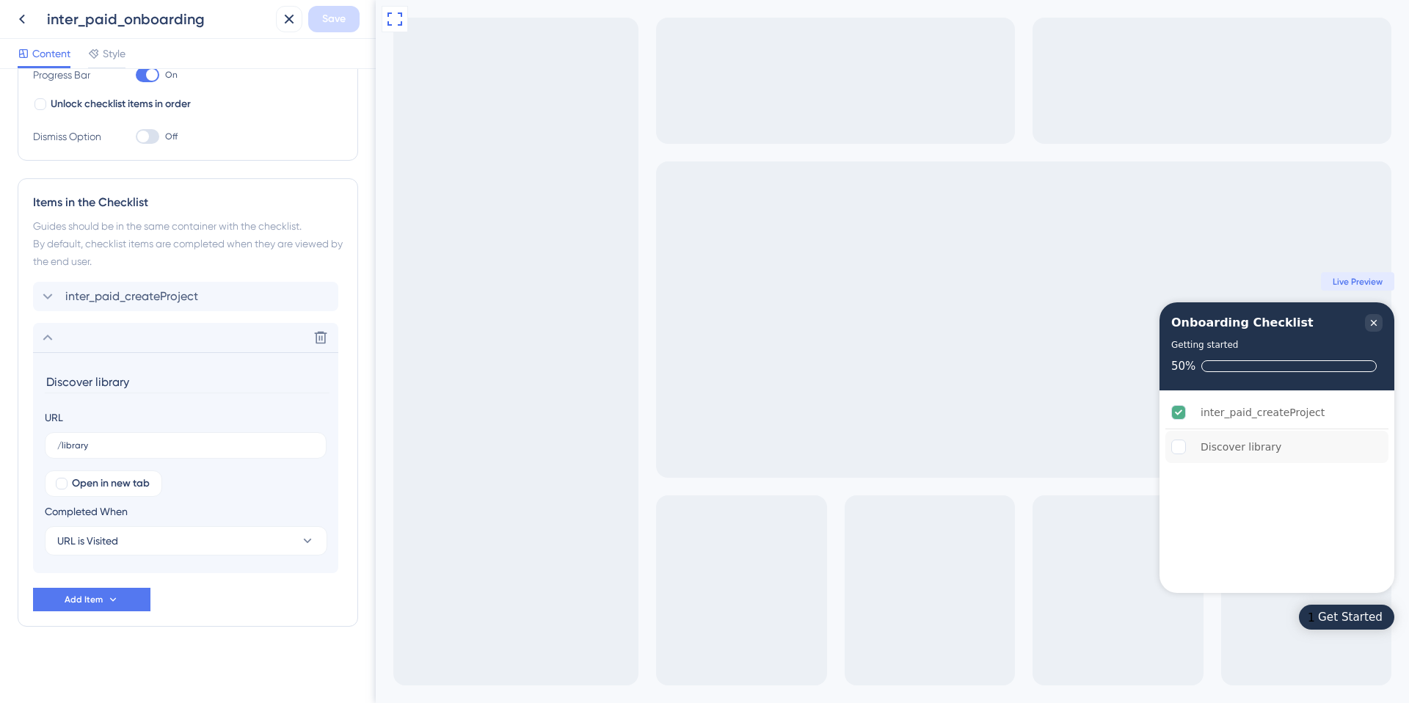
click at [1363, 622] on div "Get Started" at bounding box center [1350, 617] width 65 height 15
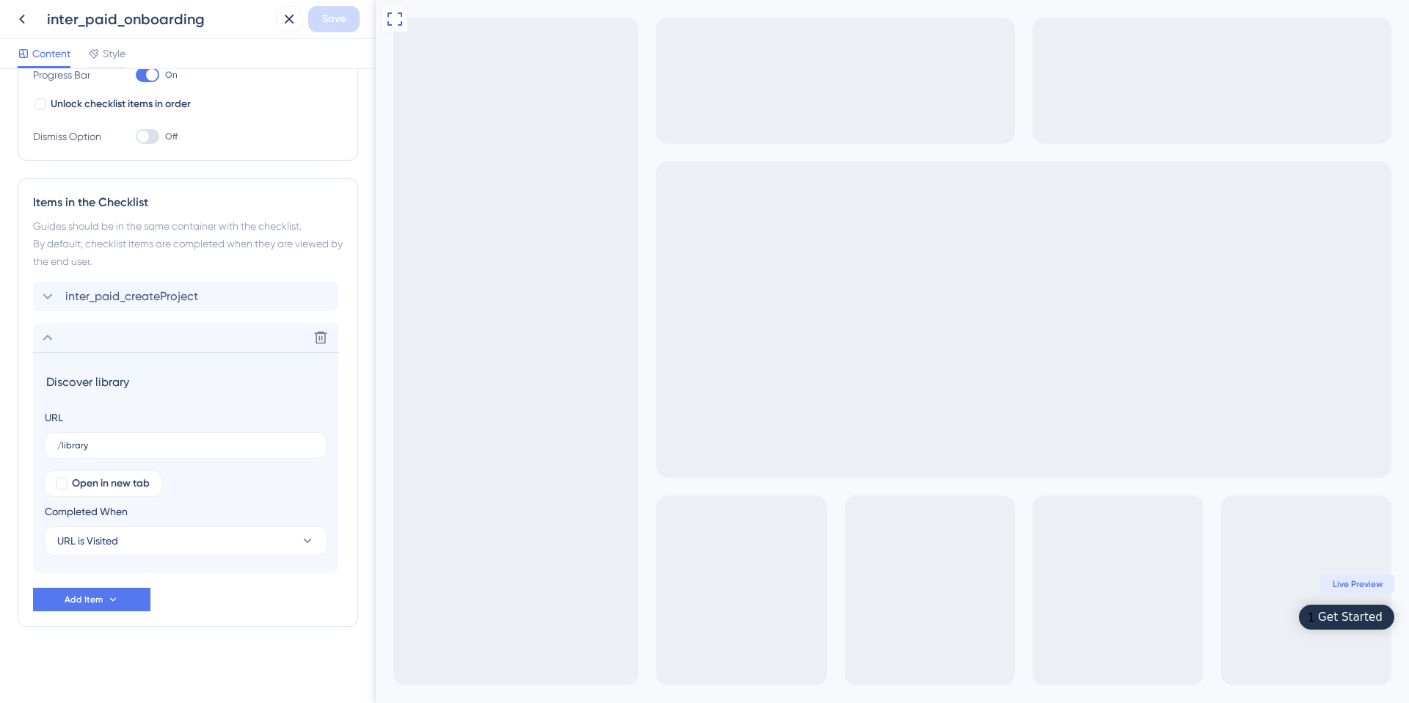
click at [1363, 622] on div "Get Started" at bounding box center [1350, 617] width 65 height 15
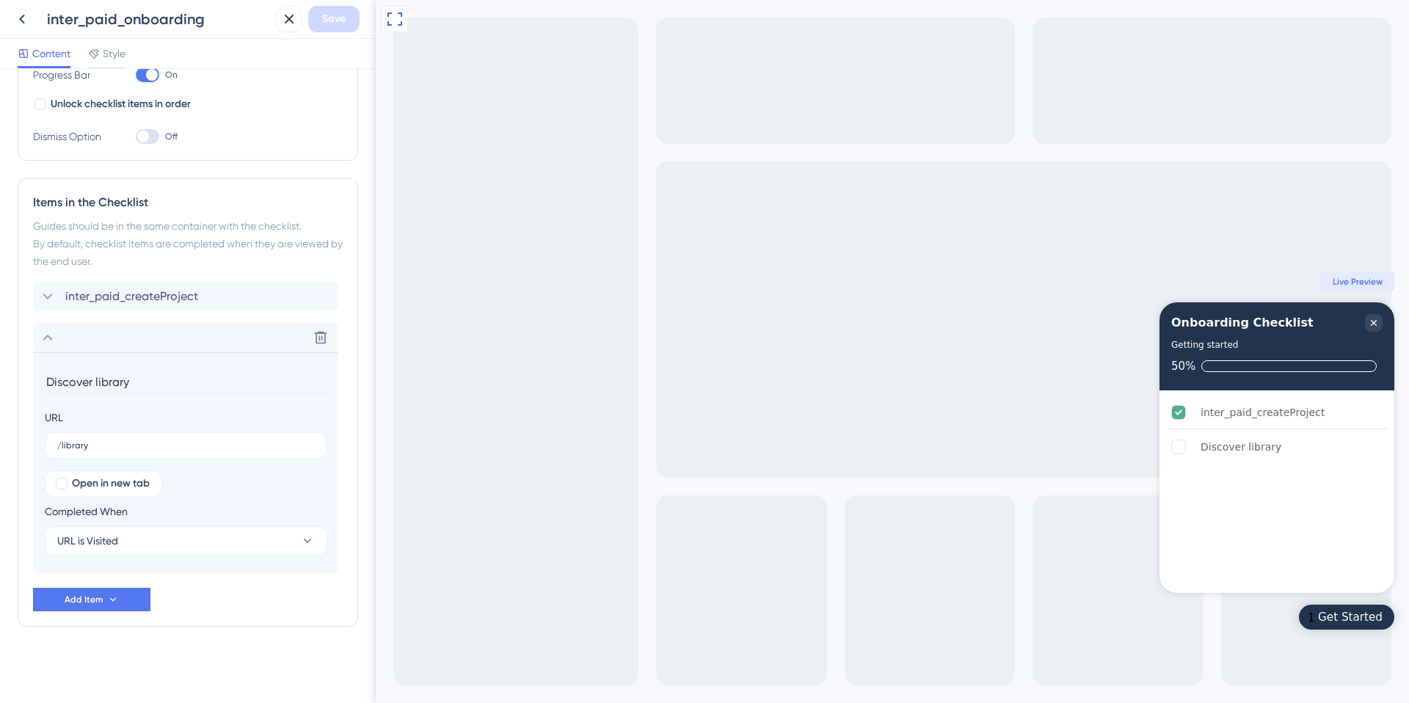
click at [1363, 622] on div "Get Started" at bounding box center [1350, 617] width 65 height 15
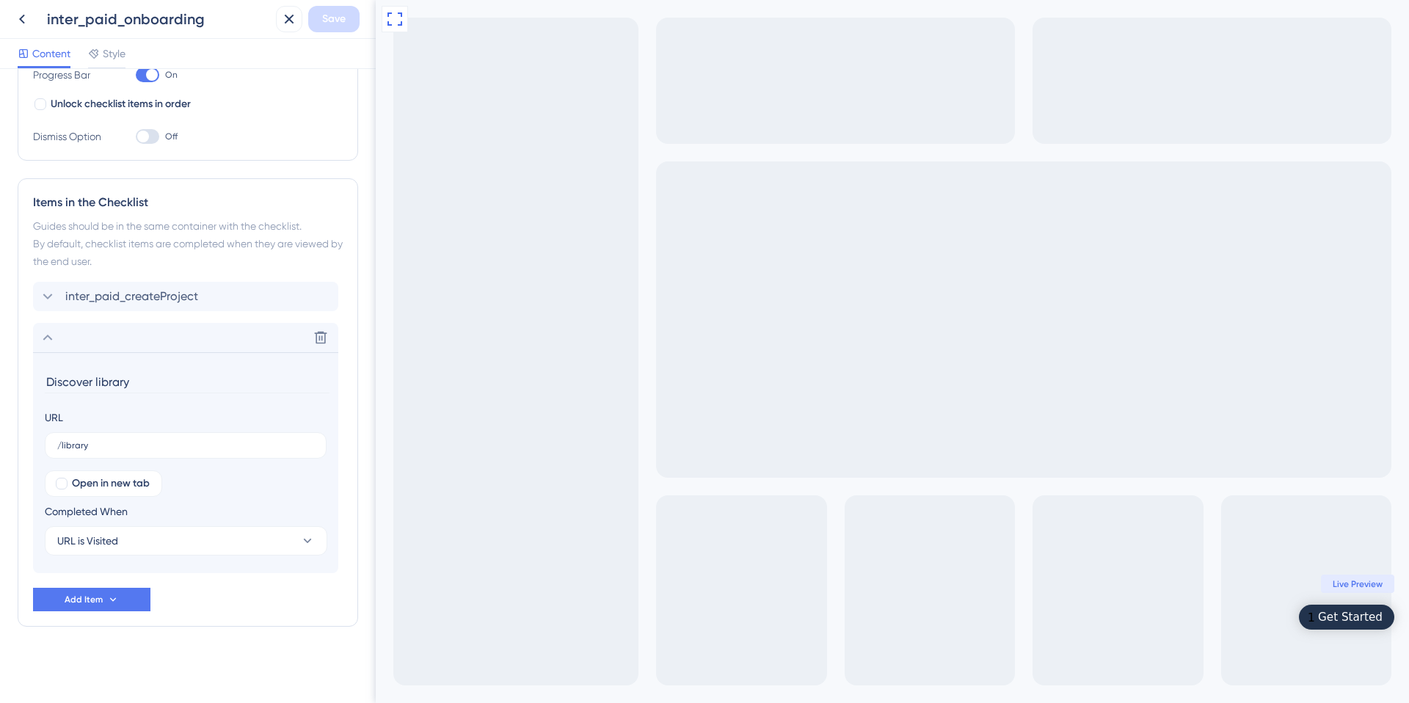
click at [1360, 585] on span "Live Preview" at bounding box center [1358, 584] width 50 height 12
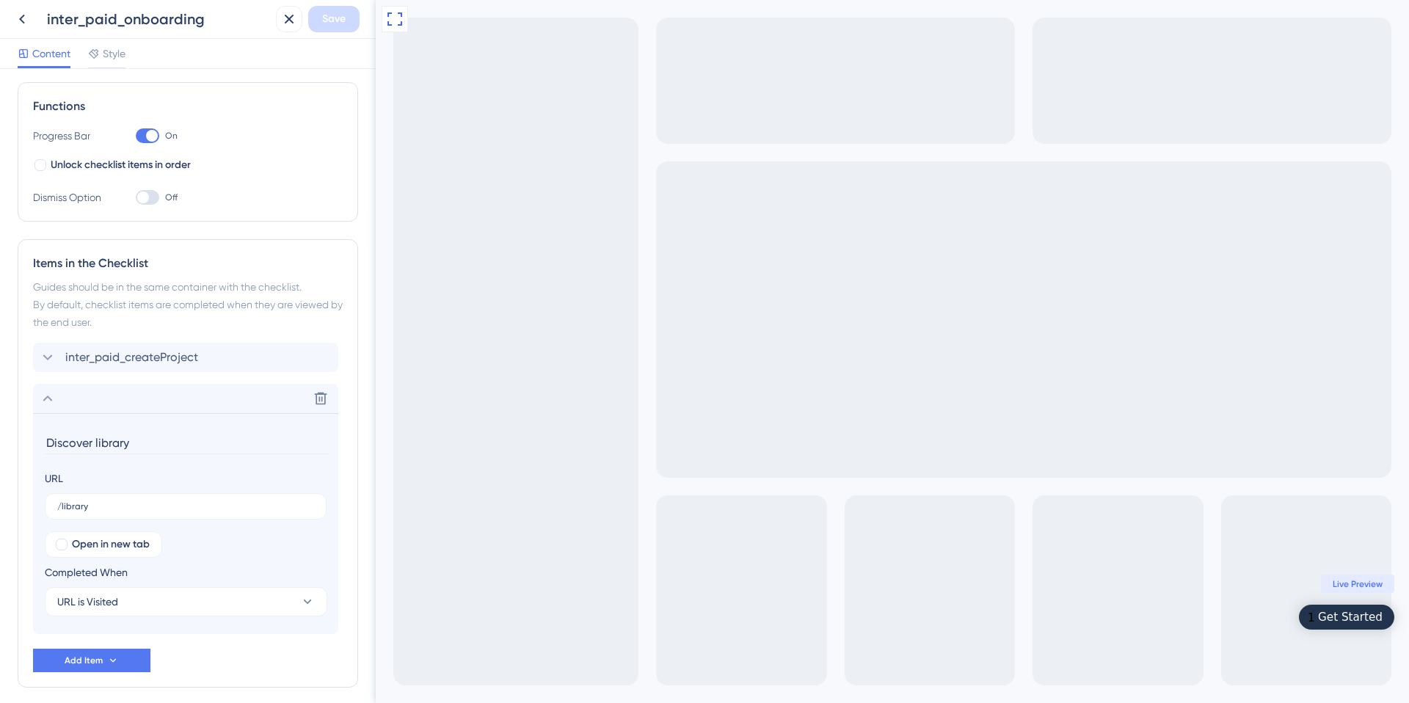
scroll to position [0, 0]
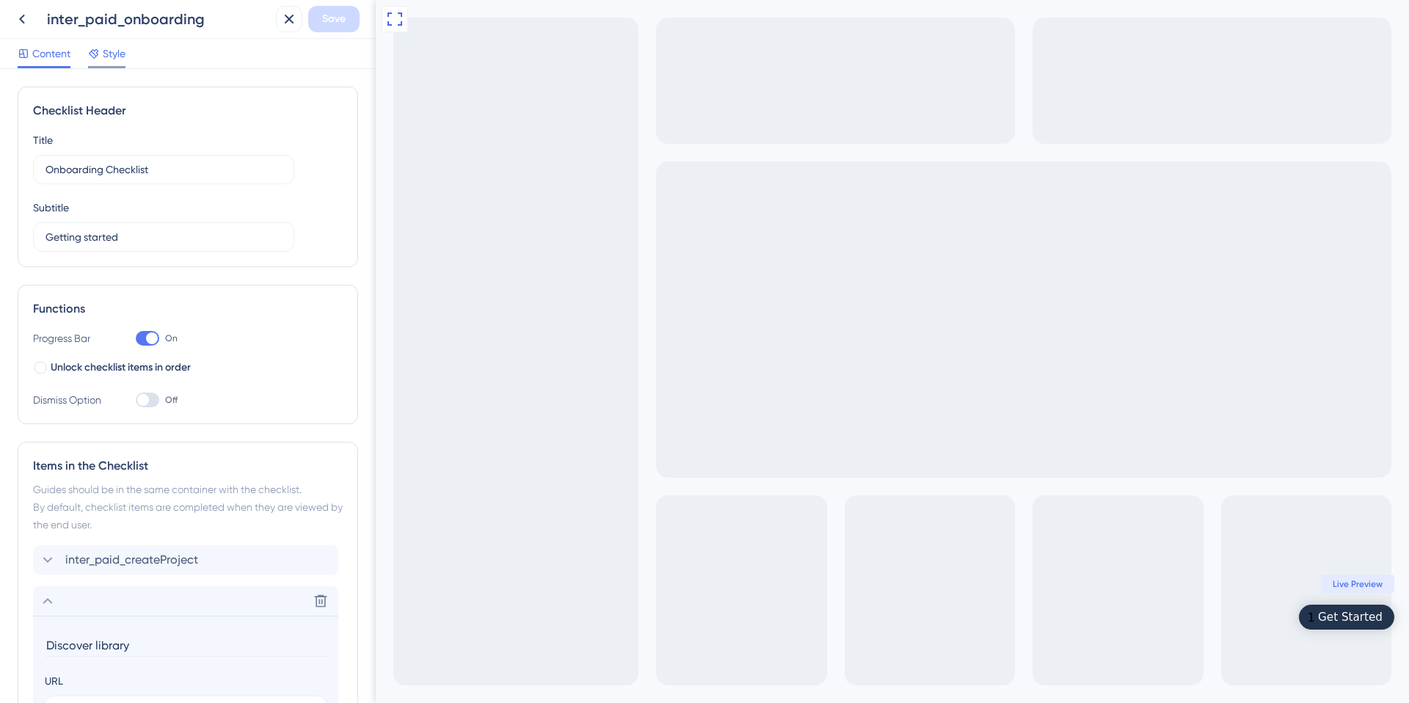
click at [106, 54] on span "Style" at bounding box center [114, 54] width 23 height 18
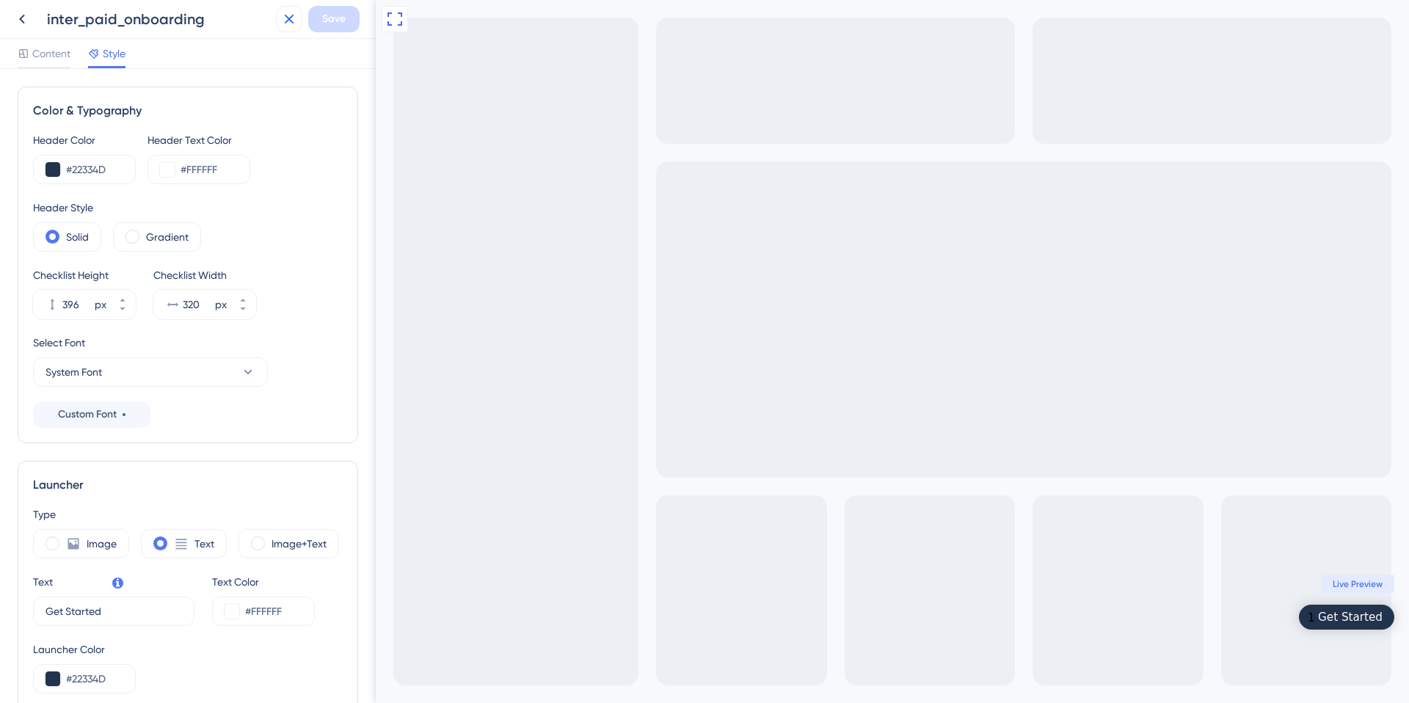
click at [287, 23] on icon at bounding box center [289, 19] width 18 height 18
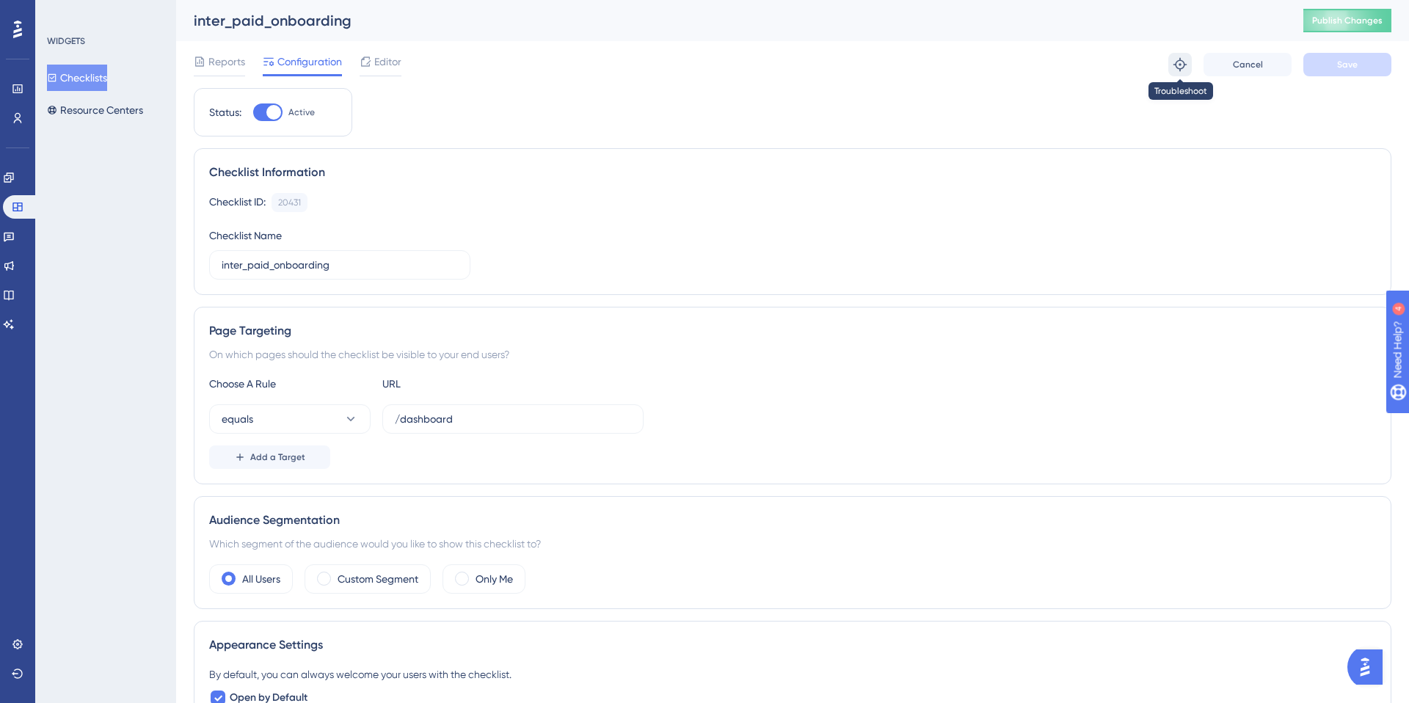
click at [1176, 62] on icon at bounding box center [1180, 64] width 13 height 13
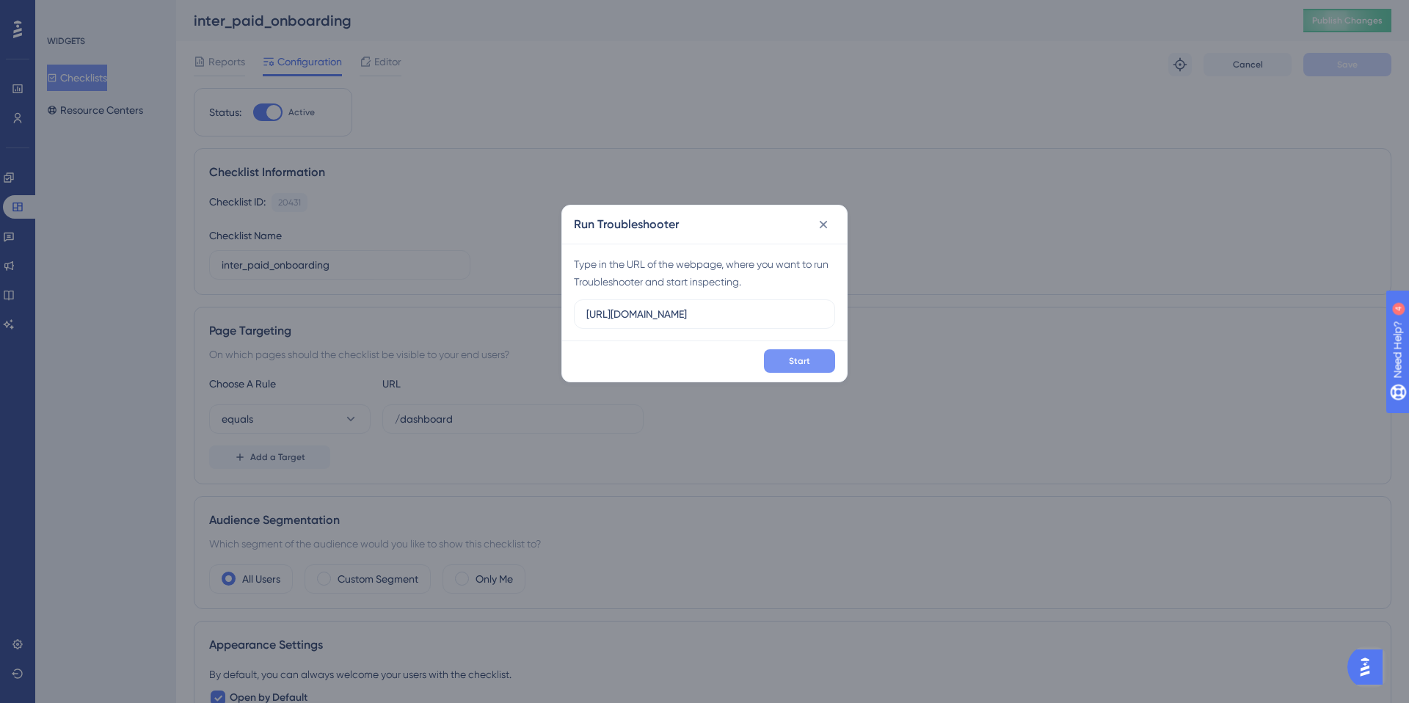
type input "https://app.staging.vizcab.io/dashboard"
click at [796, 359] on span "Start" at bounding box center [799, 361] width 21 height 12
click at [819, 224] on icon at bounding box center [823, 224] width 15 height 15
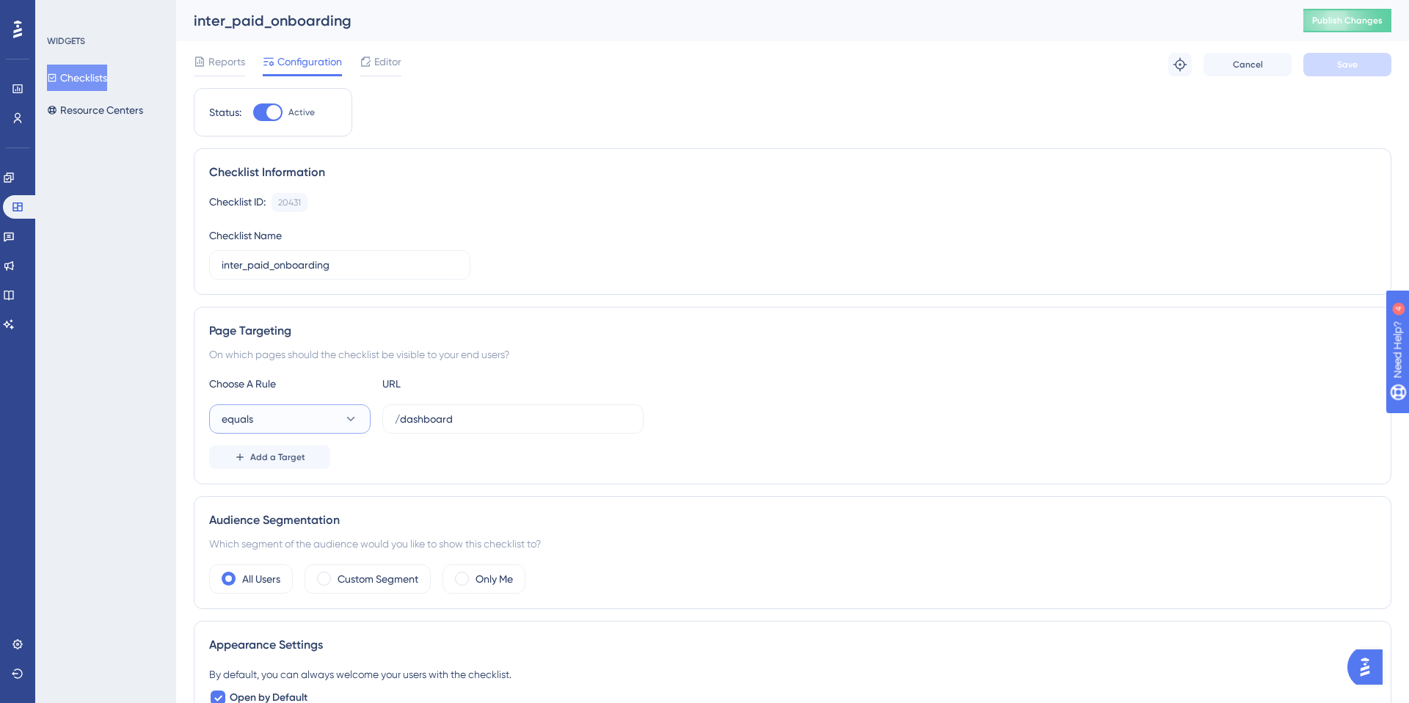
click at [283, 414] on button "equals" at bounding box center [290, 418] width 162 height 29
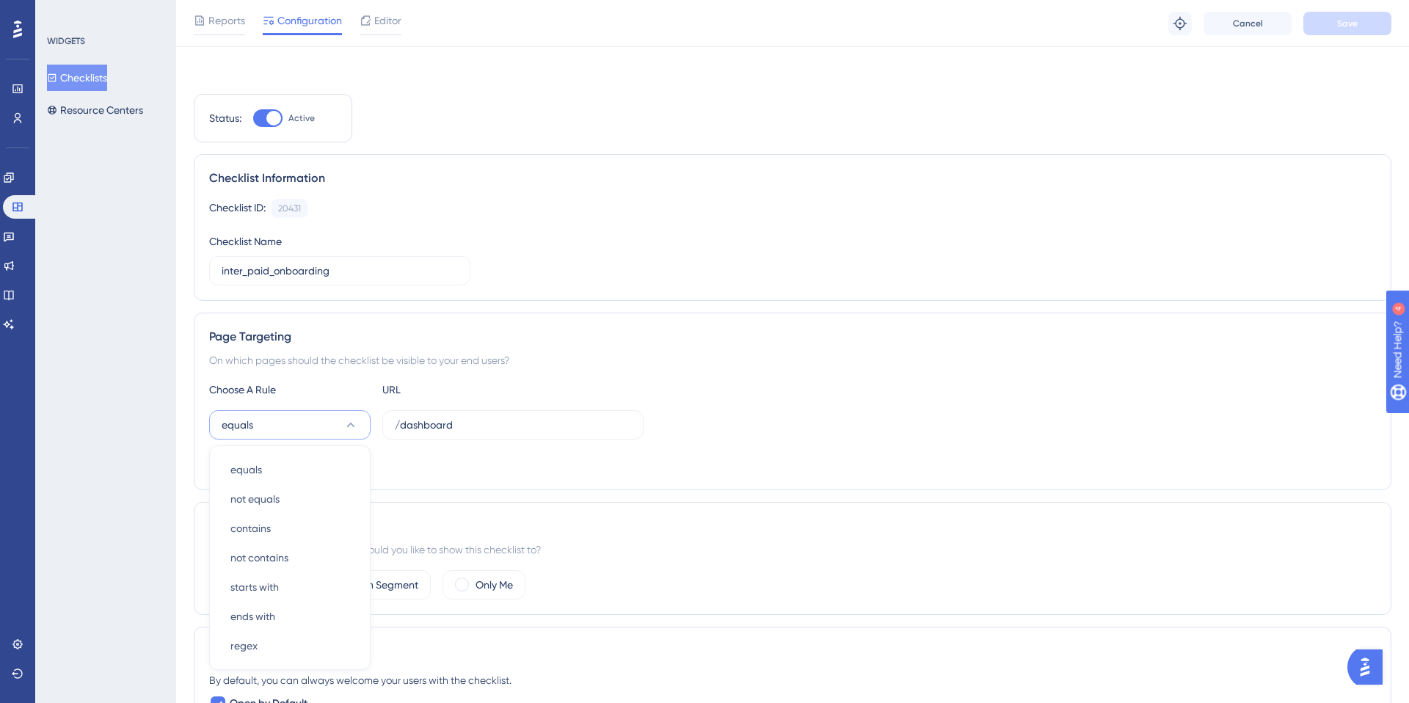
scroll to position [200, 0]
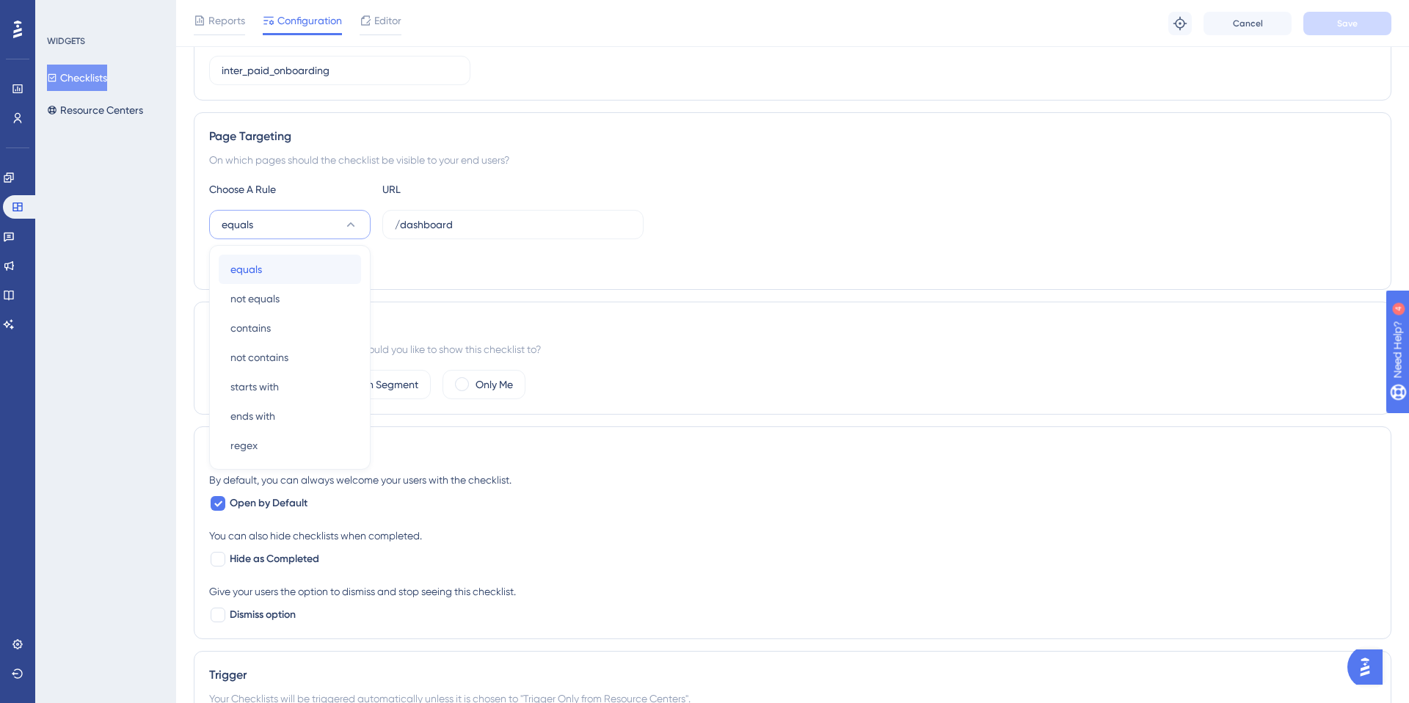
click at [276, 273] on div "equals equals" at bounding box center [290, 269] width 119 height 29
click at [279, 222] on button "equals" at bounding box center [290, 224] width 162 height 29
click at [260, 333] on span "contains" at bounding box center [251, 328] width 40 height 18
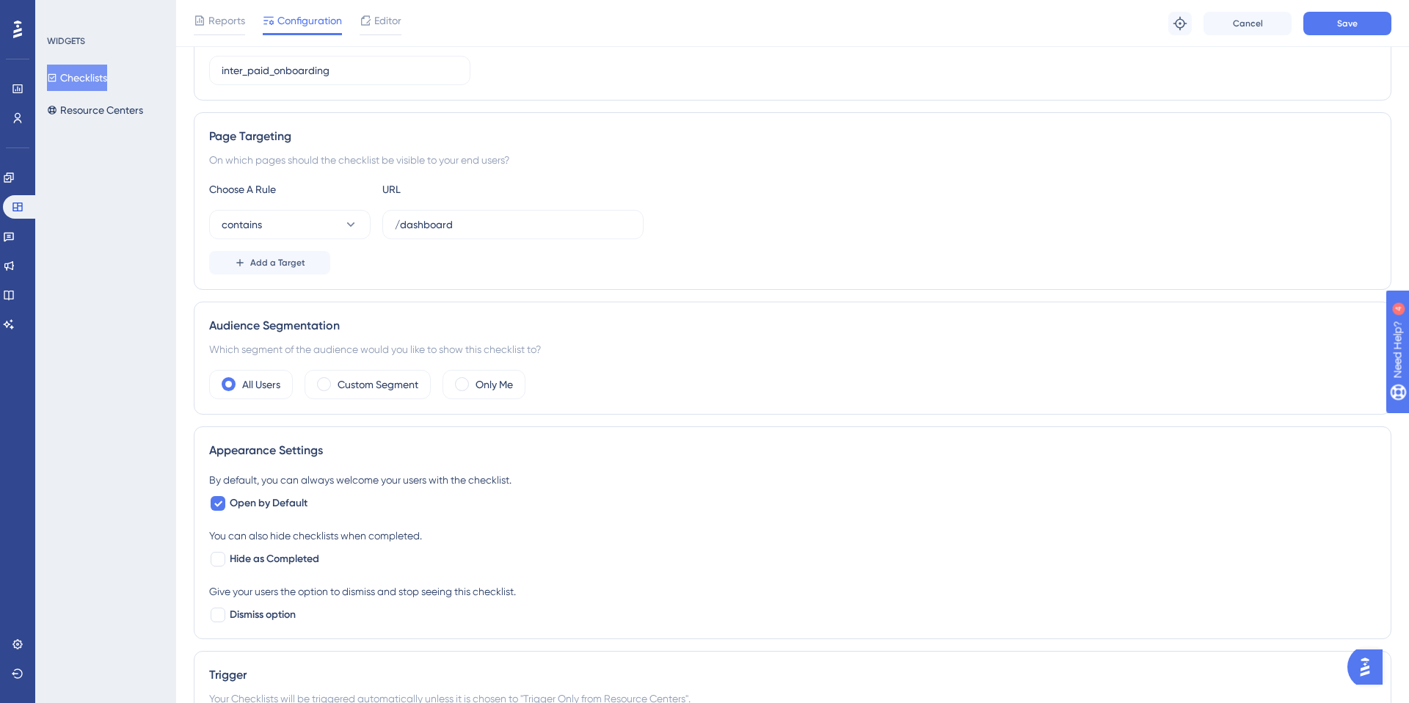
click at [395, 277] on div "Page Targeting On which pages should the checklist be visible to your end users…" at bounding box center [793, 201] width 1198 height 178
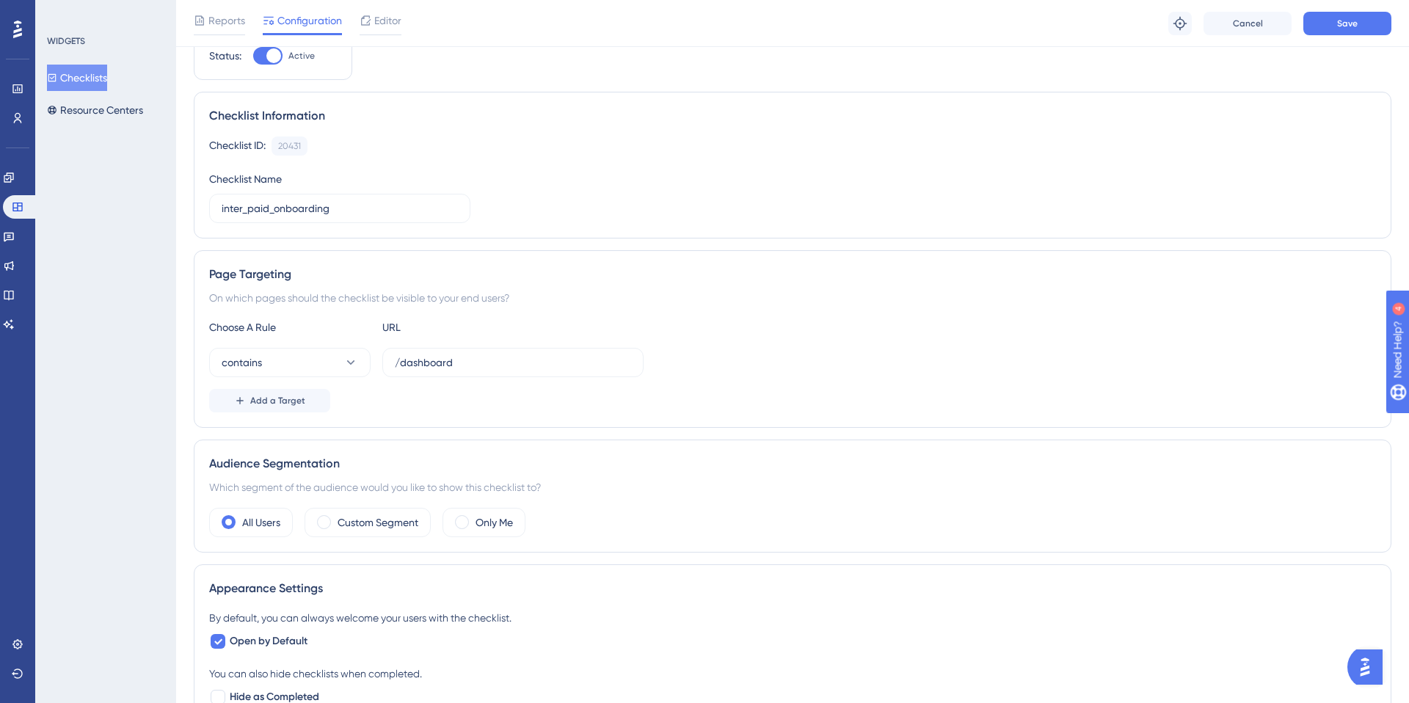
scroll to position [0, 0]
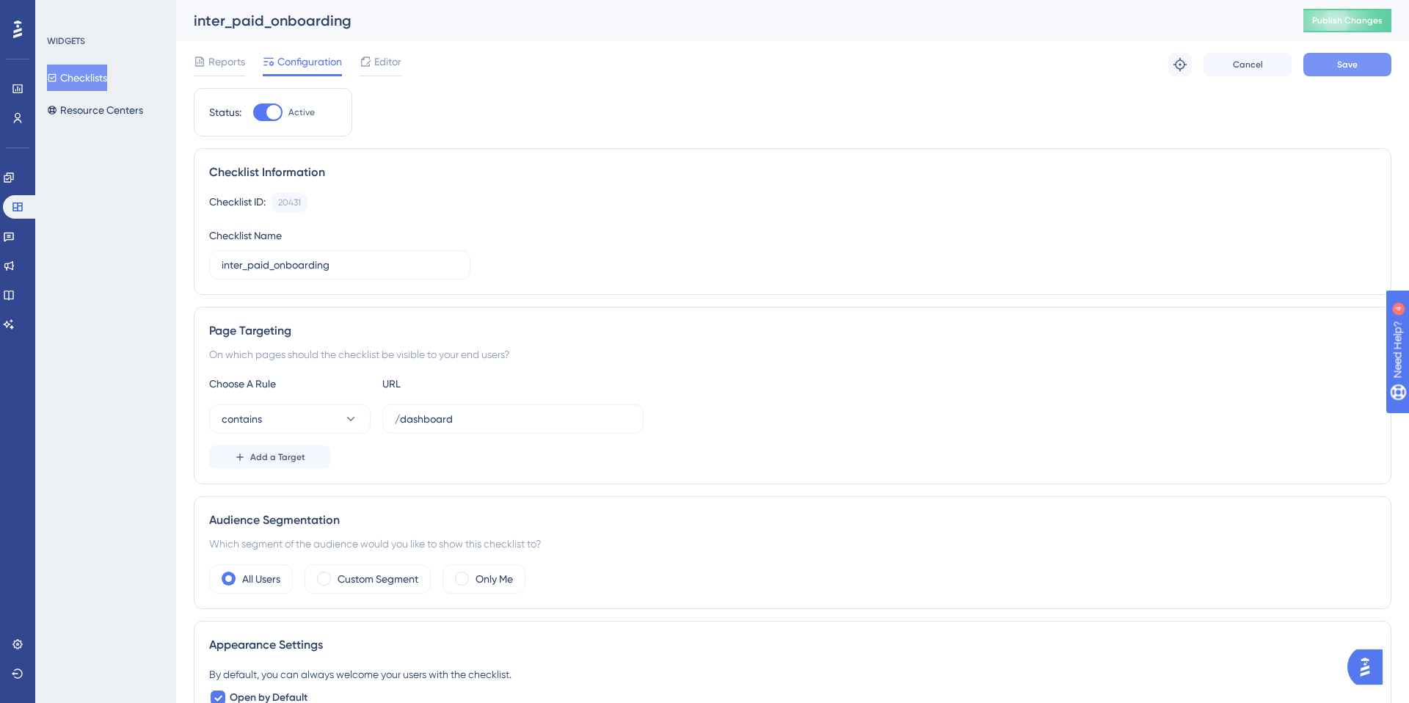
click at [1338, 62] on span "Save" at bounding box center [1348, 65] width 21 height 12
click at [1347, 16] on span "Publish Changes" at bounding box center [1348, 21] width 70 height 12
click at [1329, 29] on button "Publish Changes" at bounding box center [1348, 20] width 88 height 23
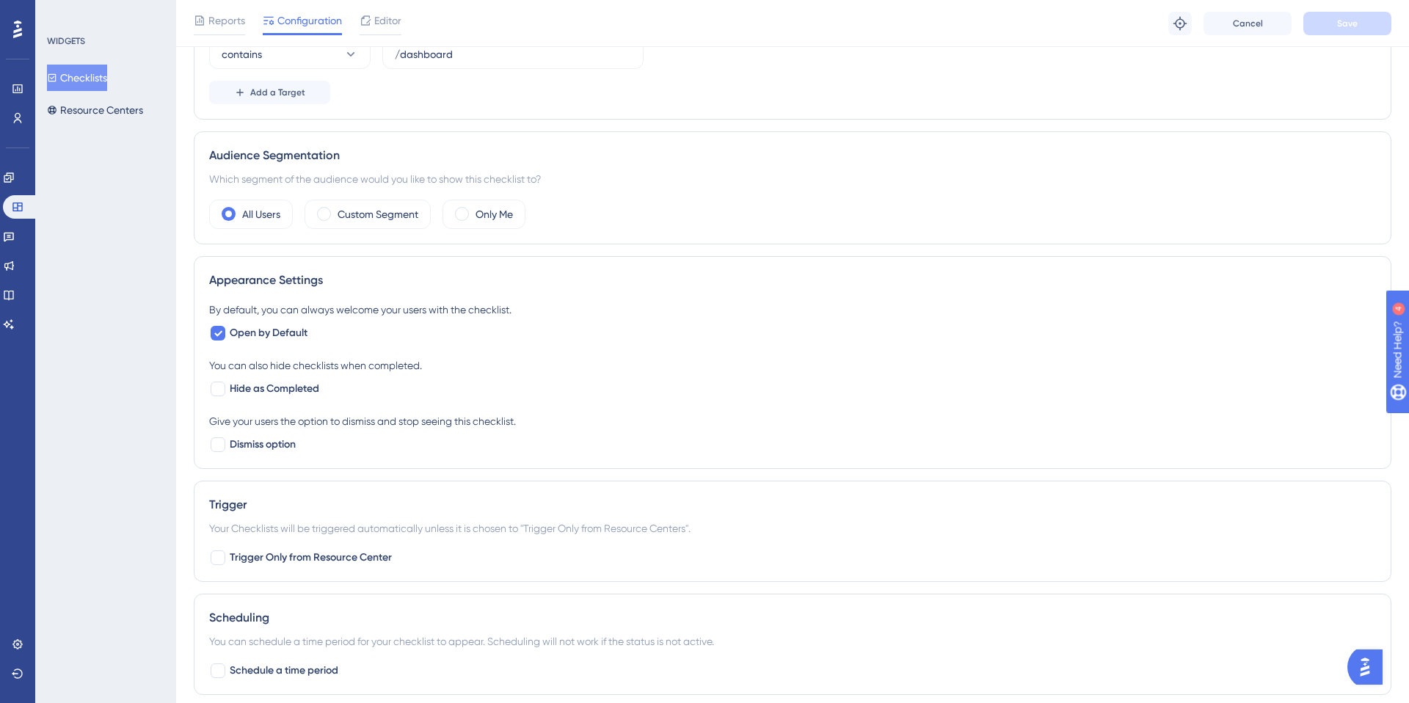
scroll to position [570, 0]
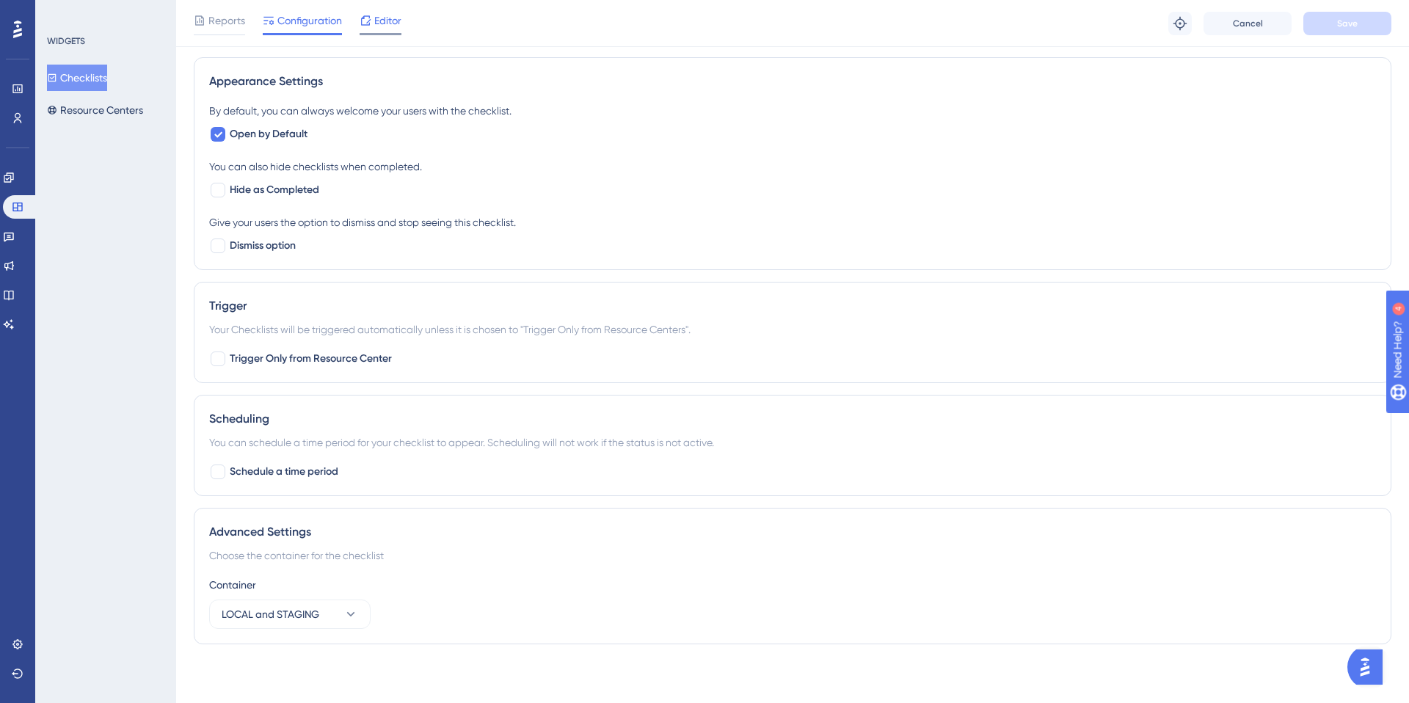
click at [389, 18] on span "Editor" at bounding box center [387, 21] width 27 height 18
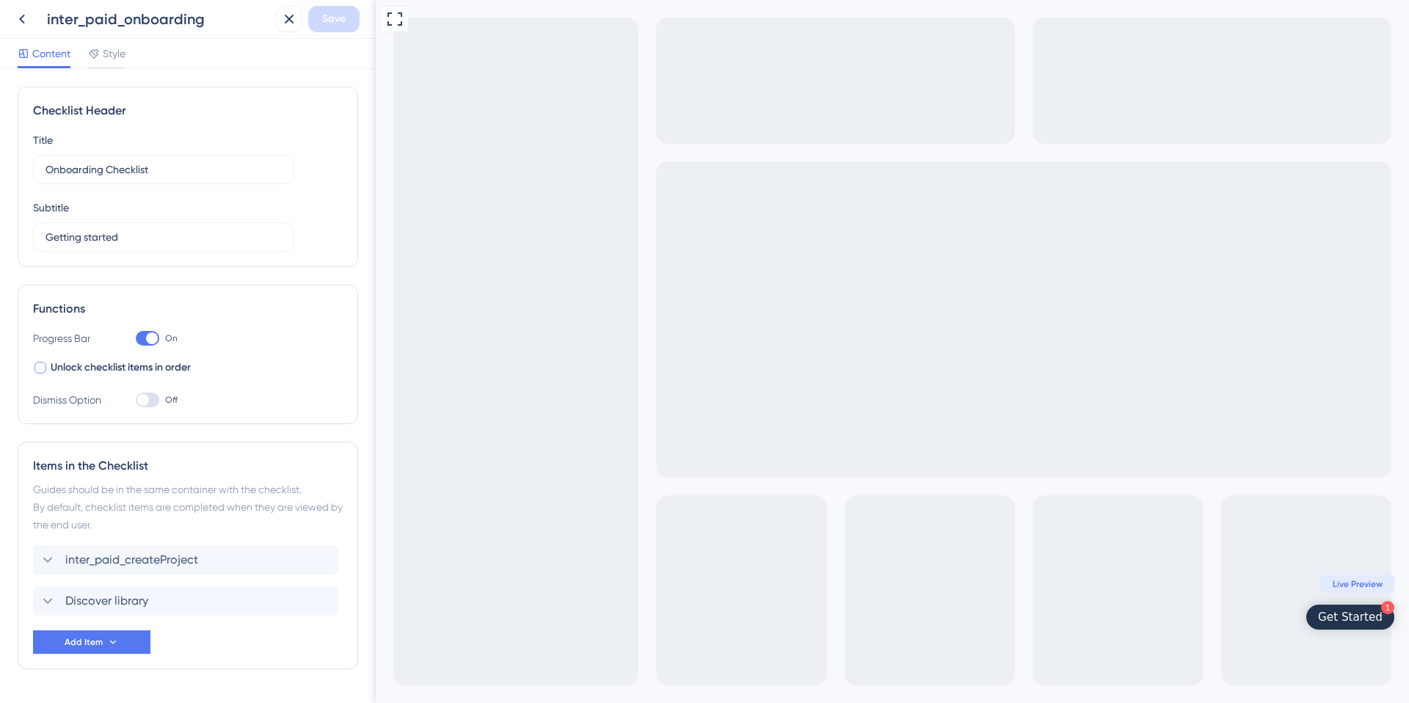
click at [109, 366] on span "Unlock checklist items in order" at bounding box center [121, 368] width 140 height 18
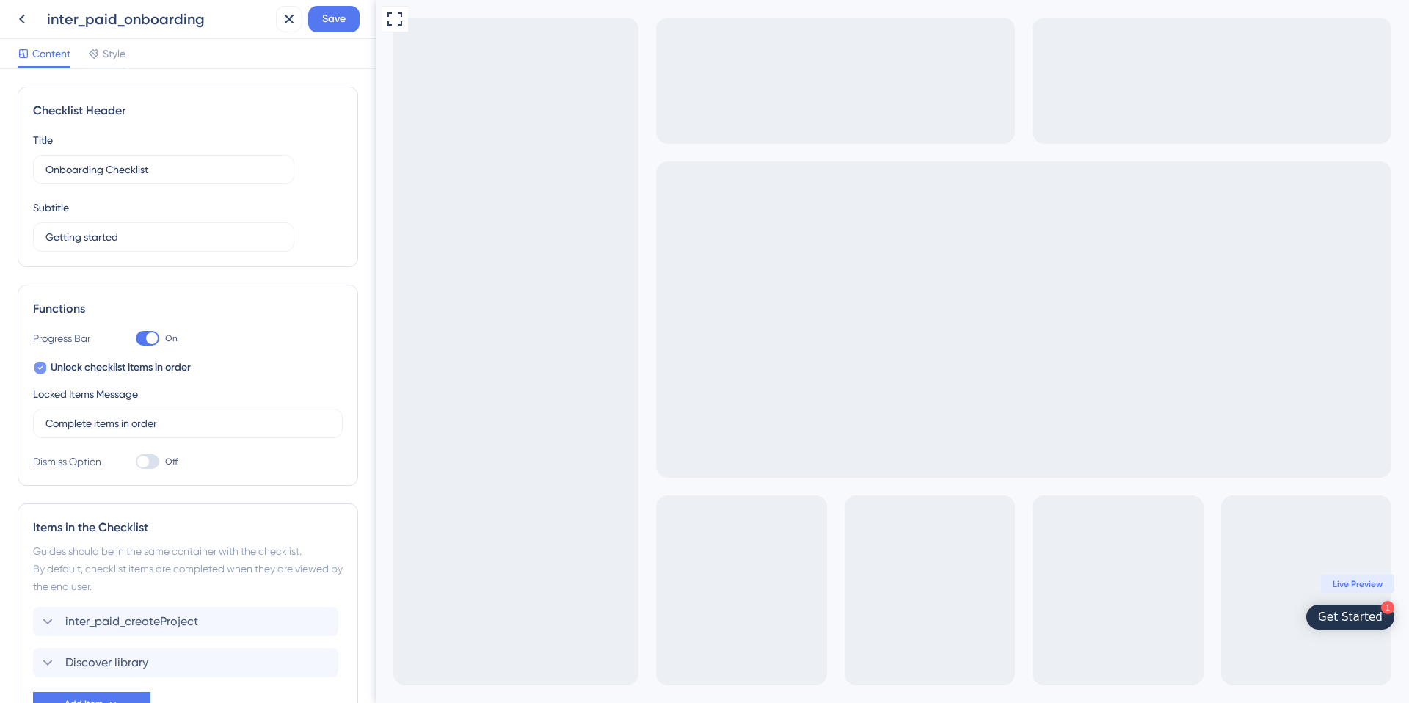
click at [109, 366] on span "Unlock checklist items in order" at bounding box center [121, 368] width 140 height 18
checkbox input "false"
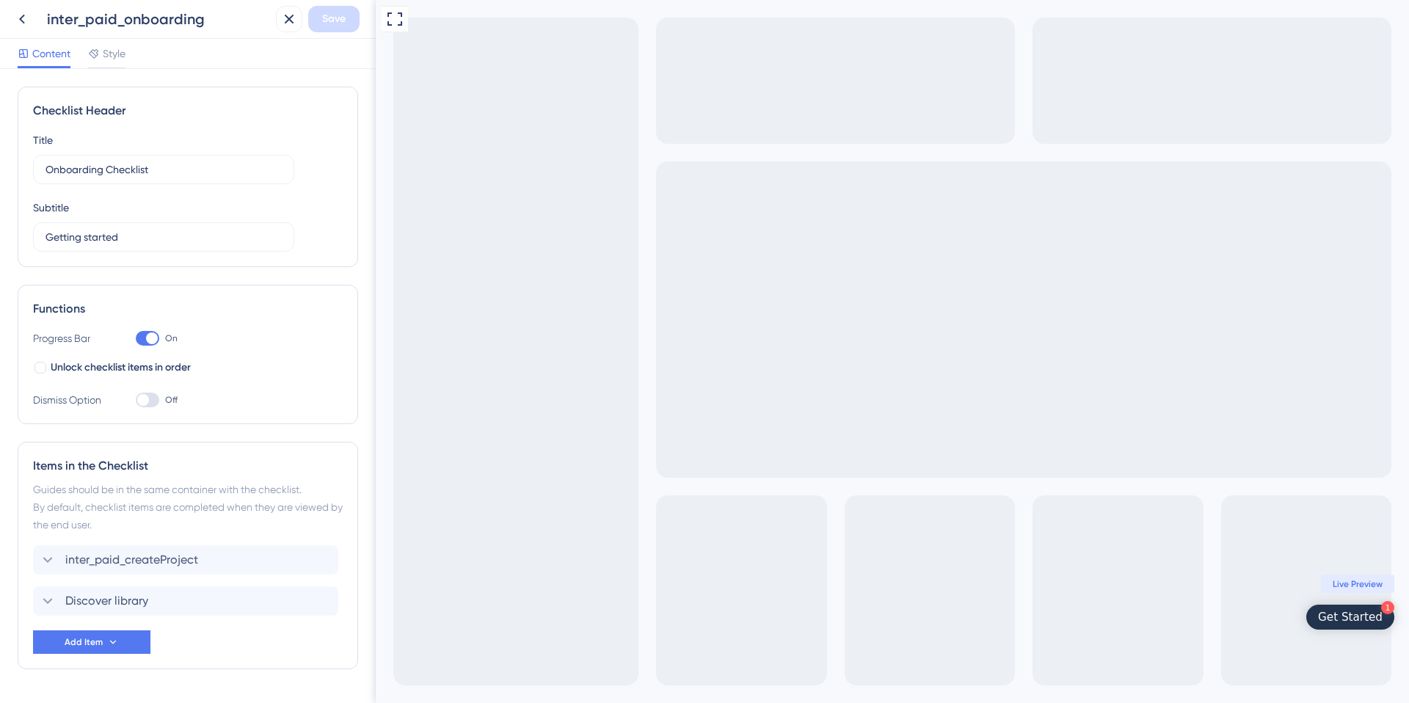
click at [127, 53] on div "Content Style" at bounding box center [188, 54] width 376 height 30
click at [123, 54] on span "Style" at bounding box center [114, 54] width 23 height 18
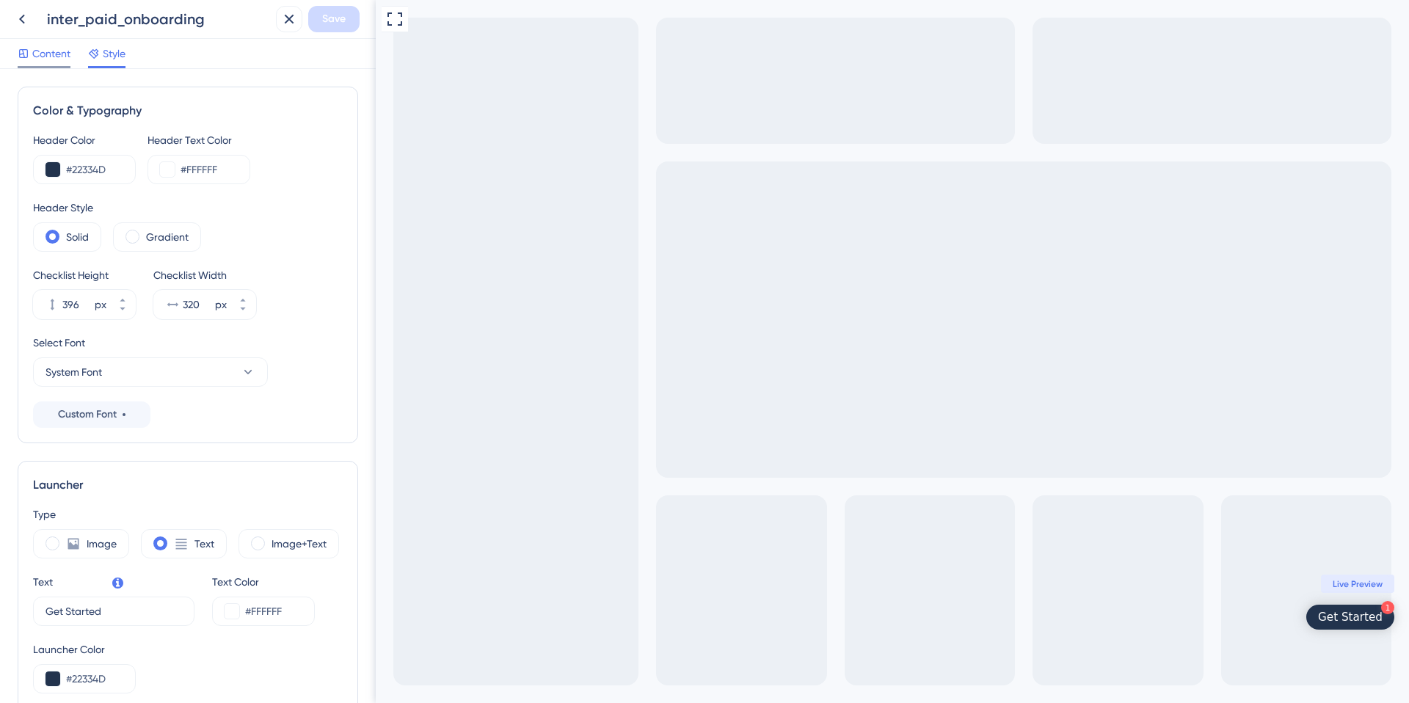
click at [54, 52] on span "Content" at bounding box center [51, 54] width 38 height 18
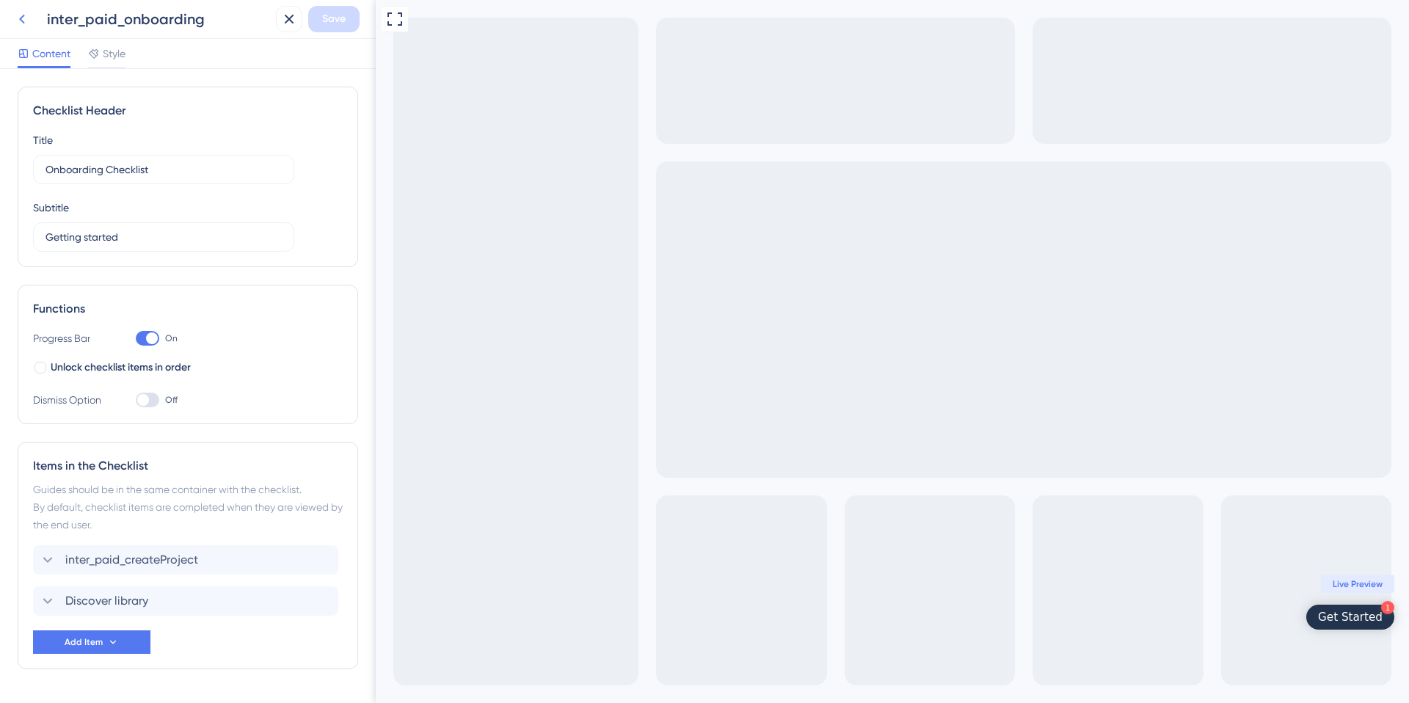
click at [25, 19] on icon at bounding box center [22, 19] width 18 height 18
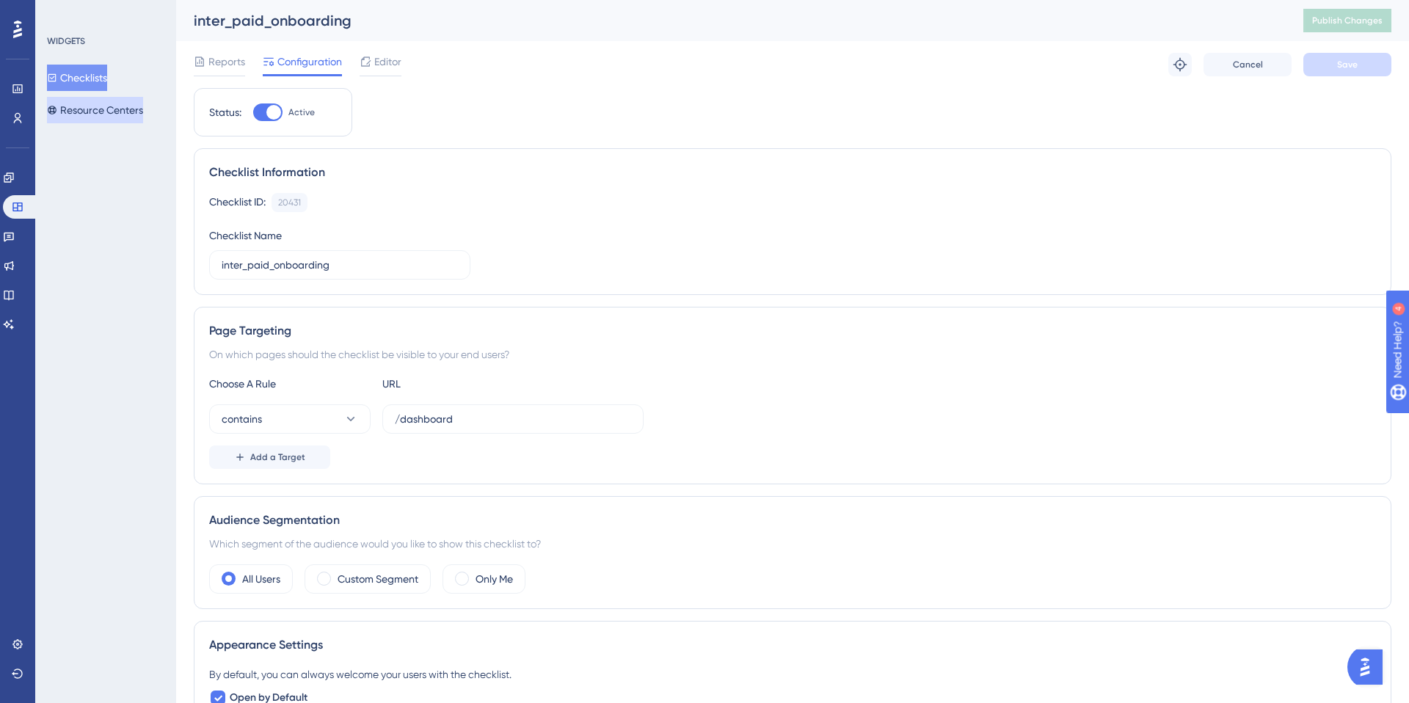
click at [110, 109] on button "Resource Centers" at bounding box center [95, 110] width 96 height 26
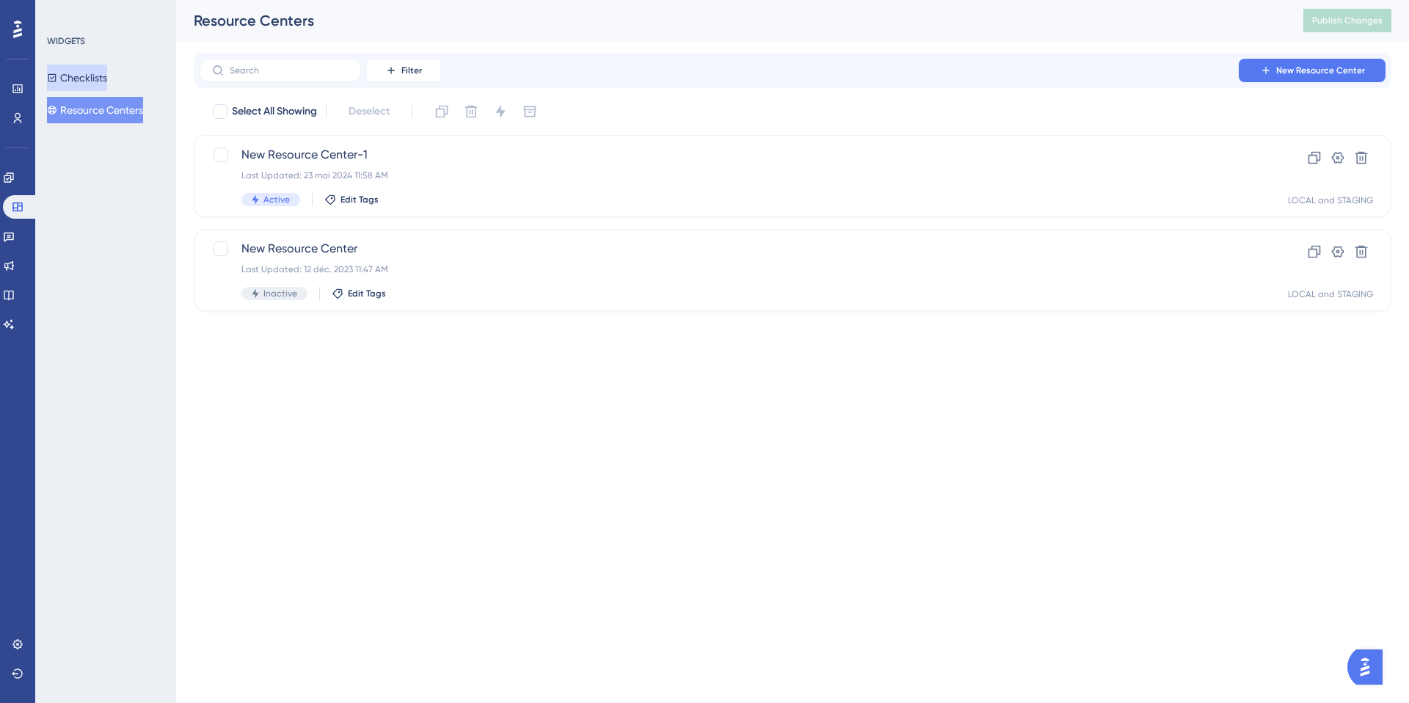
click at [85, 75] on button "Checklists" at bounding box center [77, 78] width 60 height 26
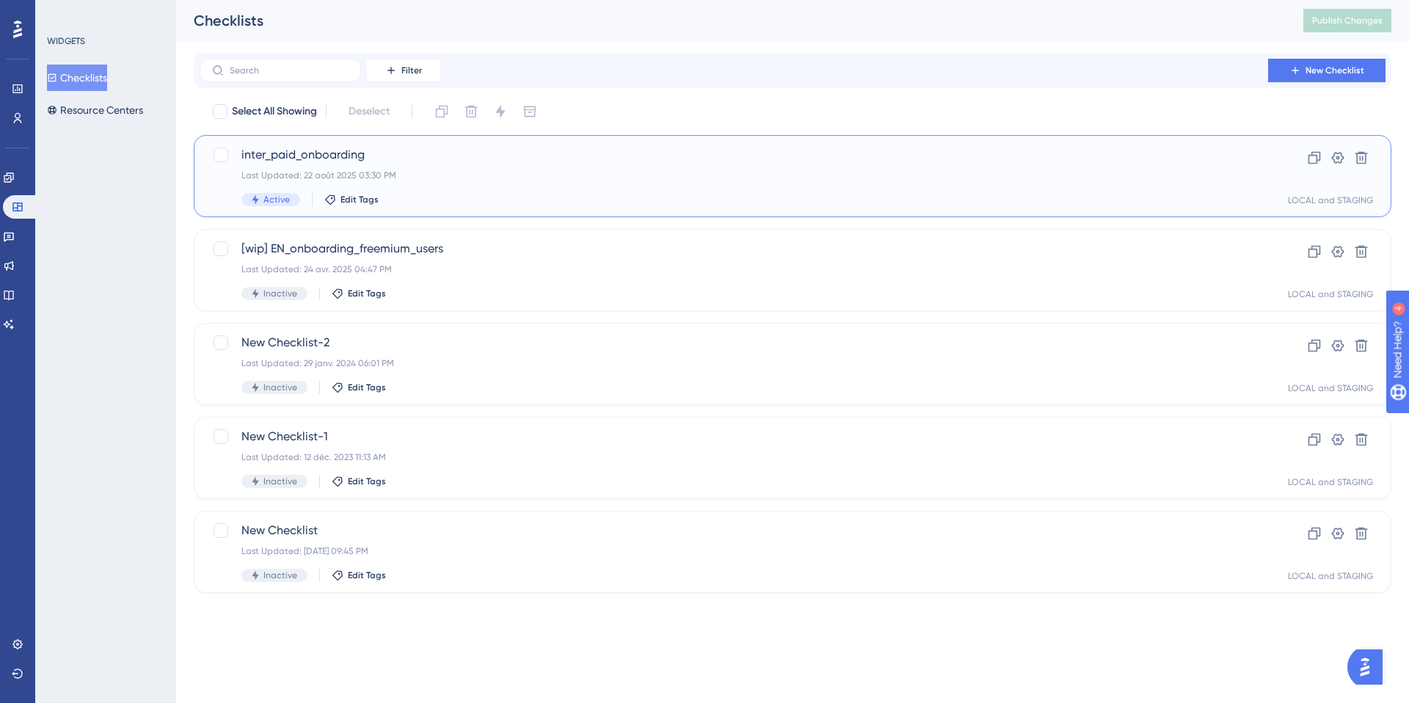
click at [365, 162] on span "inter_paid_onboarding" at bounding box center [734, 155] width 985 height 18
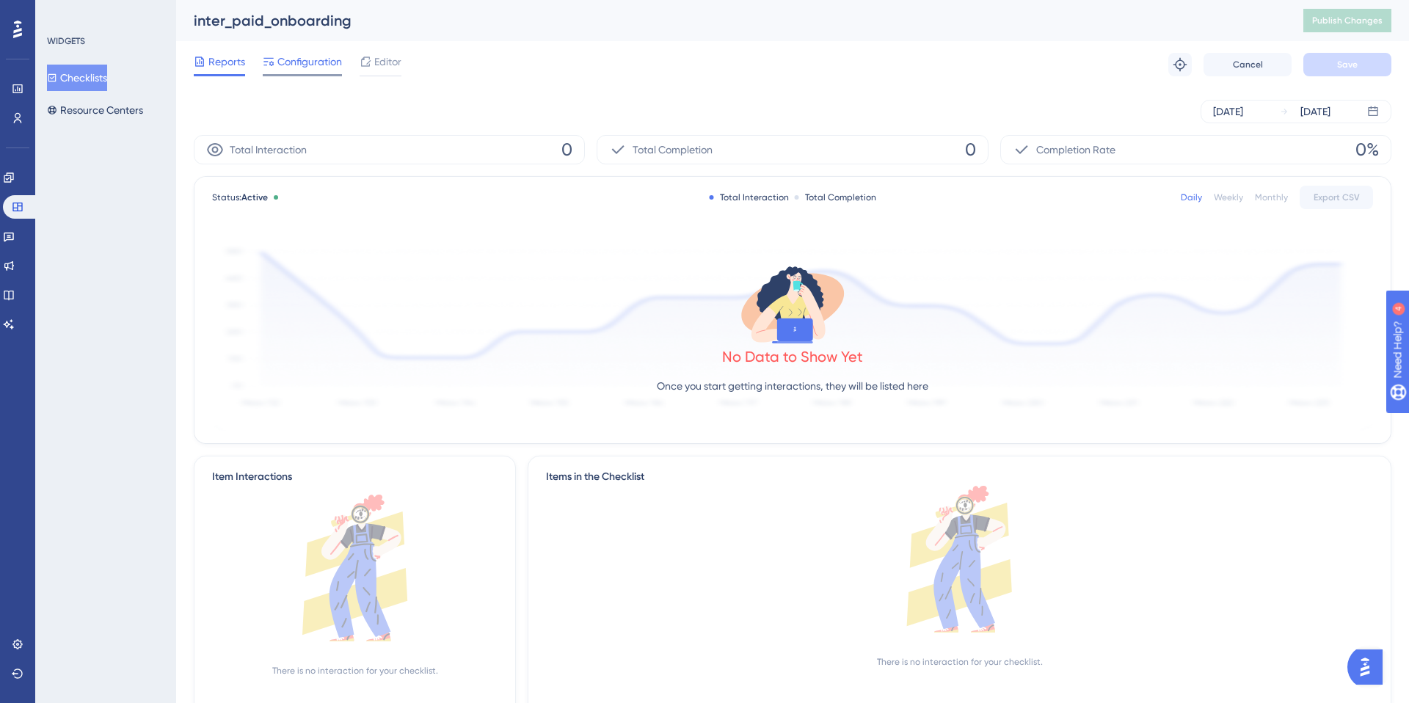
click at [300, 64] on span "Configuration" at bounding box center [309, 62] width 65 height 18
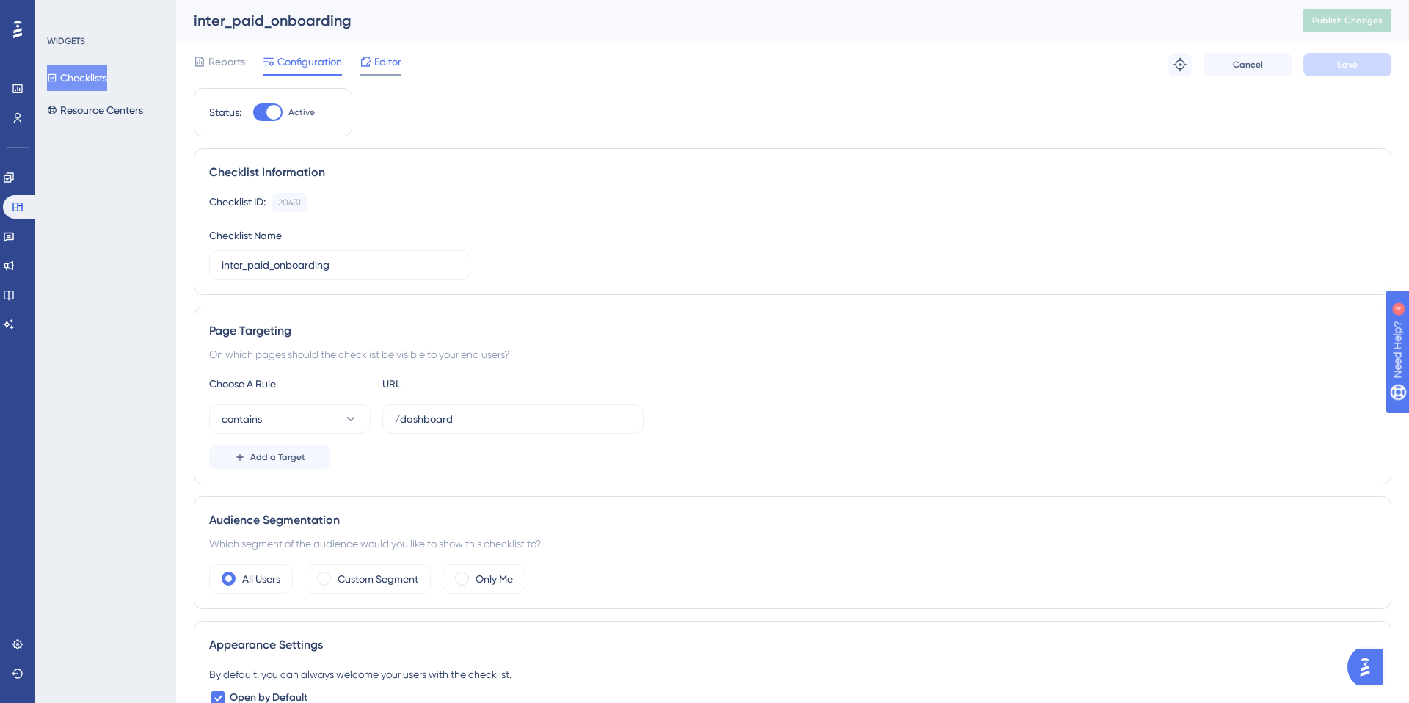
click at [388, 74] on div at bounding box center [381, 75] width 42 height 2
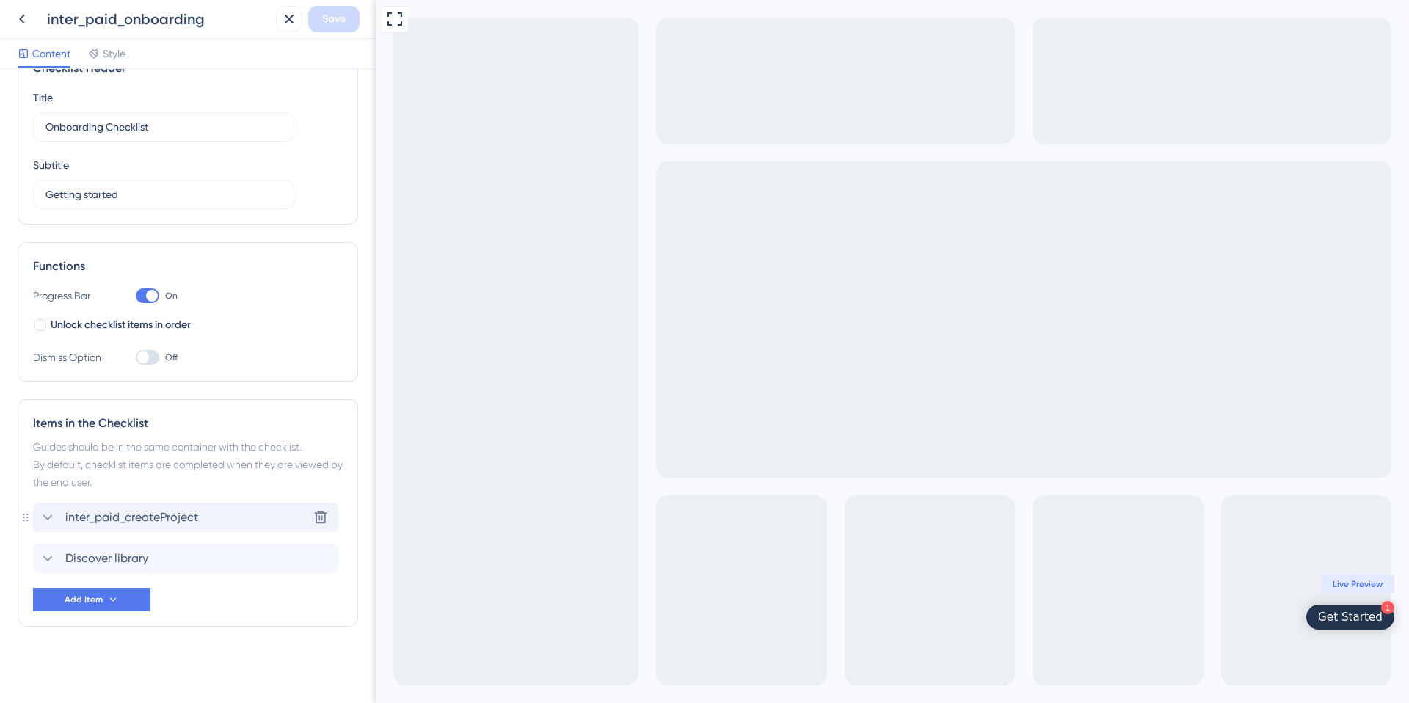
click at [128, 512] on span "inter_paid_createProject" at bounding box center [131, 518] width 133 height 18
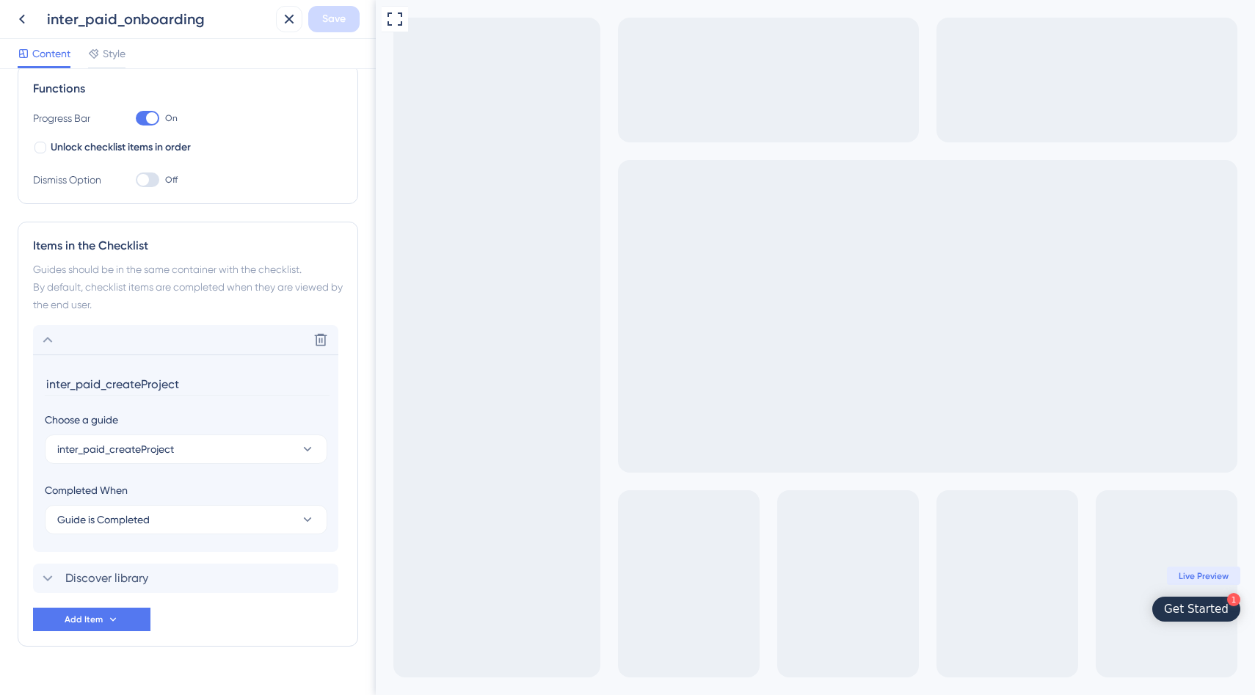
scroll to position [248, 0]
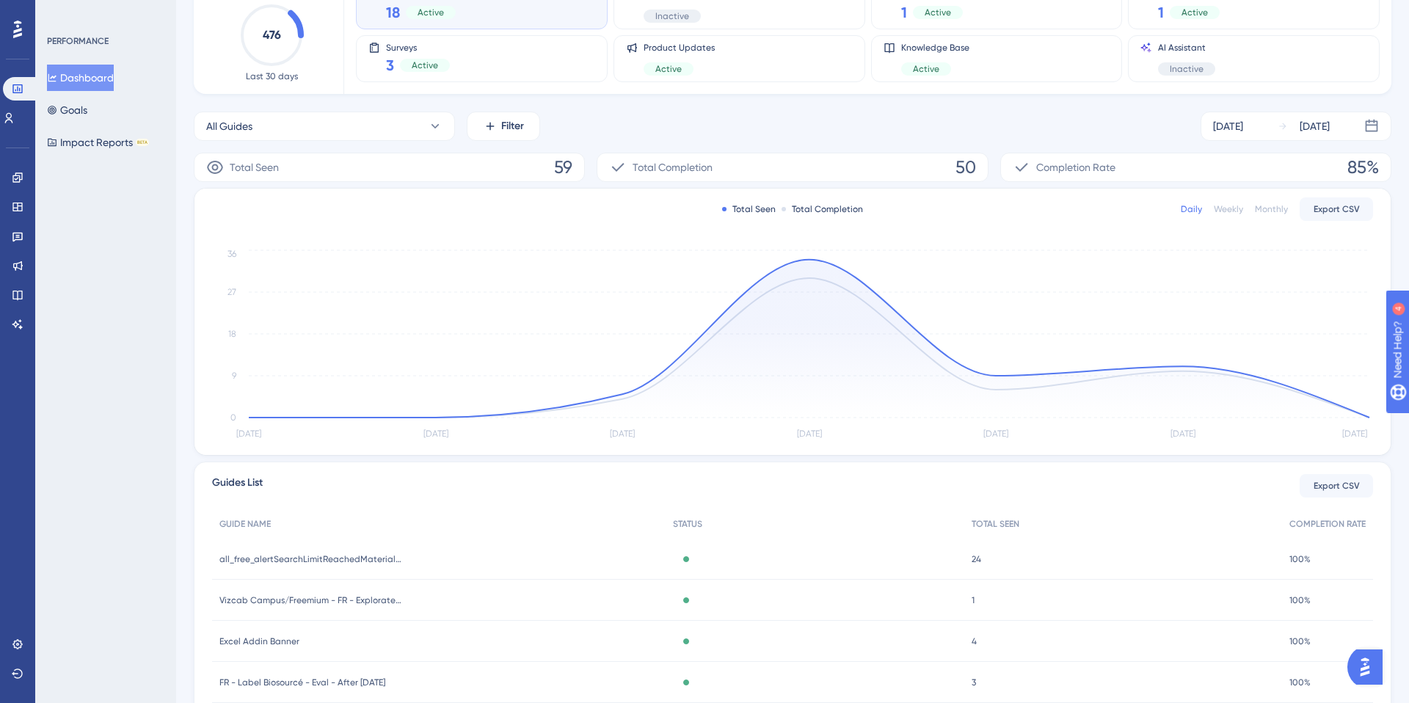
scroll to position [247, 0]
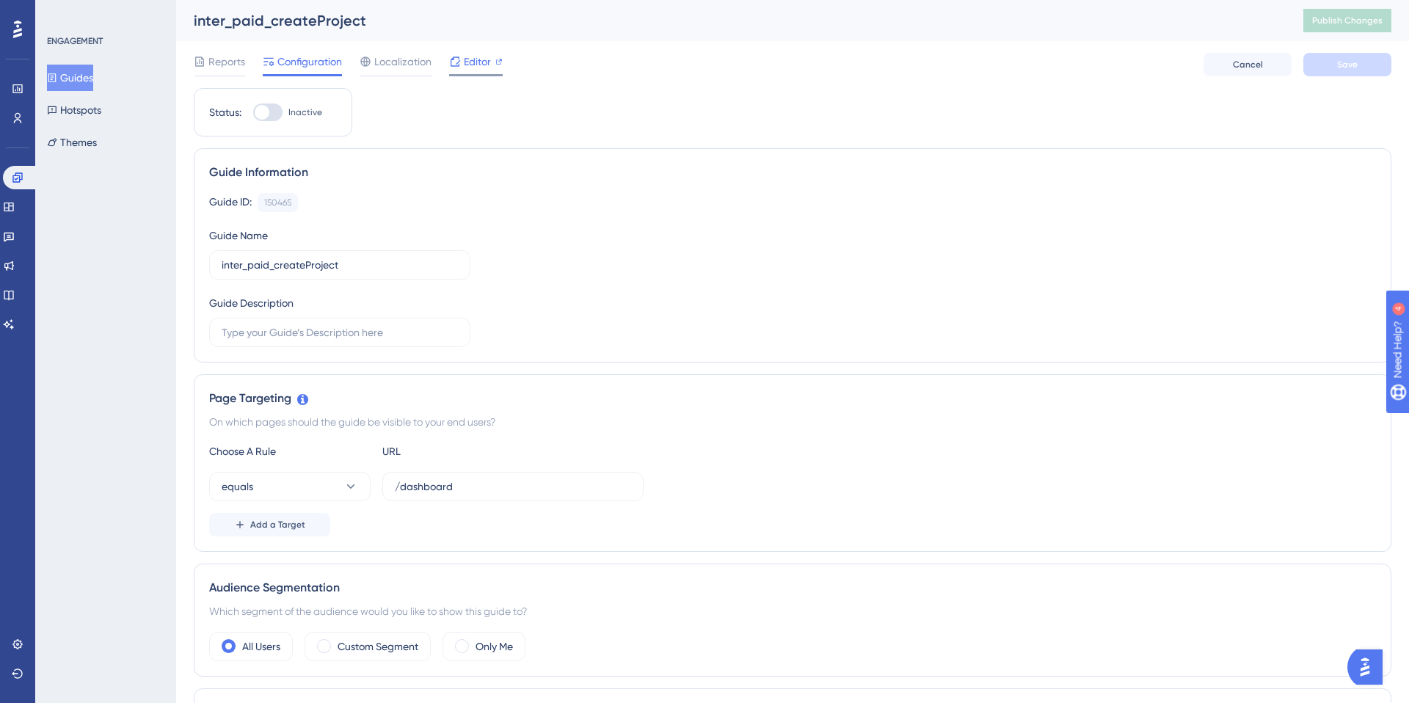
click at [480, 61] on span "Editor" at bounding box center [477, 62] width 27 height 18
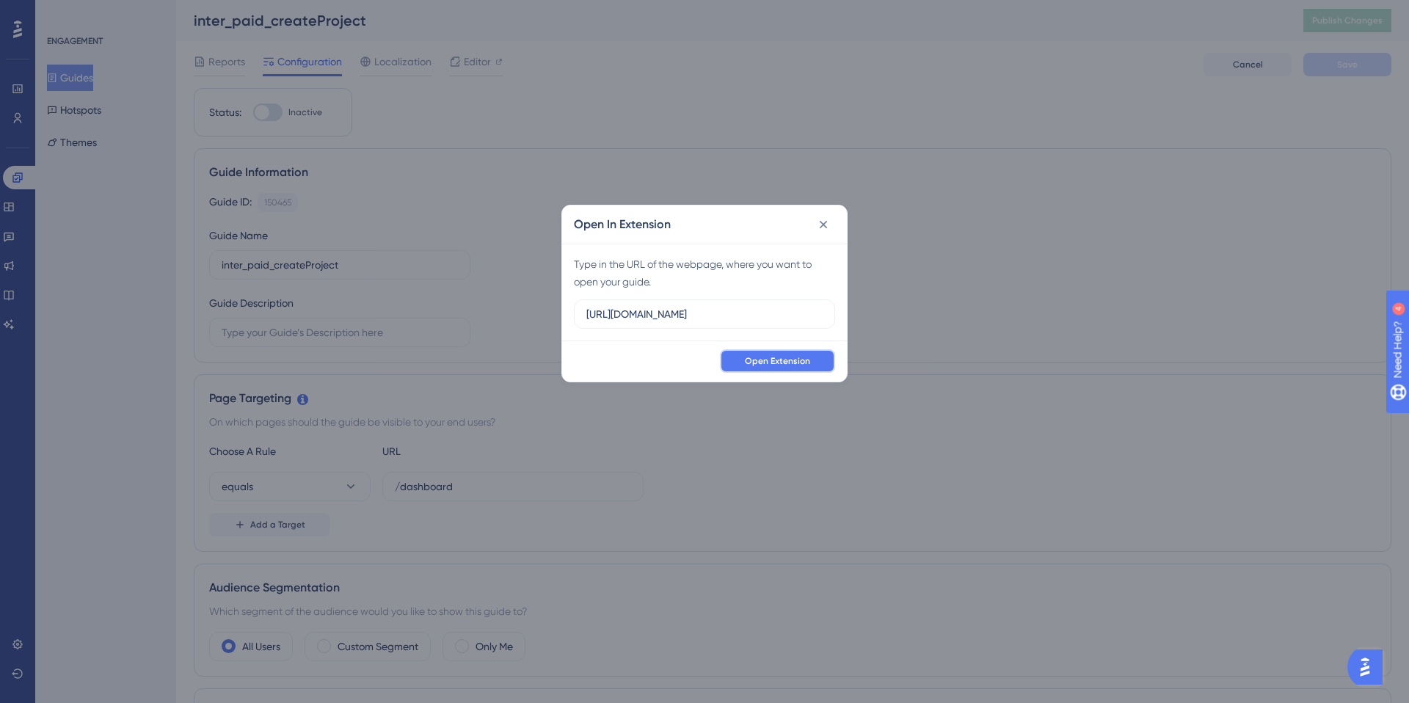
click at [756, 366] on span "Open Extension" at bounding box center [777, 361] width 65 height 12
click at [821, 229] on icon at bounding box center [823, 224] width 15 height 15
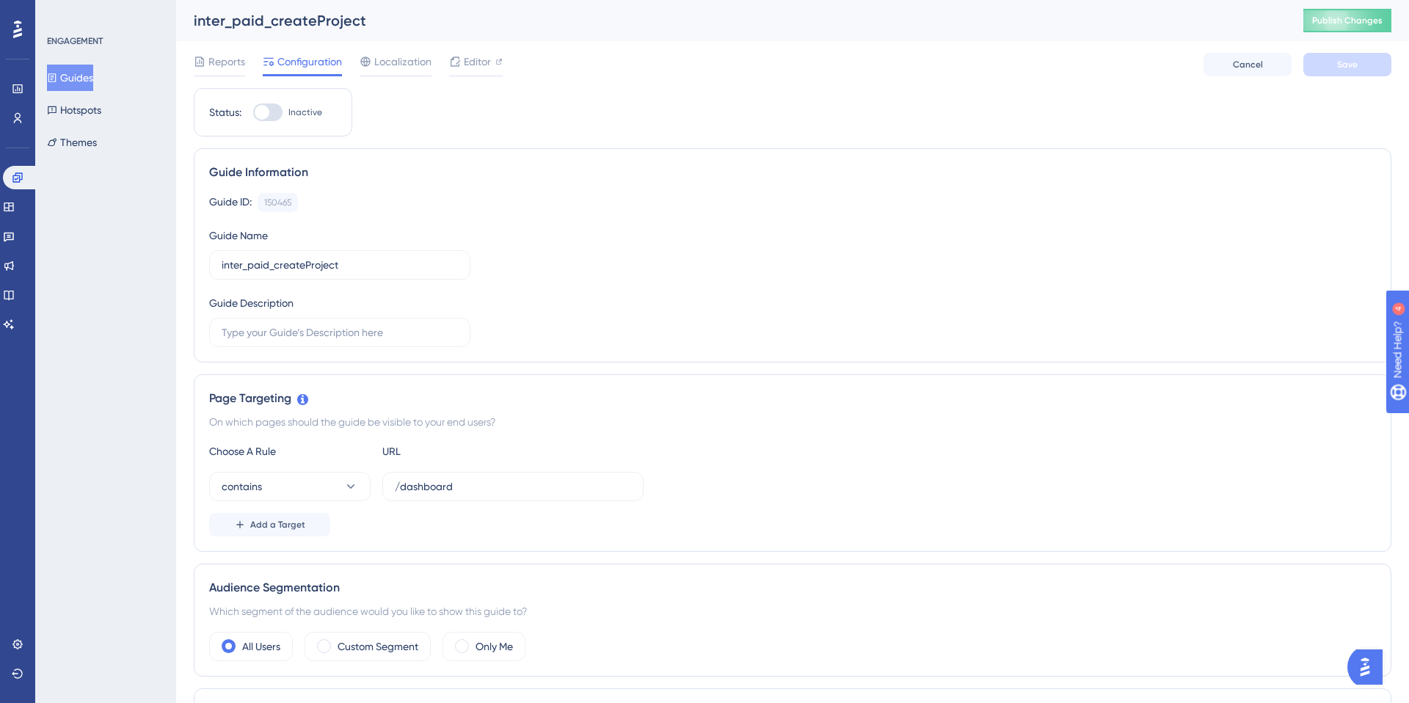
click at [272, 117] on div at bounding box center [267, 113] width 29 height 18
click at [253, 113] on input "Inactive" at bounding box center [253, 112] width 1 height 1
checkbox input "true"
click at [1334, 68] on button "Save" at bounding box center [1348, 64] width 88 height 23
click at [1337, 17] on span "Publish Changes" at bounding box center [1348, 21] width 70 height 12
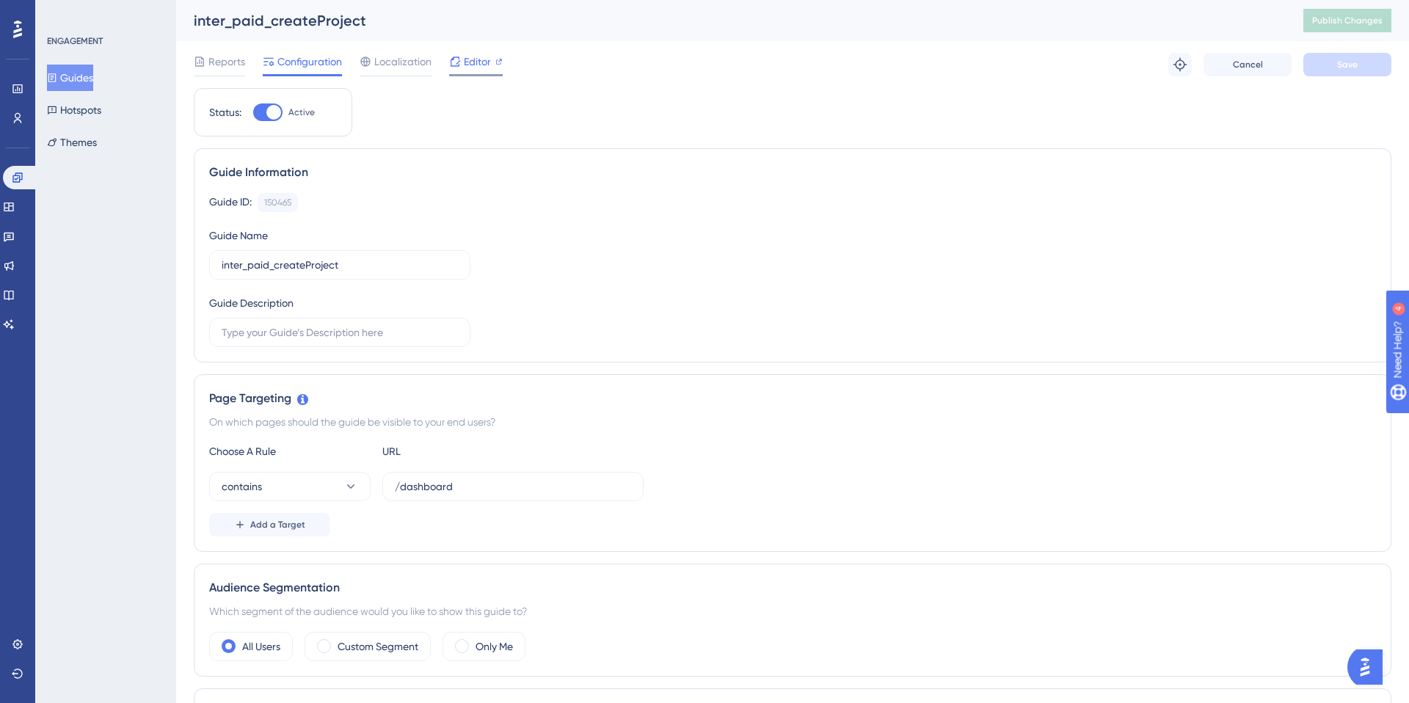
click at [488, 65] on span "Editor" at bounding box center [477, 62] width 27 height 18
